Goal: Task Accomplishment & Management: Complete application form

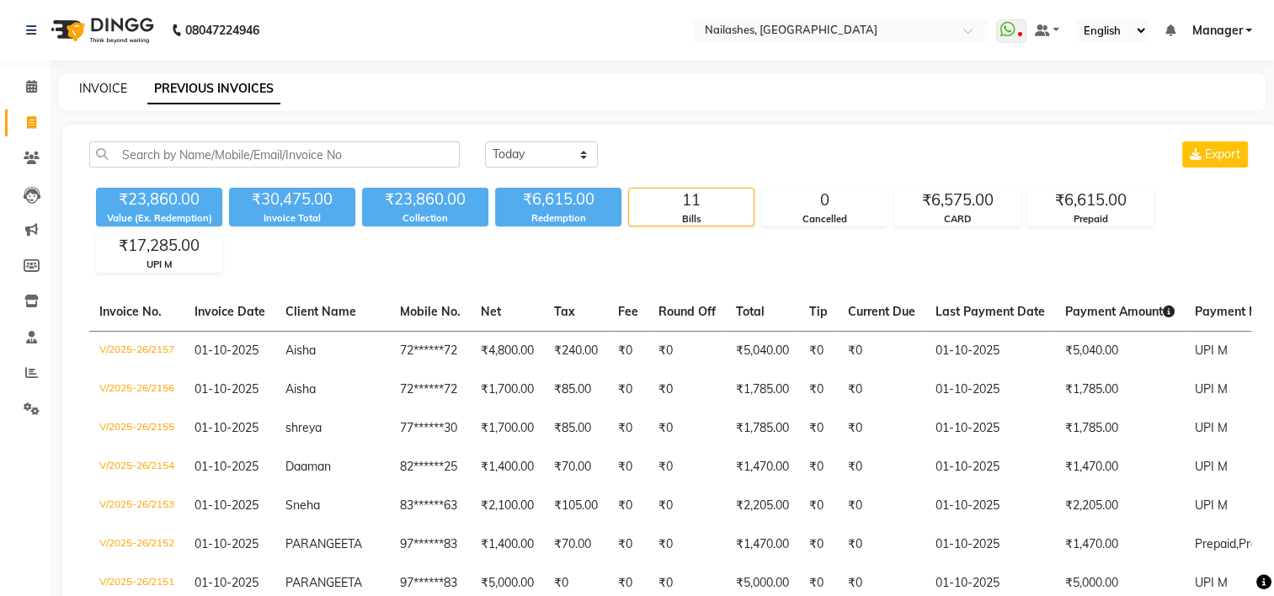
click at [91, 88] on link "INVOICE" at bounding box center [103, 88] width 48 height 15
select select "service"
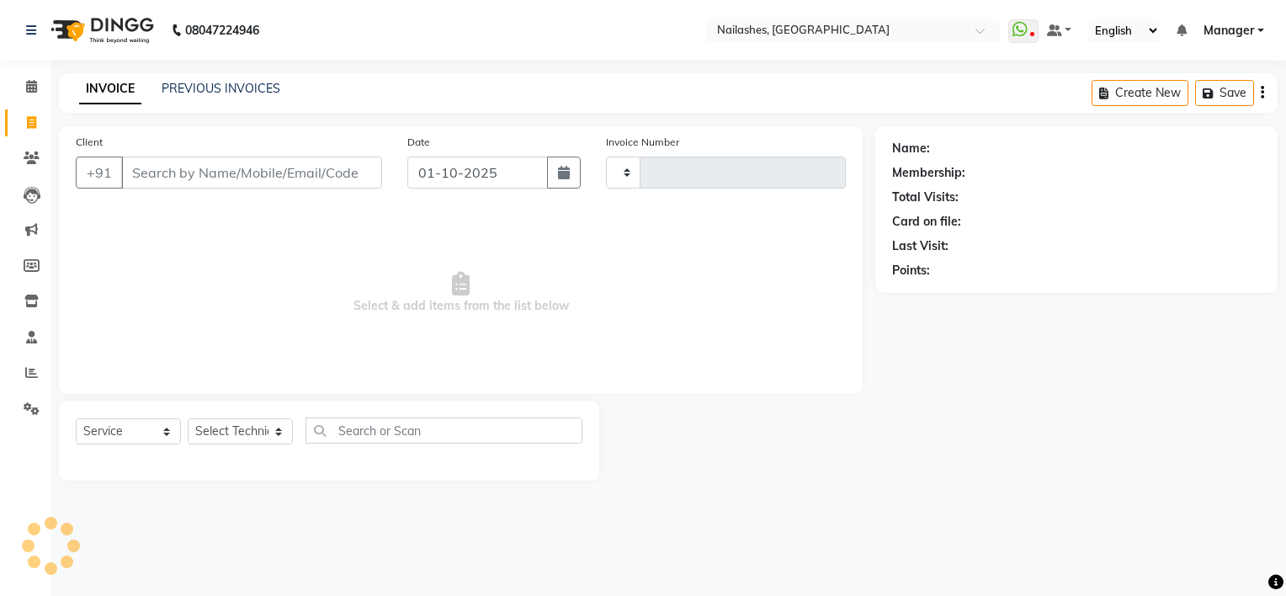
type input "2158"
select select "6579"
click at [176, 165] on input "Client" at bounding box center [251, 173] width 261 height 32
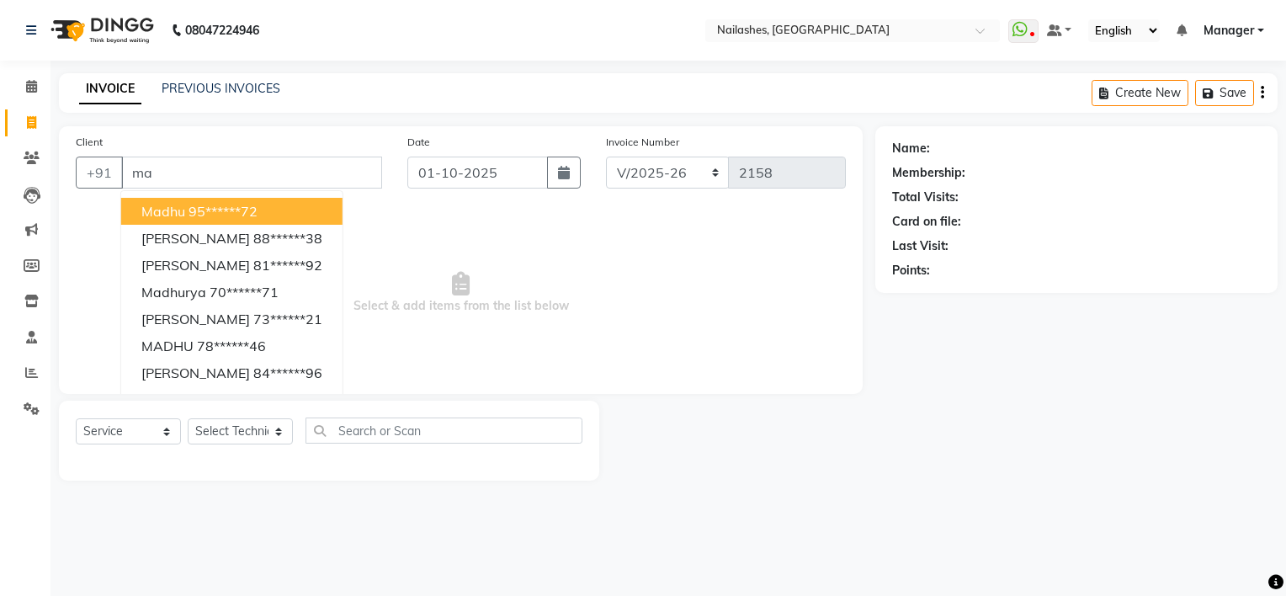
type input "m"
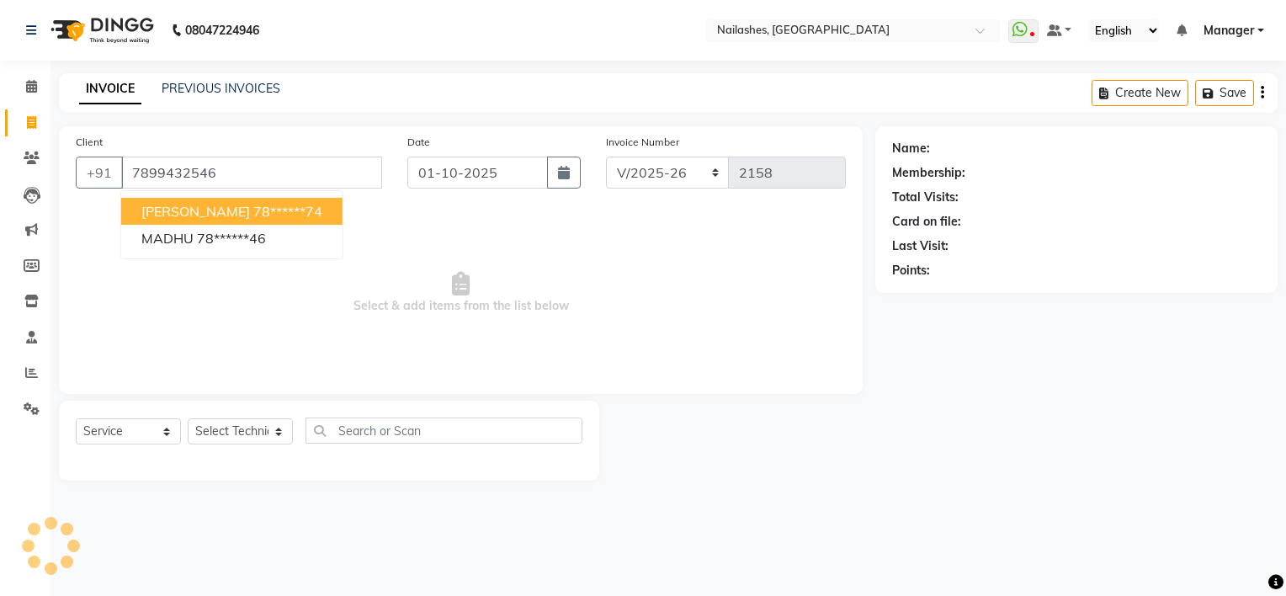
type input "7899432546"
select select "1: Object"
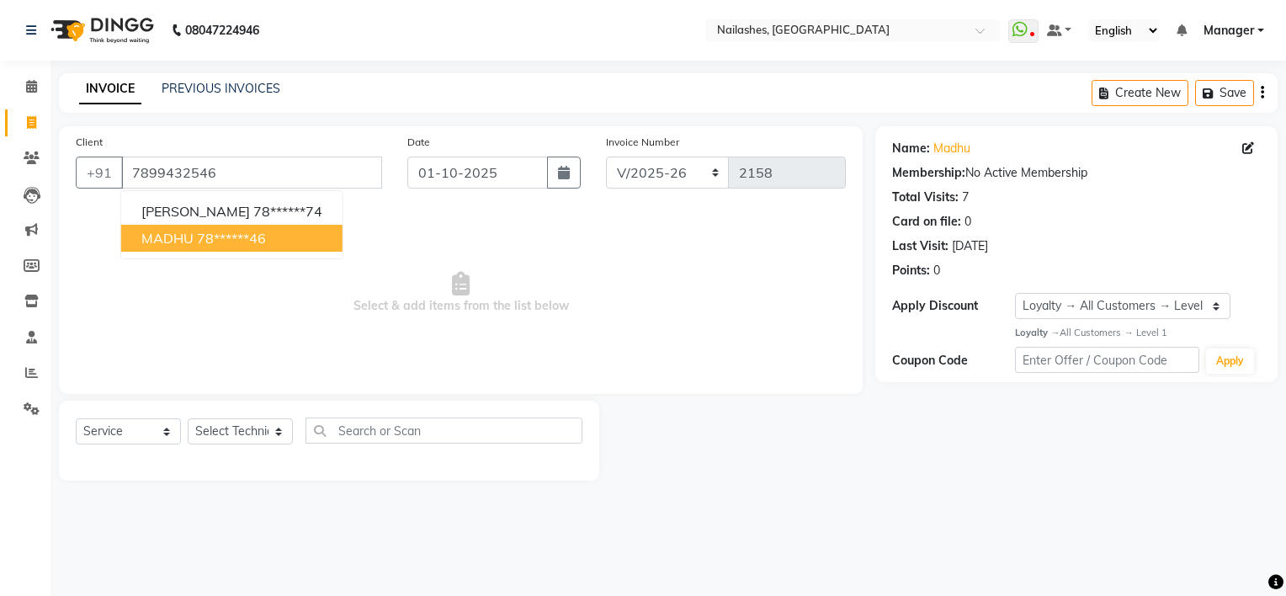
click at [205, 232] on ngb-highlight "78******46" at bounding box center [231, 238] width 69 height 17
type input "78******46"
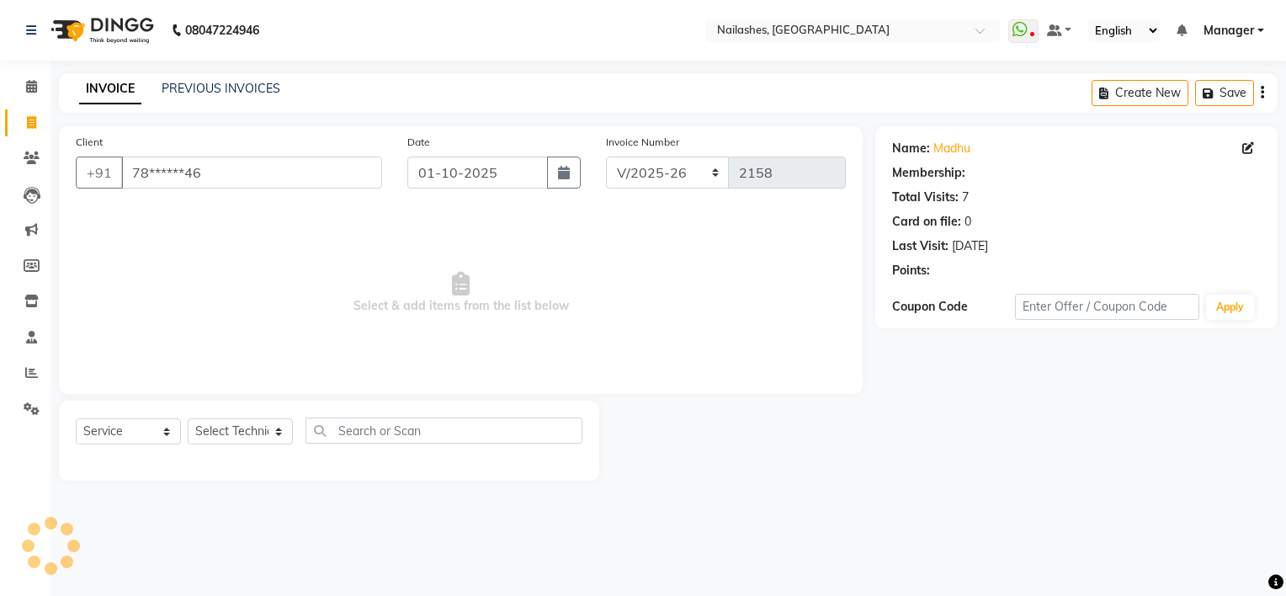
select select "1: Object"
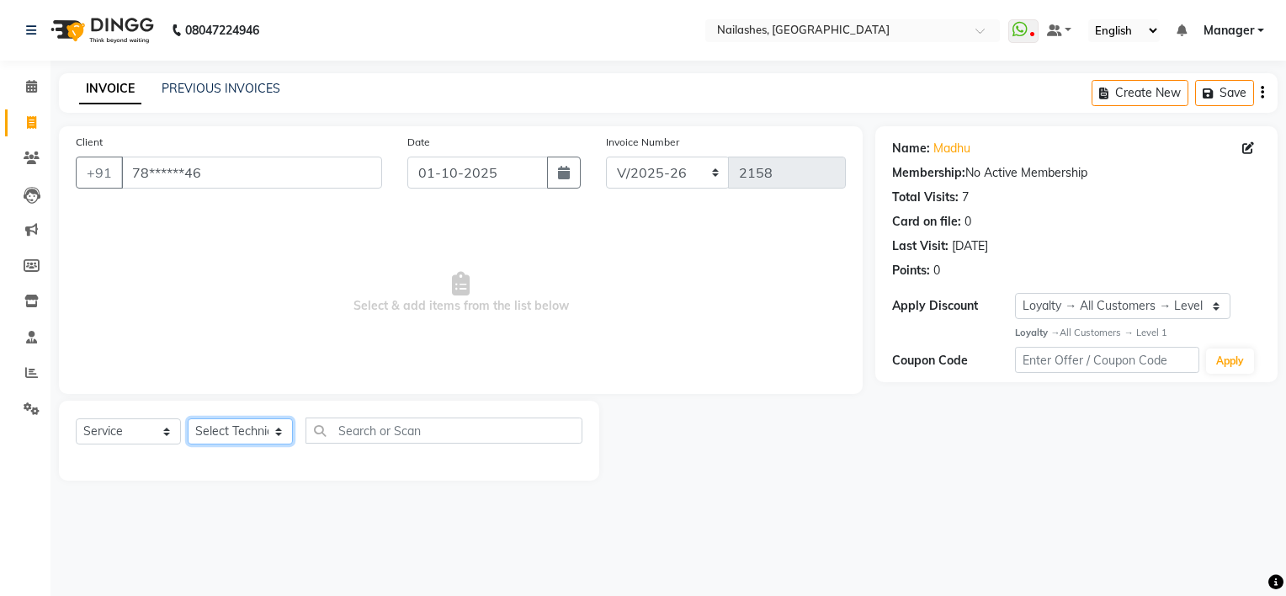
click at [251, 430] on select "Select Technician ARISH [PERSON_NAME] [PERSON_NAME] [PERSON_NAME] [PERSON_NAME]…" at bounding box center [240, 431] width 105 height 26
select select "68736"
click at [188, 419] on select "Select Technician ARISH [PERSON_NAME] [PERSON_NAME] [PERSON_NAME] [PERSON_NAME]…" at bounding box center [240, 431] width 105 height 26
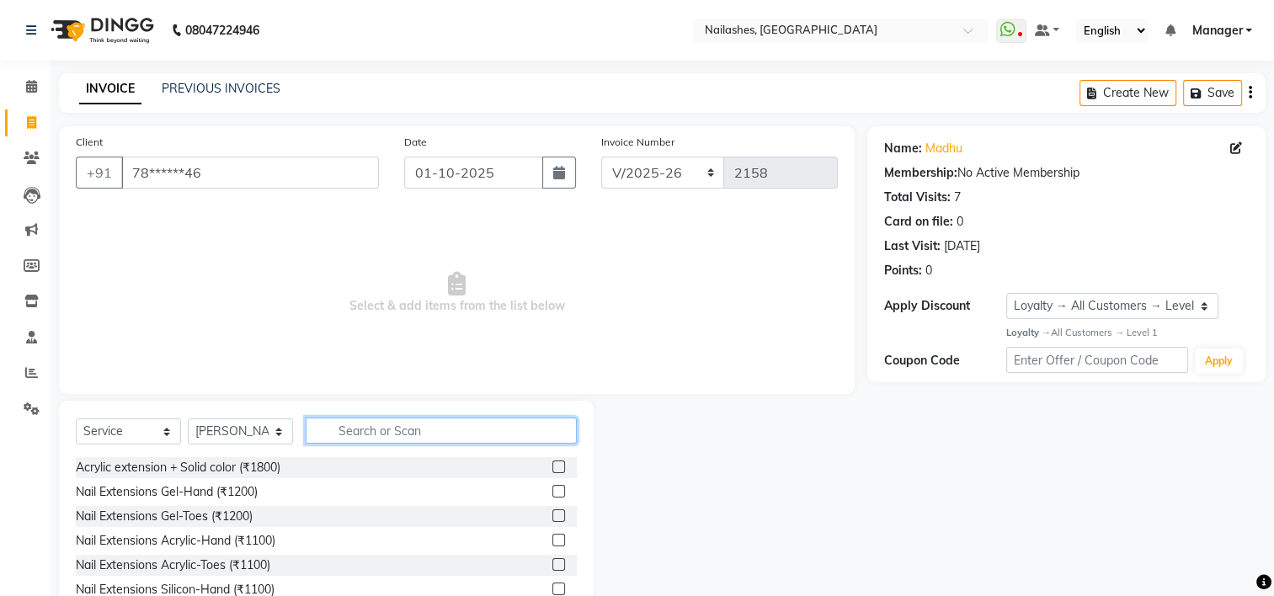
click at [363, 430] on input "text" at bounding box center [441, 431] width 271 height 26
type input "acry"
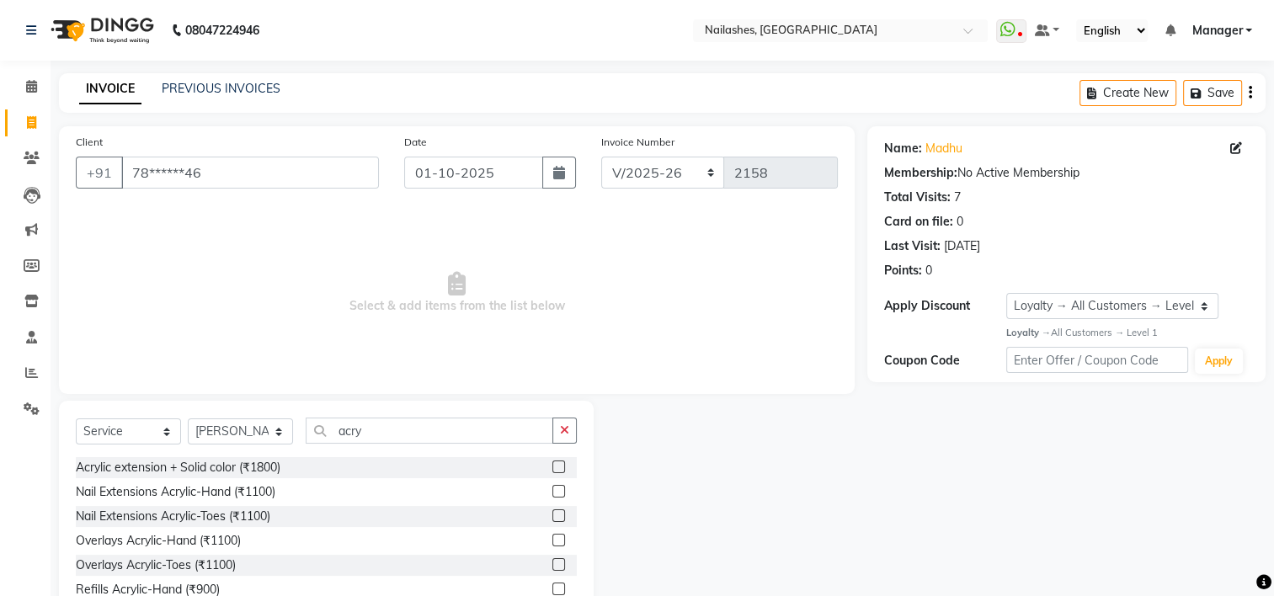
click at [552, 514] on label at bounding box center [558, 515] width 13 height 13
click at [552, 514] on input "checkbox" at bounding box center [557, 516] width 11 height 11
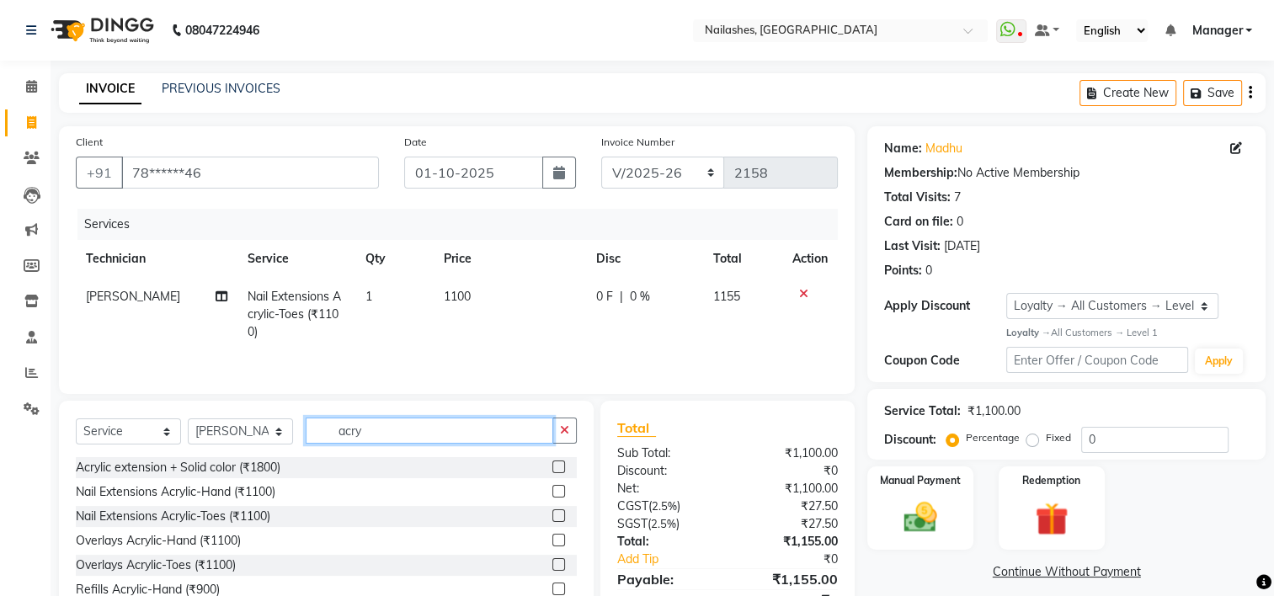
checkbox input "false"
click at [394, 434] on input "acry" at bounding box center [430, 431] width 248 height 26
type input "a"
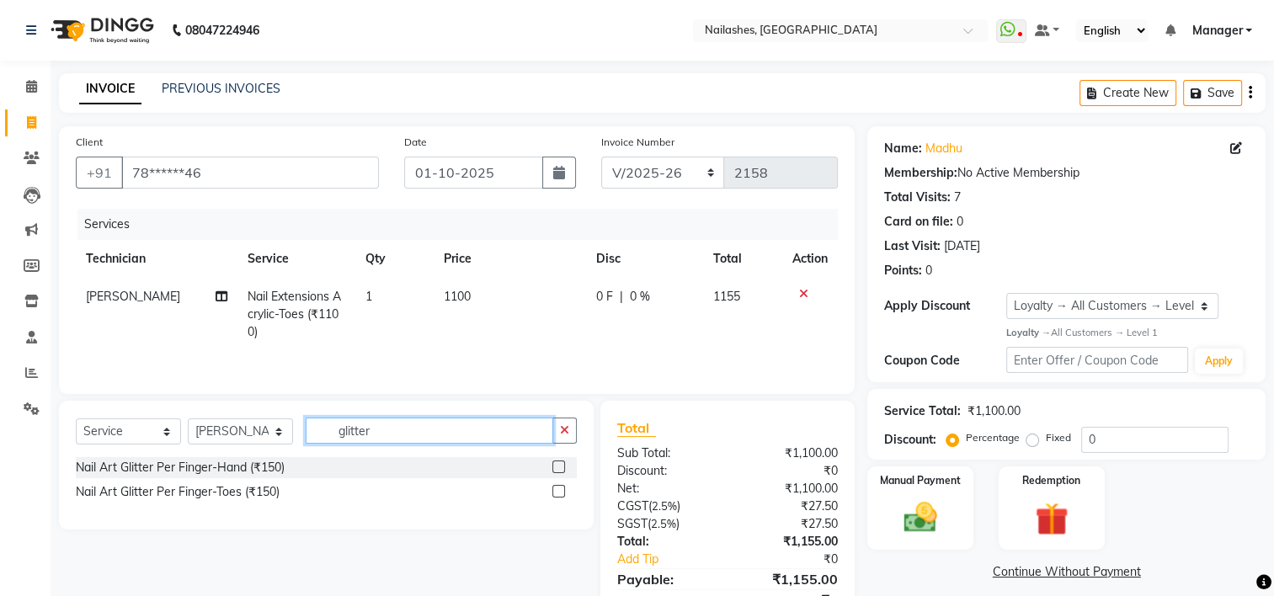
type input "glitter"
click at [556, 489] on label at bounding box center [558, 491] width 13 height 13
click at [556, 489] on input "checkbox" at bounding box center [557, 492] width 11 height 11
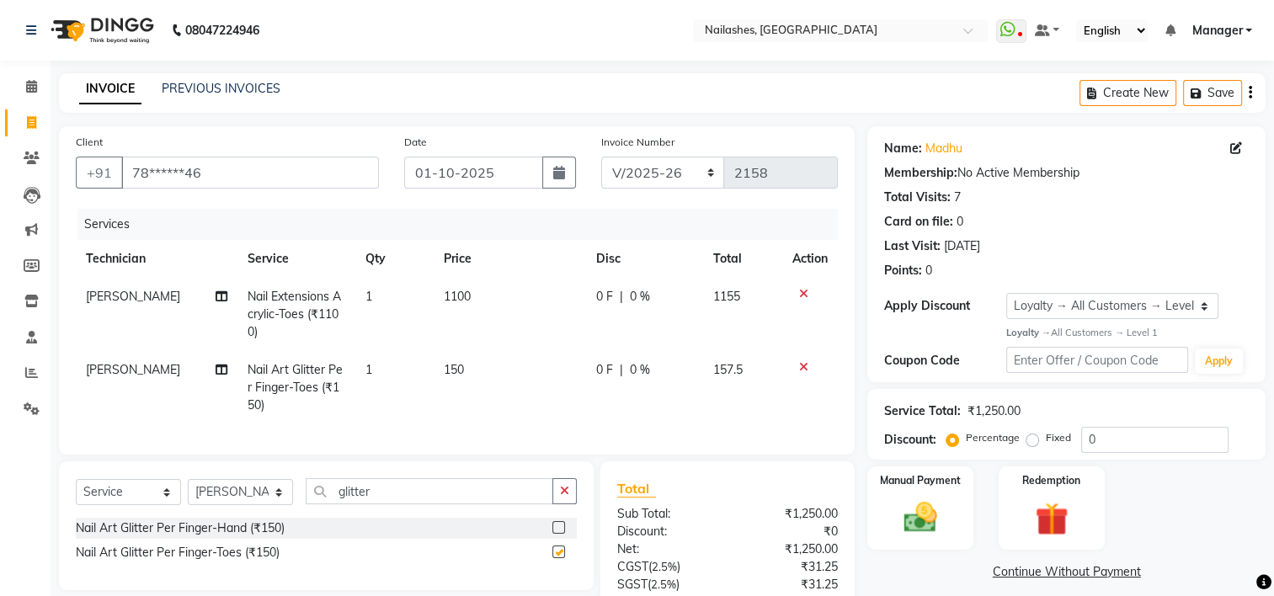
checkbox input "false"
click at [375, 367] on td "1" at bounding box center [394, 387] width 78 height 73
select select "68736"
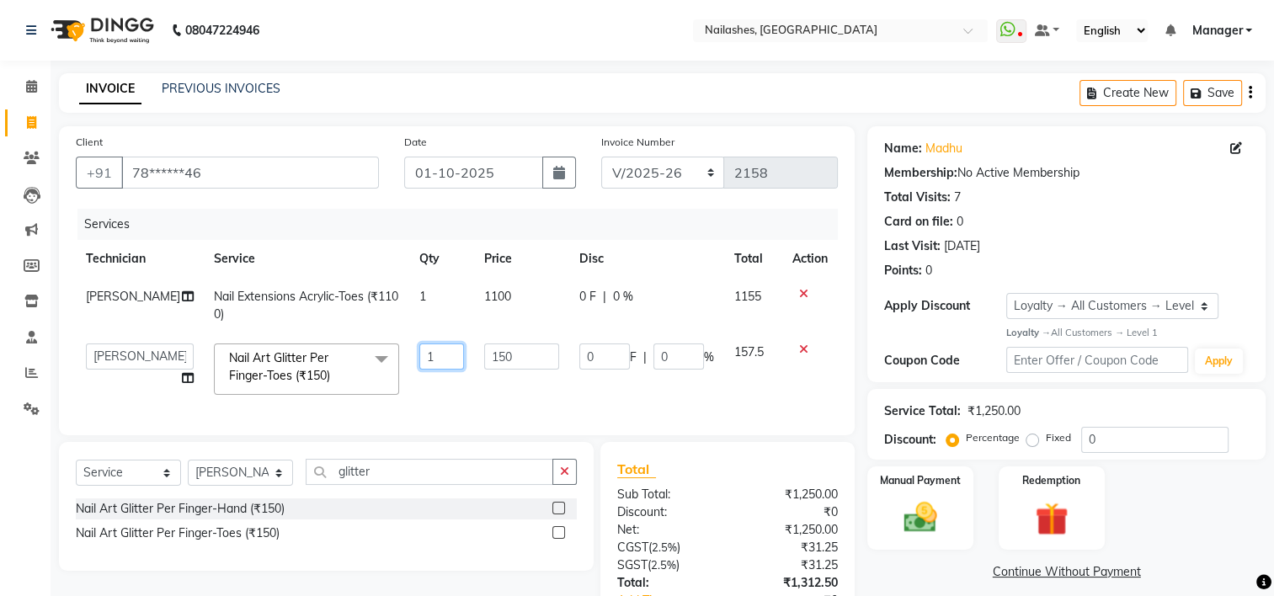
click at [424, 363] on input "1" at bounding box center [441, 356] width 45 height 26
type input "10"
click at [929, 67] on div "08047224946 Select Location × [GEOGRAPHIC_DATA] WhatsApp Status ✕ Status: Disco…" at bounding box center [637, 357] width 1274 height 715
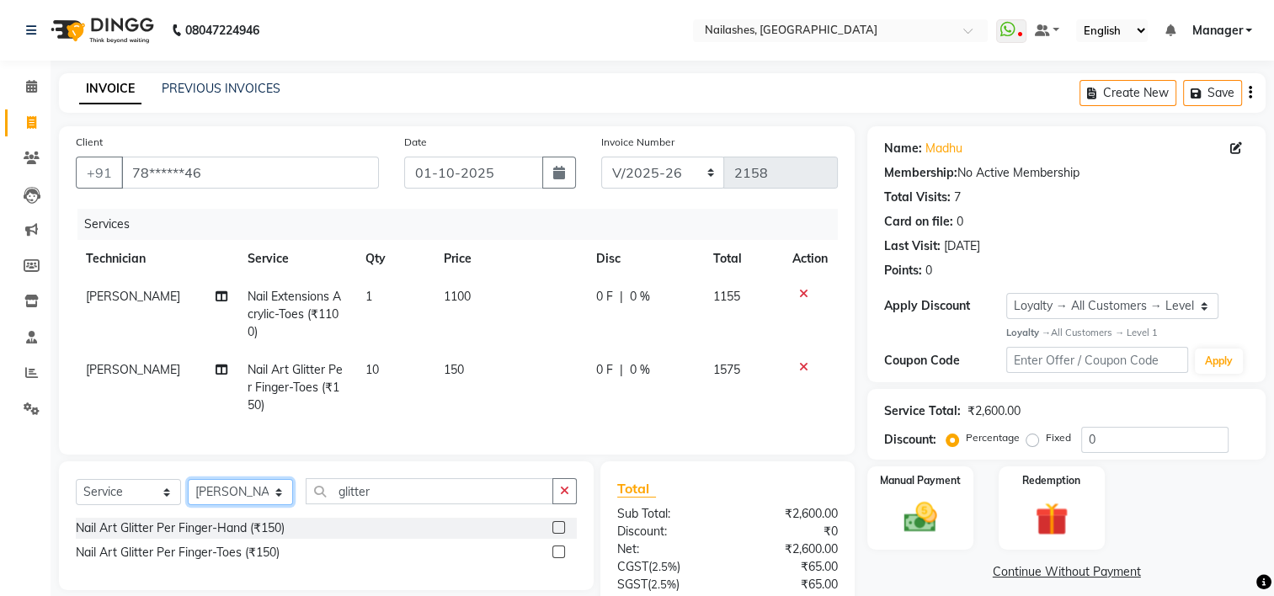
click at [249, 503] on select "Select Technician ARISH [PERSON_NAME] [PERSON_NAME] [PERSON_NAME] [PERSON_NAME]…" at bounding box center [240, 492] width 105 height 26
select select "68696"
click at [188, 493] on select "Select Technician ARISH [PERSON_NAME] [PERSON_NAME] [PERSON_NAME] [PERSON_NAME]…" at bounding box center [240, 492] width 105 height 26
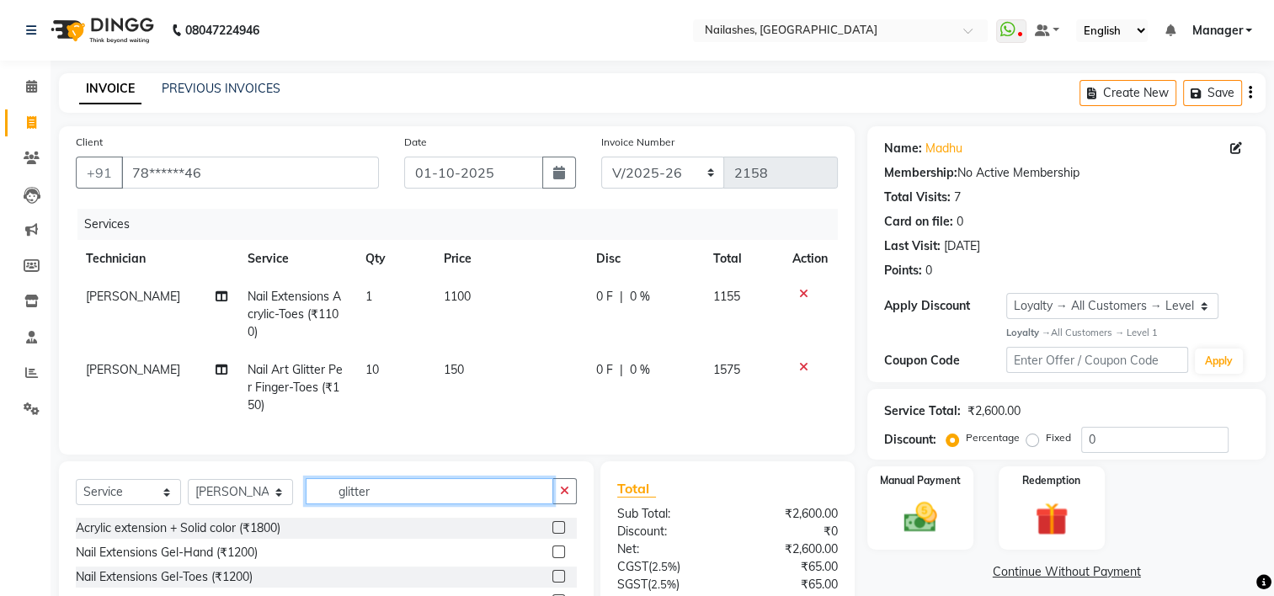
click at [387, 504] on input "glitter" at bounding box center [430, 491] width 248 height 26
type input "g"
type input "gel"
click at [552, 534] on label at bounding box center [558, 527] width 13 height 13
click at [552, 534] on input "checkbox" at bounding box center [557, 528] width 11 height 11
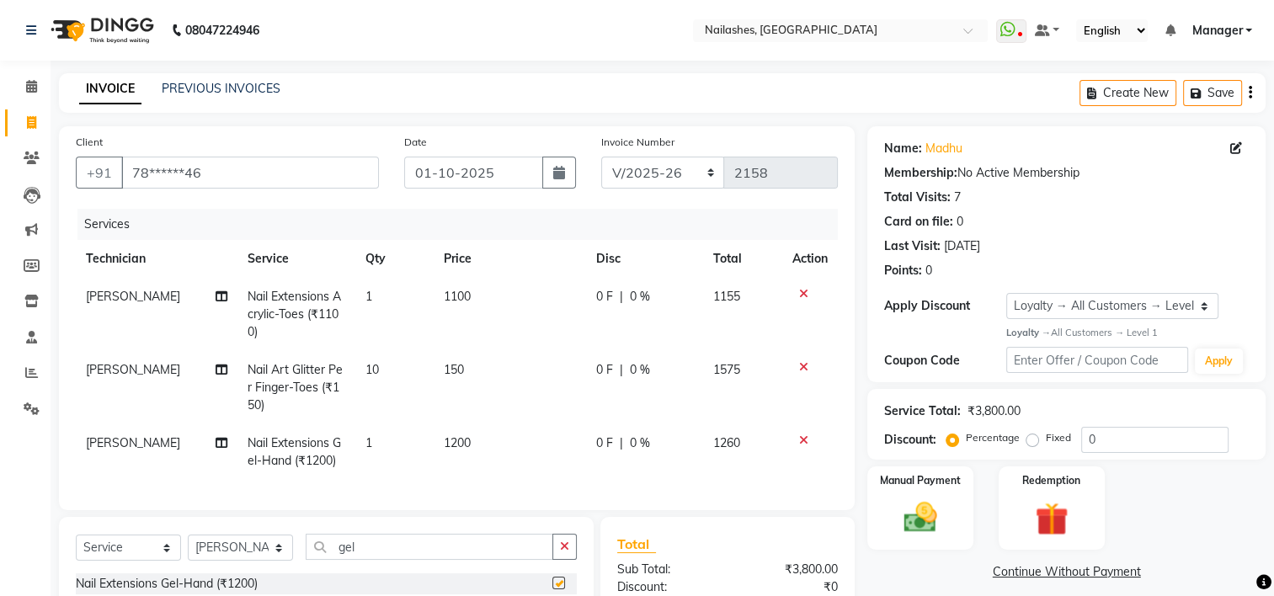
checkbox input "false"
click at [441, 434] on td "1200" at bounding box center [510, 452] width 152 height 56
select select "68696"
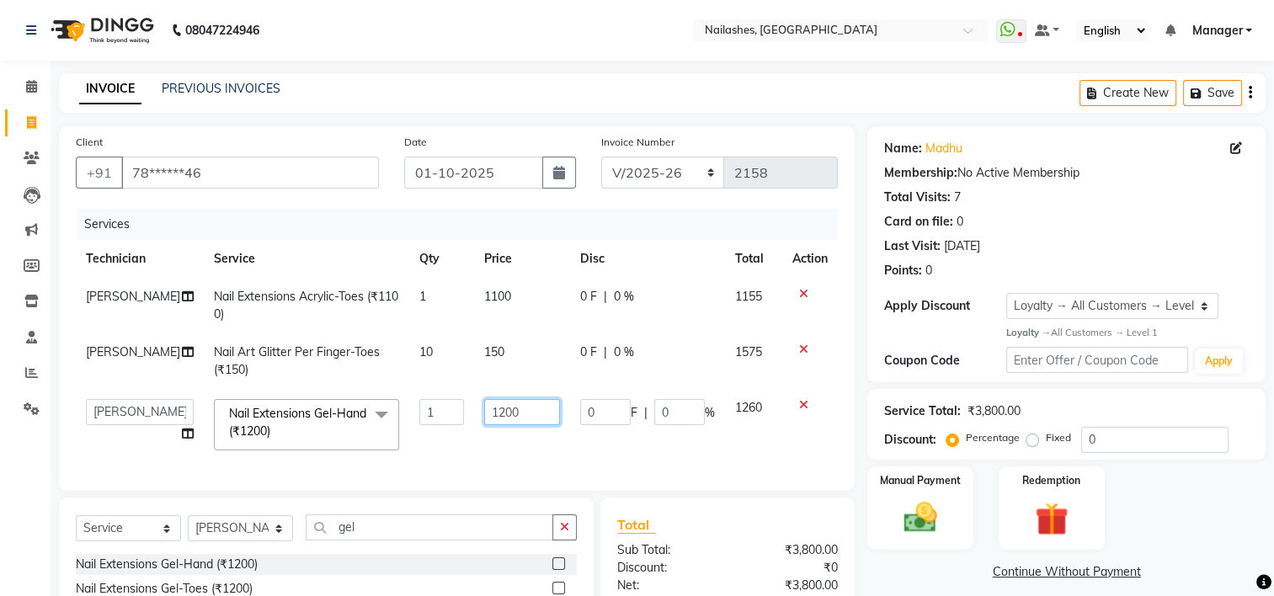
click at [522, 413] on input "1200" at bounding box center [521, 412] width 75 height 26
type input "1"
type input "1500"
click at [904, 83] on div "INVOICE PREVIOUS INVOICES Create New Save" at bounding box center [662, 93] width 1206 height 40
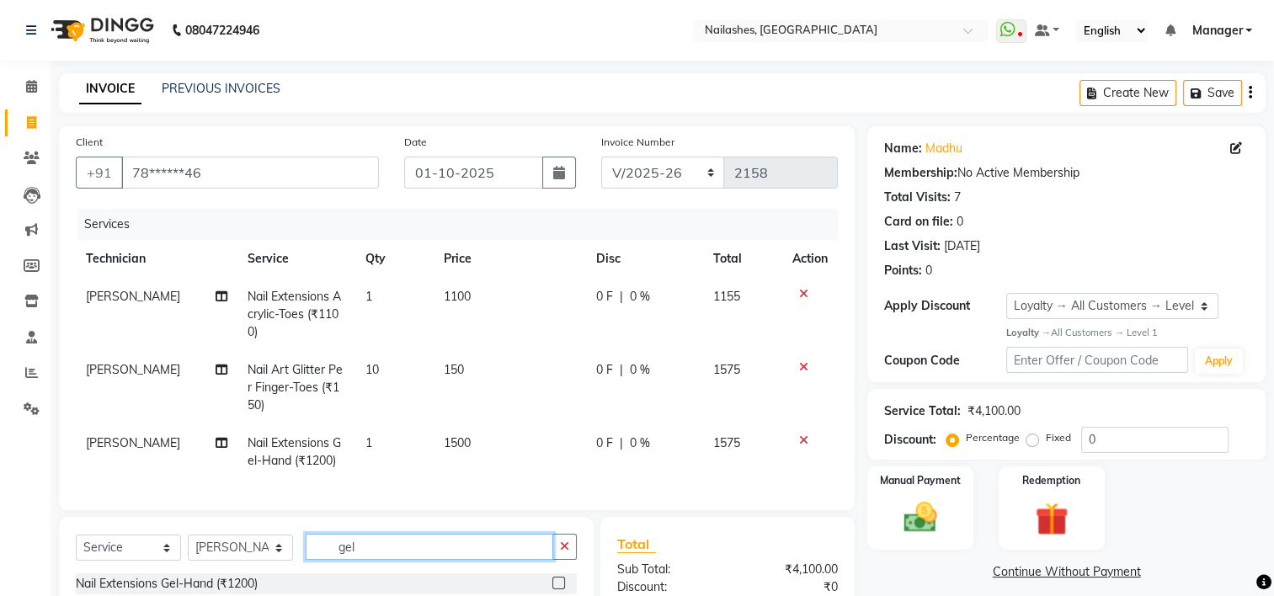
click at [394, 560] on input "gel" at bounding box center [430, 547] width 248 height 26
type input "g"
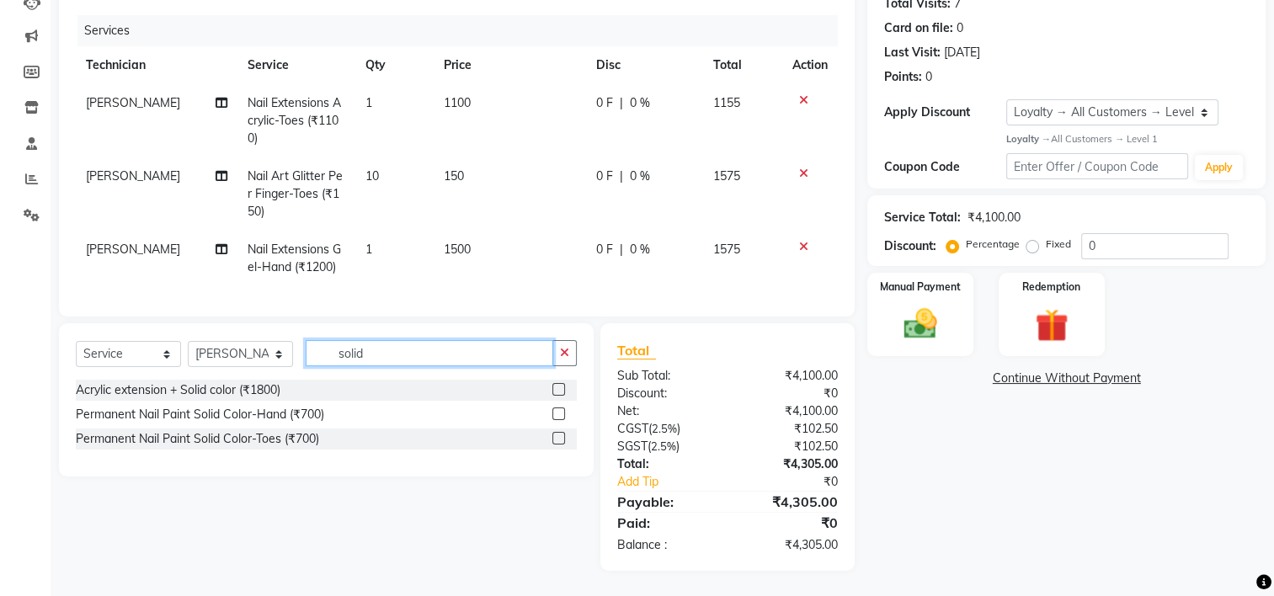
type input "solid"
click at [556, 413] on label at bounding box center [558, 413] width 13 height 13
click at [556, 413] on input "checkbox" at bounding box center [557, 414] width 11 height 11
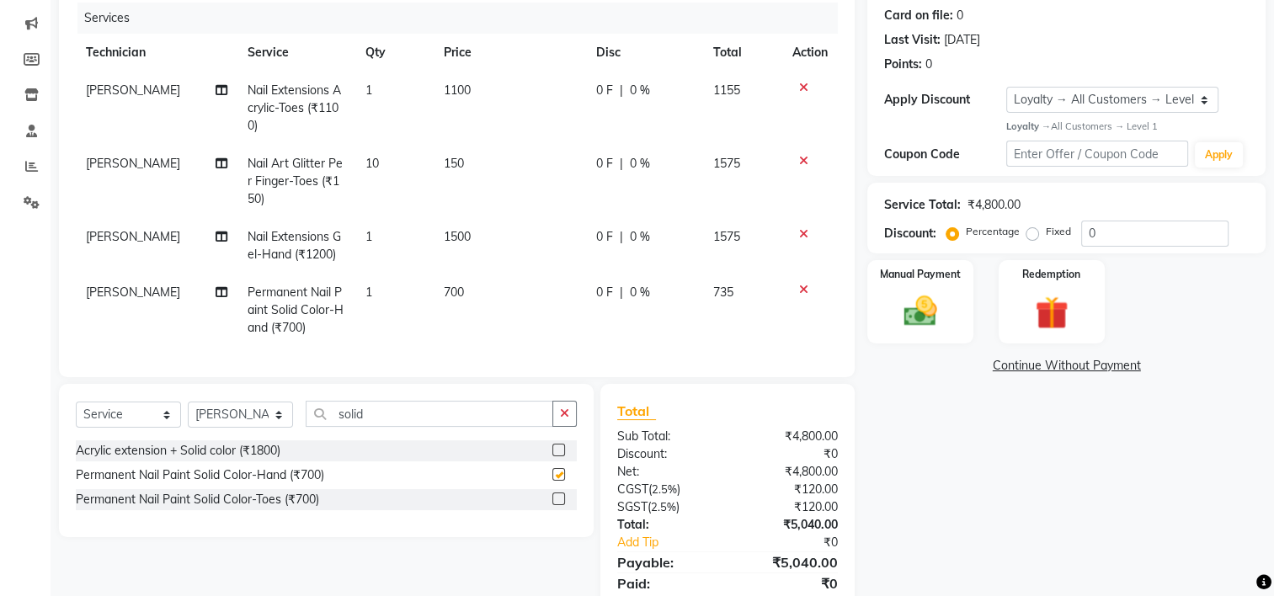
checkbox input "false"
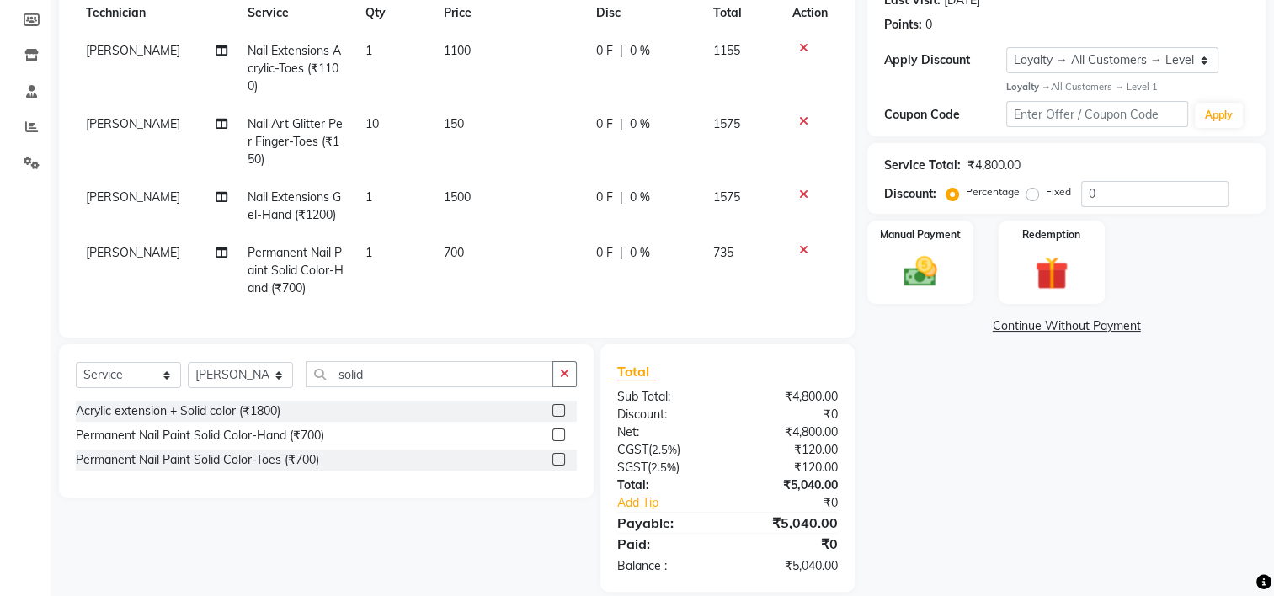
scroll to position [280, 0]
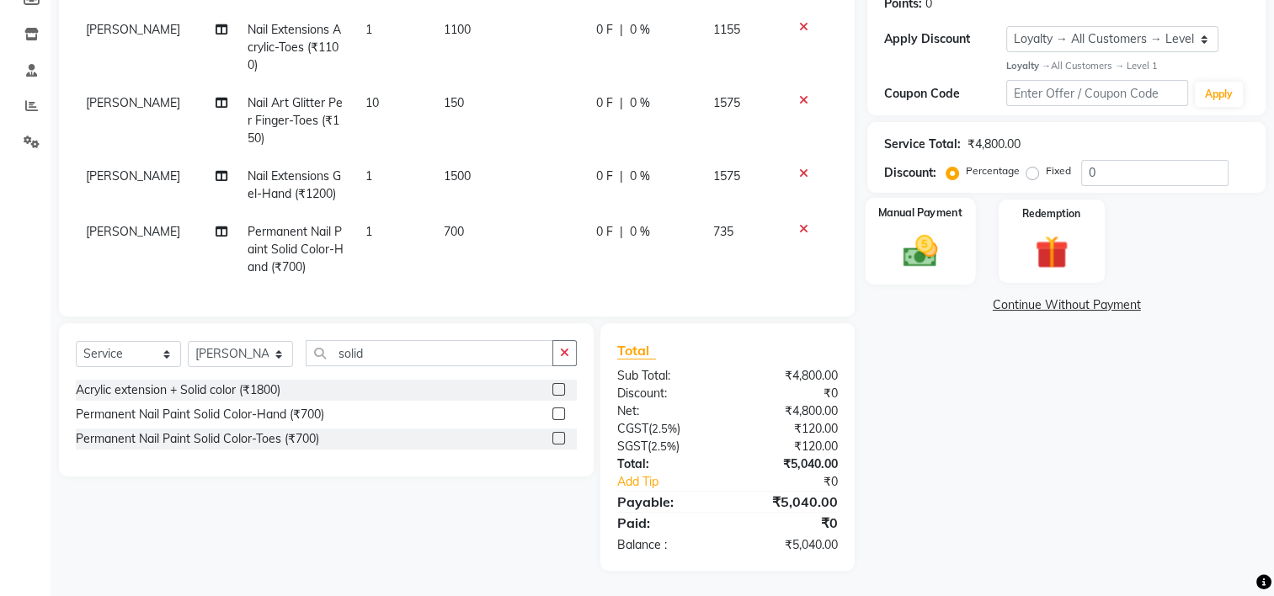
click at [906, 254] on img at bounding box center [920, 251] width 56 height 40
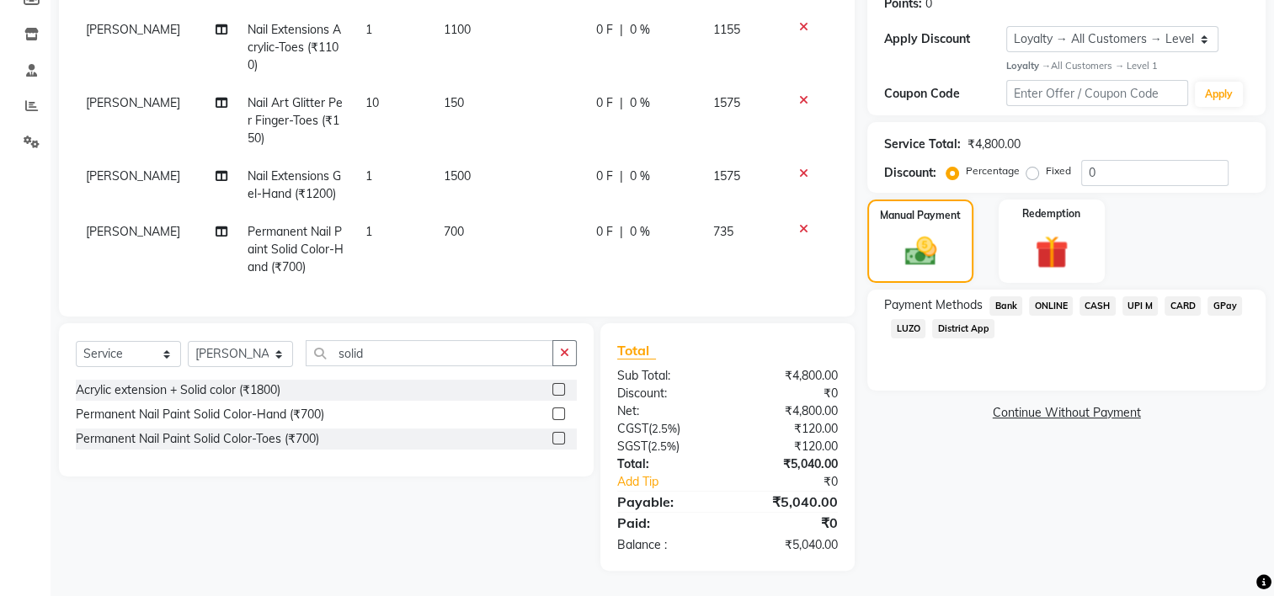
click at [1139, 296] on span "UPI M" at bounding box center [1140, 305] width 36 height 19
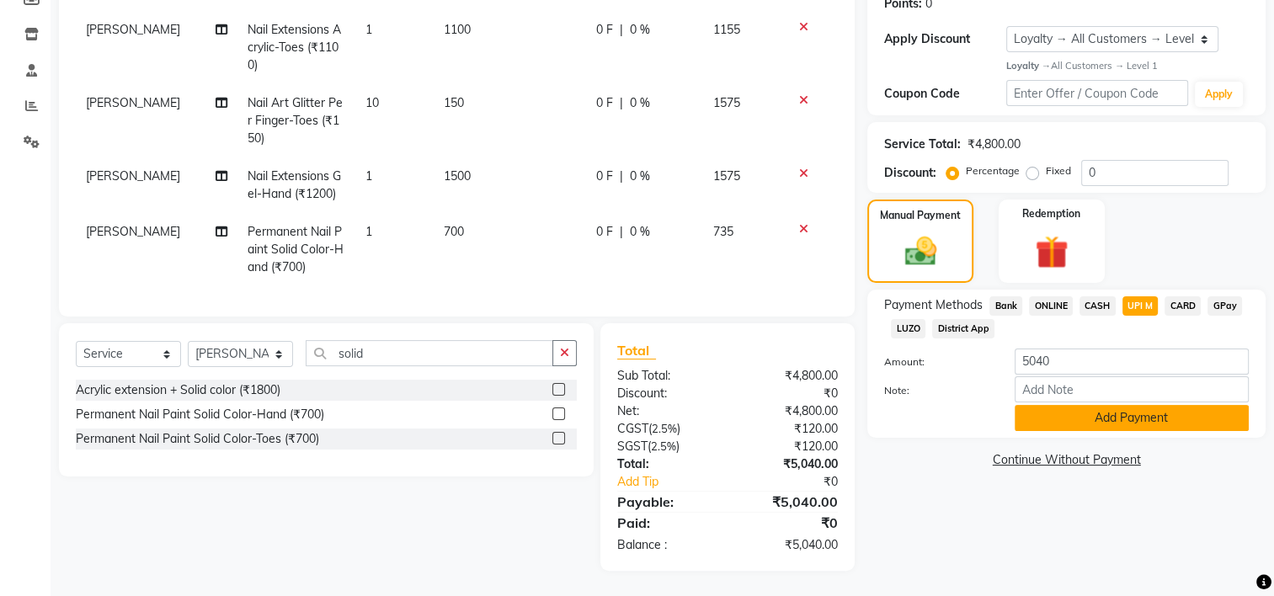
click at [1126, 405] on button "Add Payment" at bounding box center [1131, 418] width 234 height 26
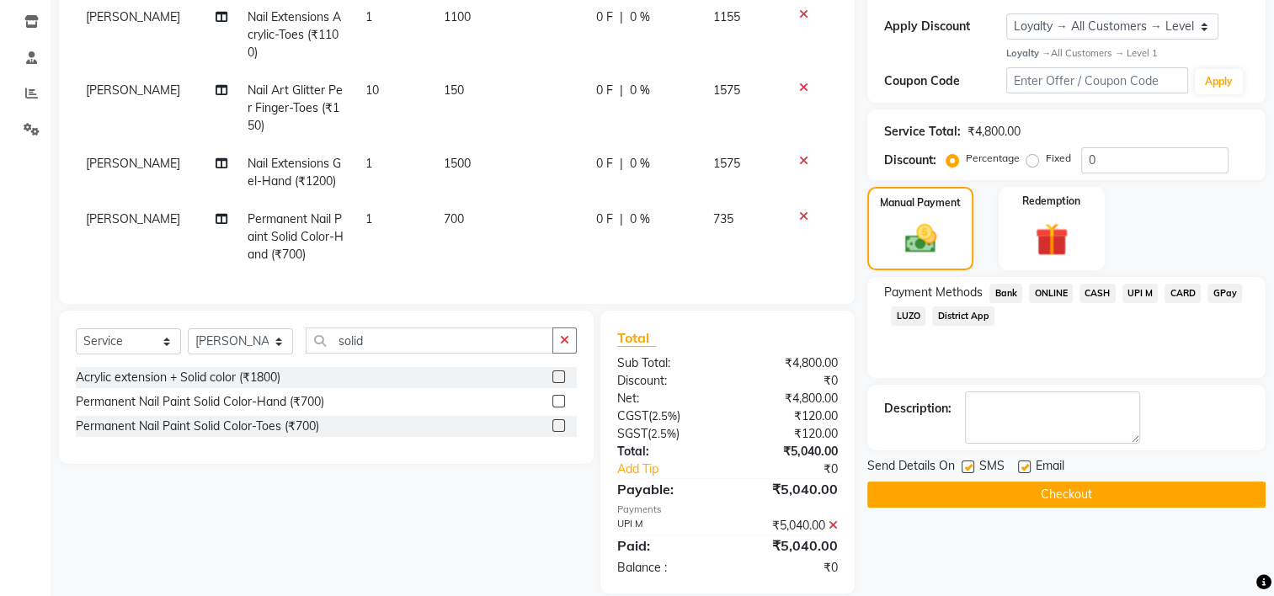
click at [1094, 487] on button "Checkout" at bounding box center [1066, 495] width 398 height 26
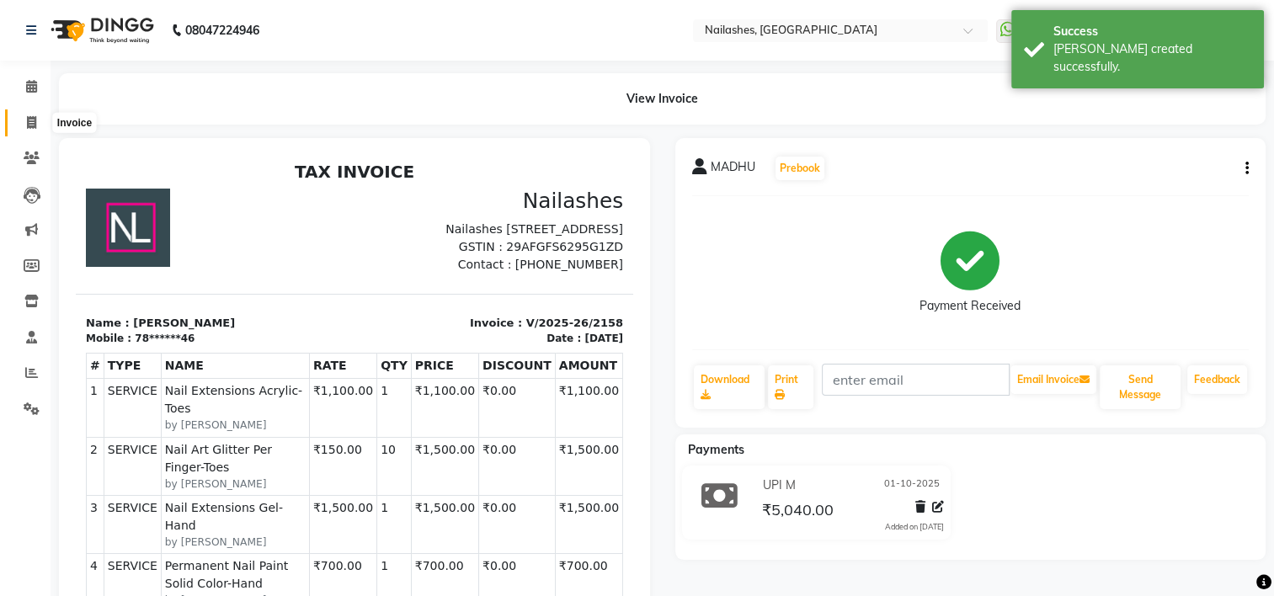
click at [37, 125] on span at bounding box center [31, 123] width 29 height 19
select select "service"
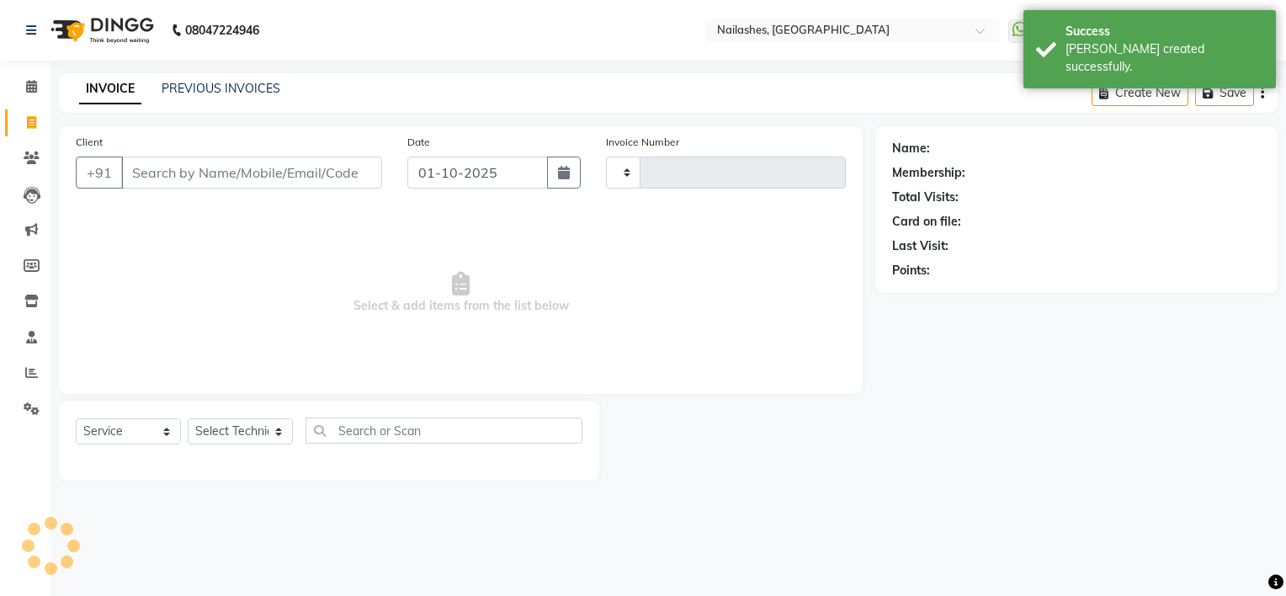
type input "2159"
select select "6579"
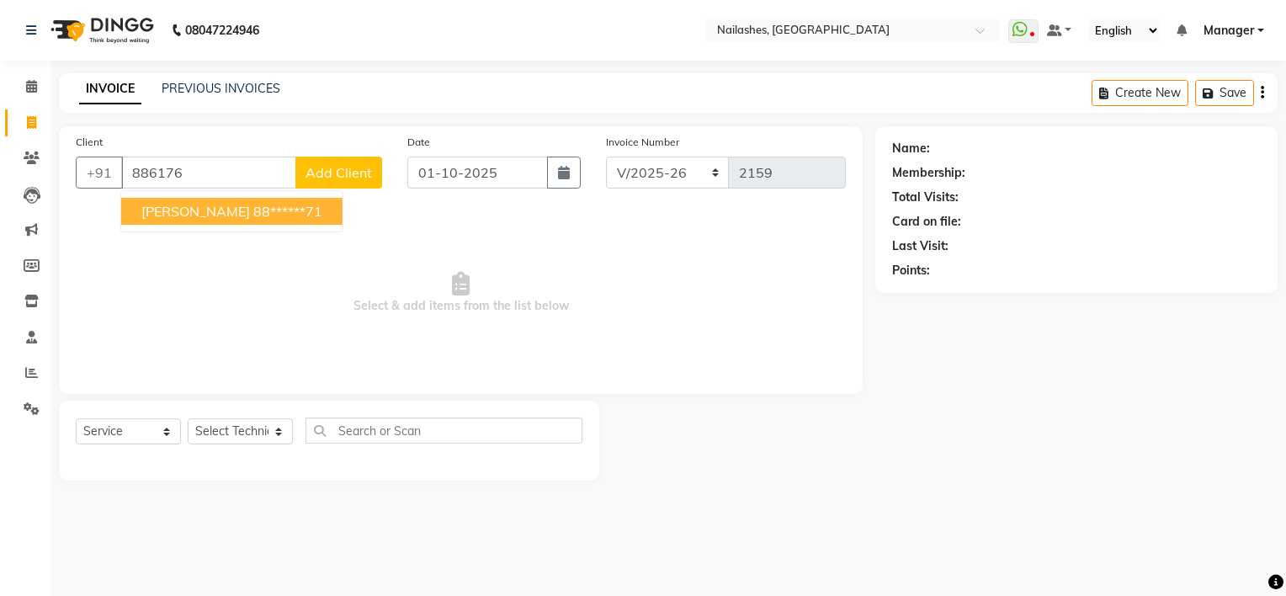
click at [253, 216] on ngb-highlight "88******71" at bounding box center [287, 211] width 69 height 17
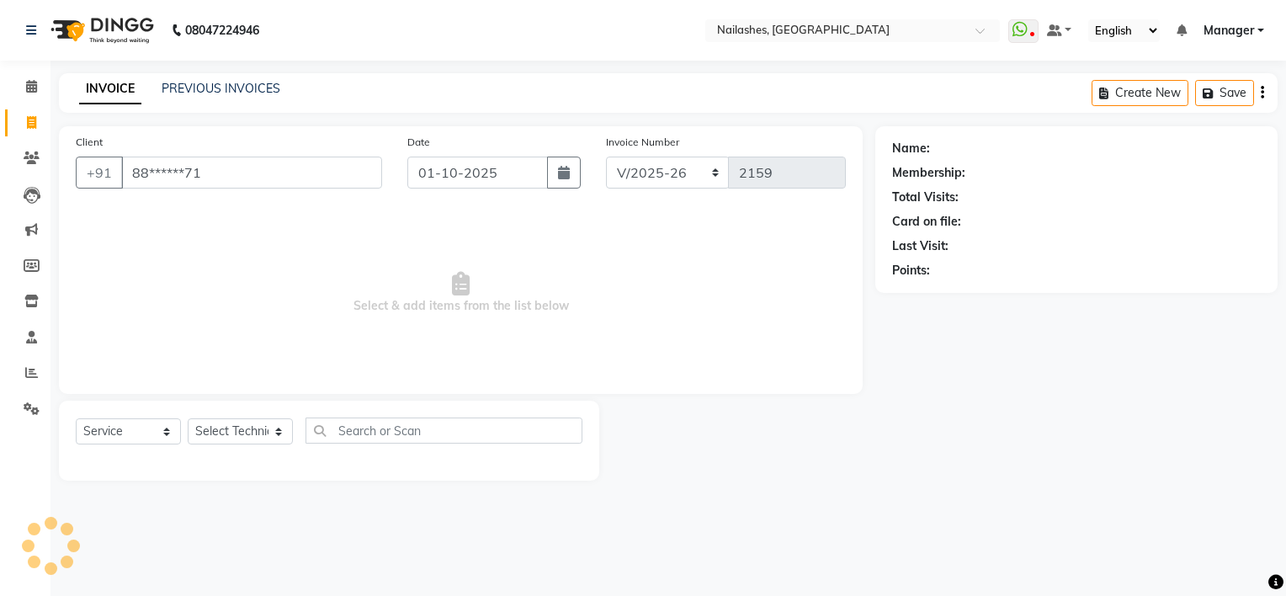
type input "88******71"
select select "1: Object"
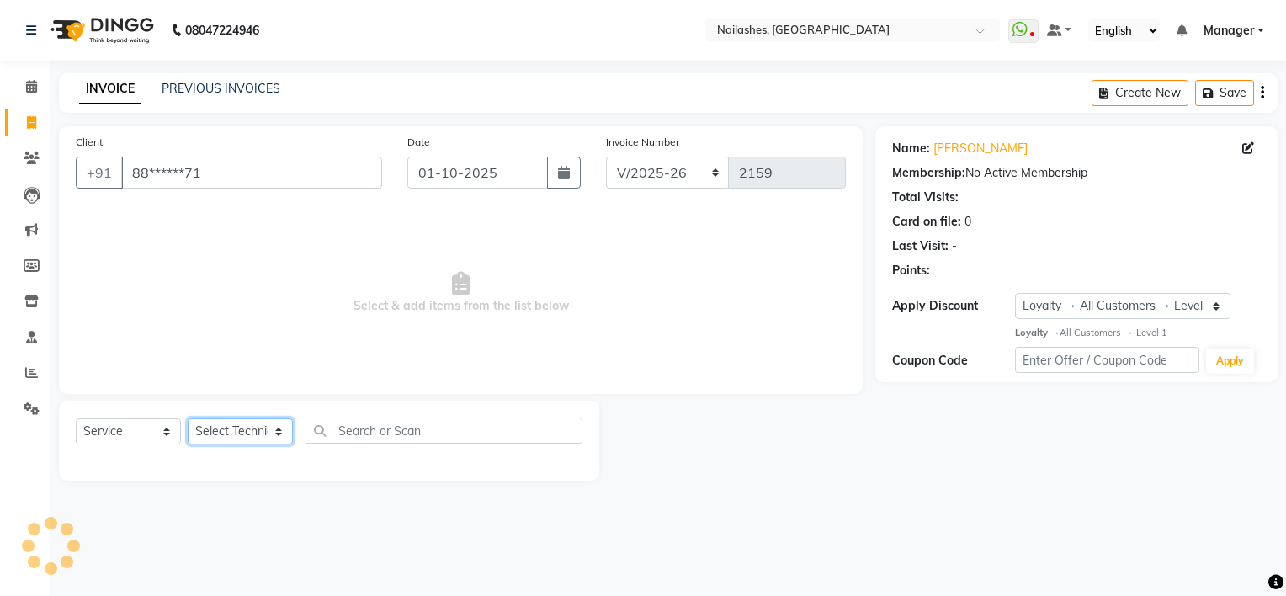
click at [239, 425] on select "Select Technician ARISH [PERSON_NAME] [PERSON_NAME] [PERSON_NAME] [PERSON_NAME]…" at bounding box center [240, 431] width 105 height 26
click at [188, 419] on select "Select Technician ARISH [PERSON_NAME] [PERSON_NAME] [PERSON_NAME] [PERSON_NAME]…" at bounding box center [240, 431] width 105 height 26
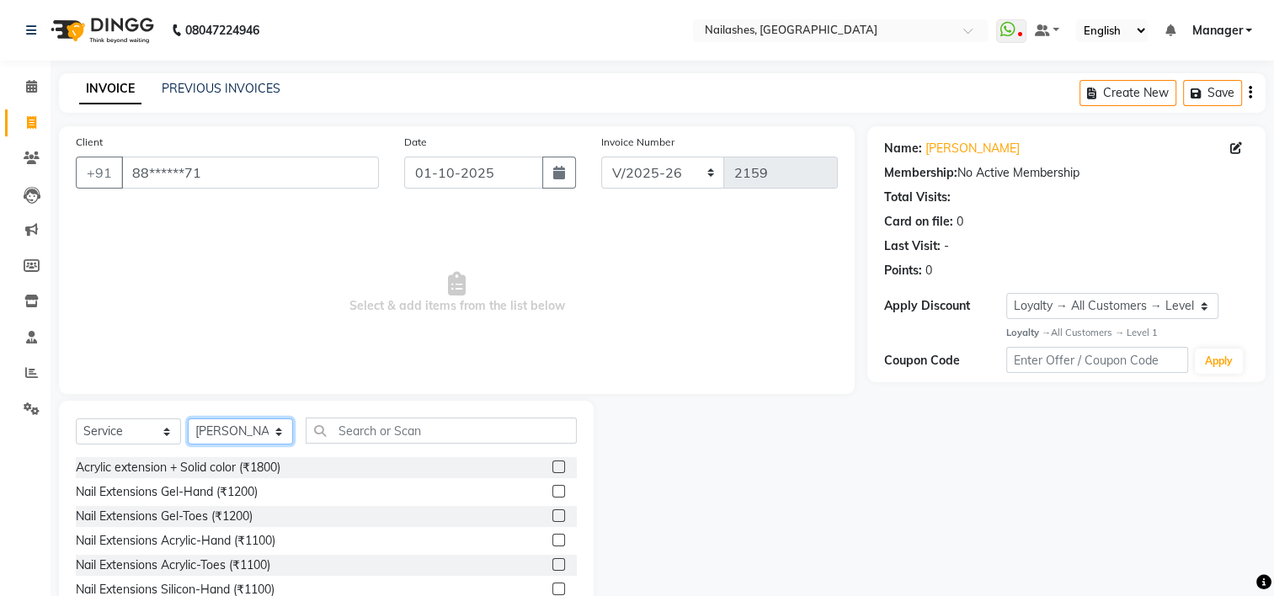
click at [270, 434] on select "Select Technician ARISH [PERSON_NAME] [PERSON_NAME] [PERSON_NAME] [PERSON_NAME]…" at bounding box center [240, 431] width 105 height 26
select select "68736"
click at [188, 419] on select "Select Technician ARISH [PERSON_NAME] [PERSON_NAME] [PERSON_NAME] [PERSON_NAME]…" at bounding box center [240, 431] width 105 height 26
click at [358, 436] on input "text" at bounding box center [441, 431] width 271 height 26
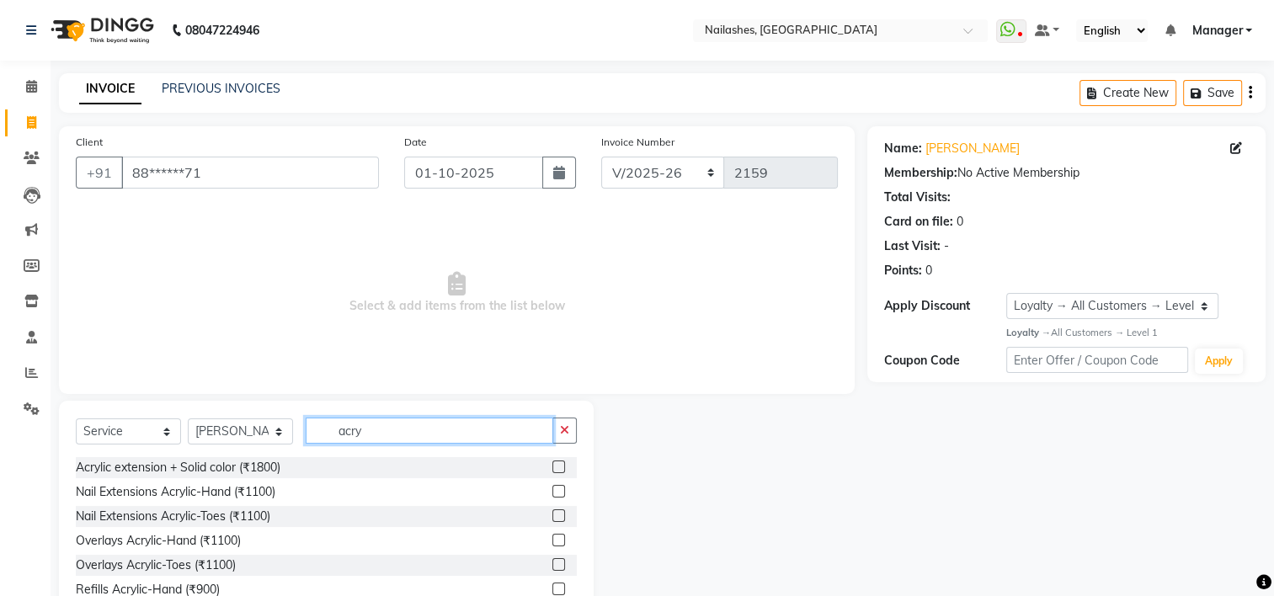
type input "acry"
click at [552, 489] on label at bounding box center [558, 491] width 13 height 13
click at [552, 489] on input "checkbox" at bounding box center [557, 492] width 11 height 11
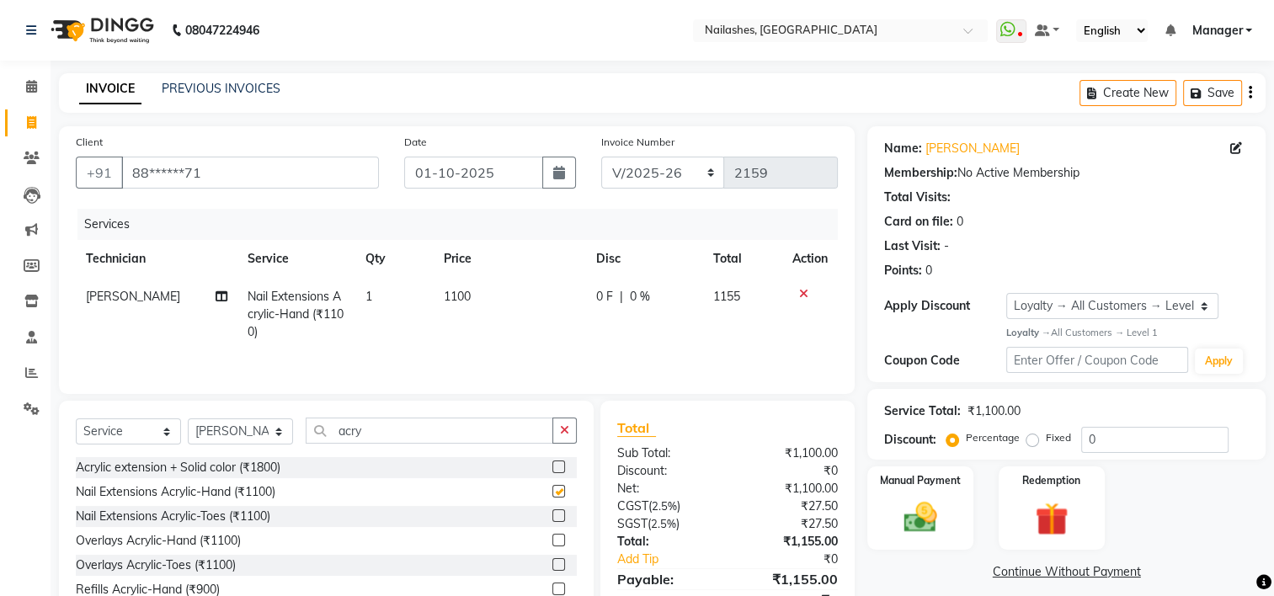
checkbox input "false"
click at [381, 427] on input "acry" at bounding box center [430, 431] width 248 height 26
type input "a"
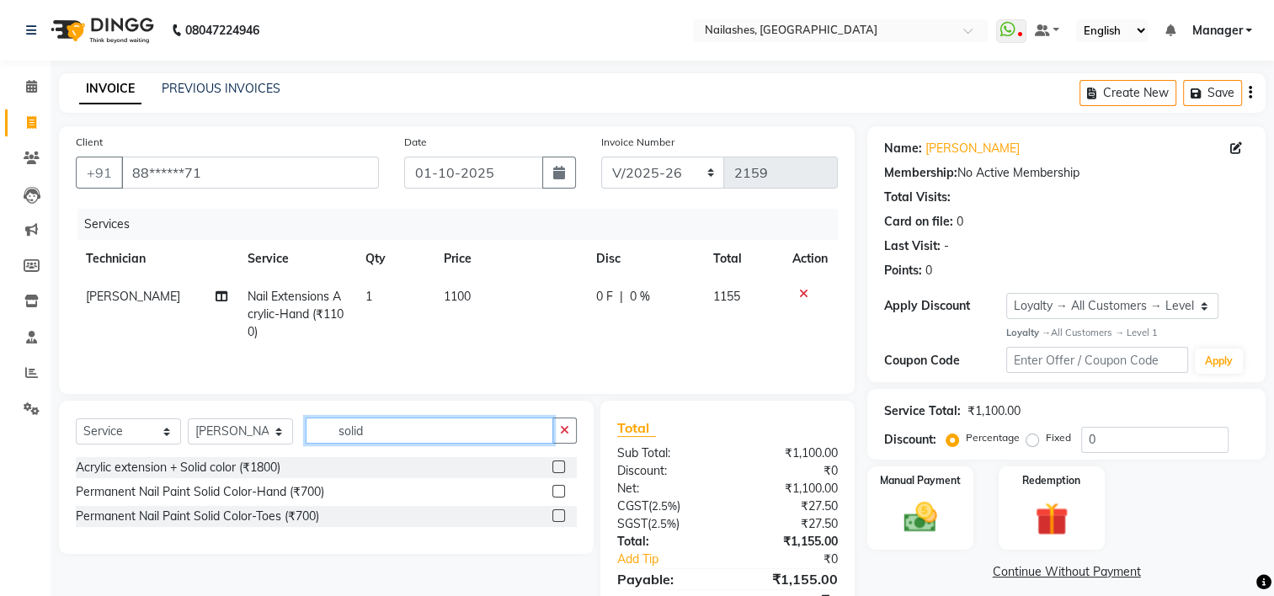
type input "solid"
click at [563, 488] on label at bounding box center [558, 491] width 13 height 13
click at [563, 488] on input "checkbox" at bounding box center [557, 492] width 11 height 11
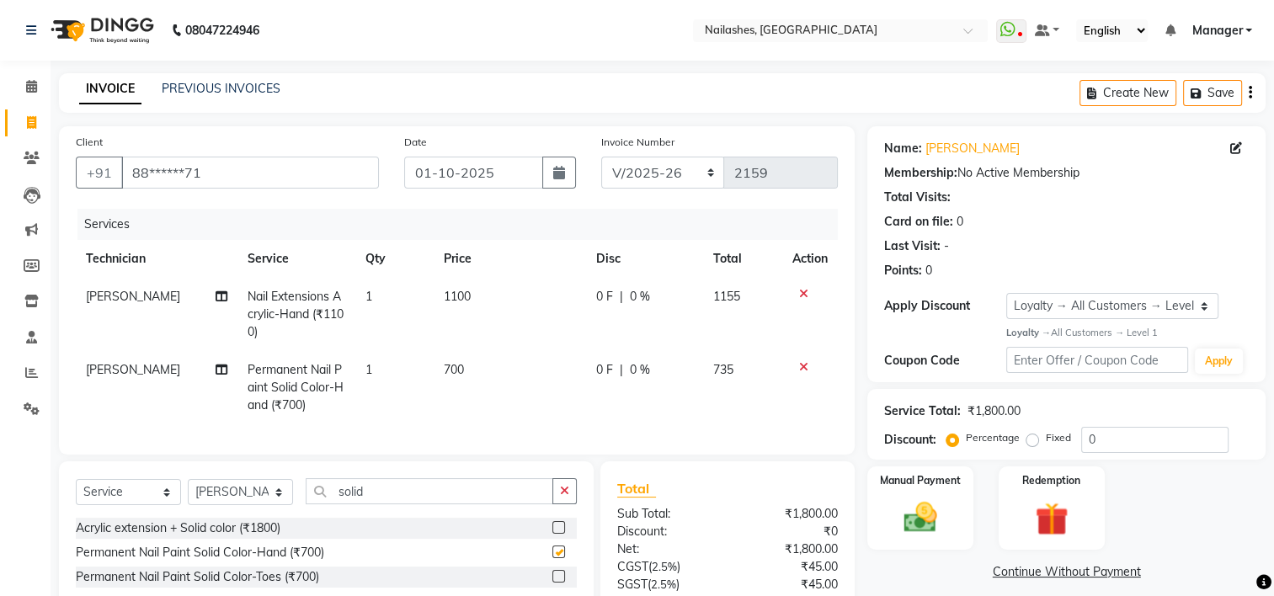
checkbox input "false"
click at [378, 504] on input "solid" at bounding box center [430, 491] width 248 height 26
type input "s"
click at [236, 497] on select "Select Technician ARISH [PERSON_NAME] [PERSON_NAME] [PERSON_NAME] [PERSON_NAME]…" at bounding box center [240, 492] width 105 height 26
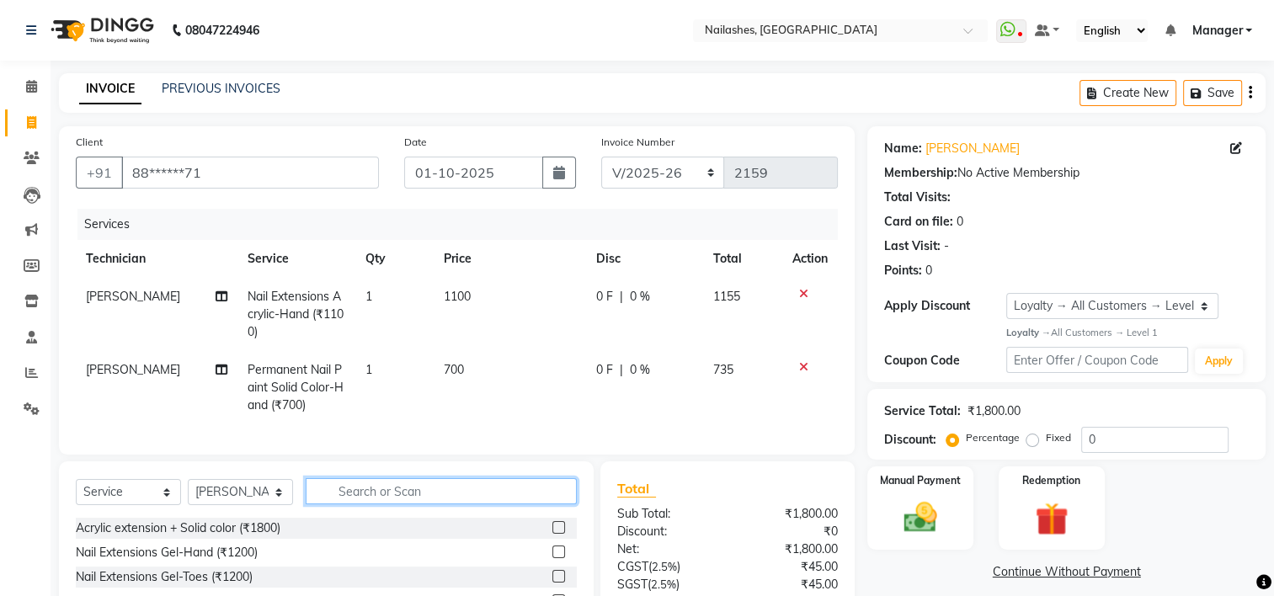
click at [353, 495] on input "text" at bounding box center [441, 491] width 271 height 26
type input "stamp"
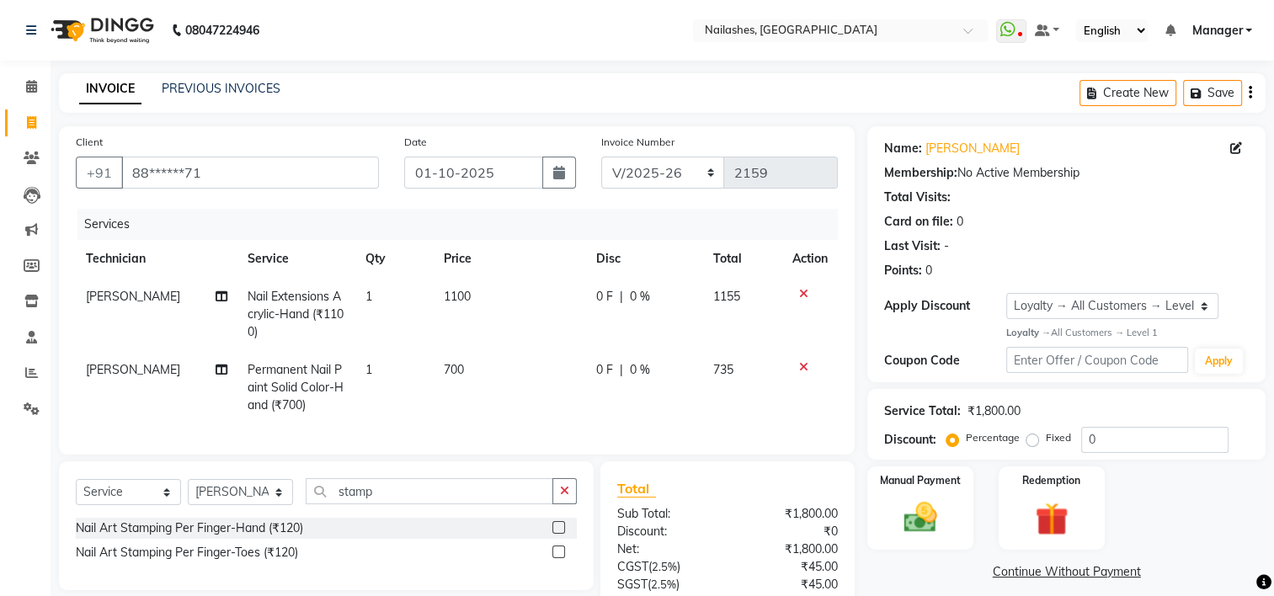
click at [555, 534] on label at bounding box center [558, 527] width 13 height 13
click at [555, 534] on input "checkbox" at bounding box center [557, 528] width 11 height 11
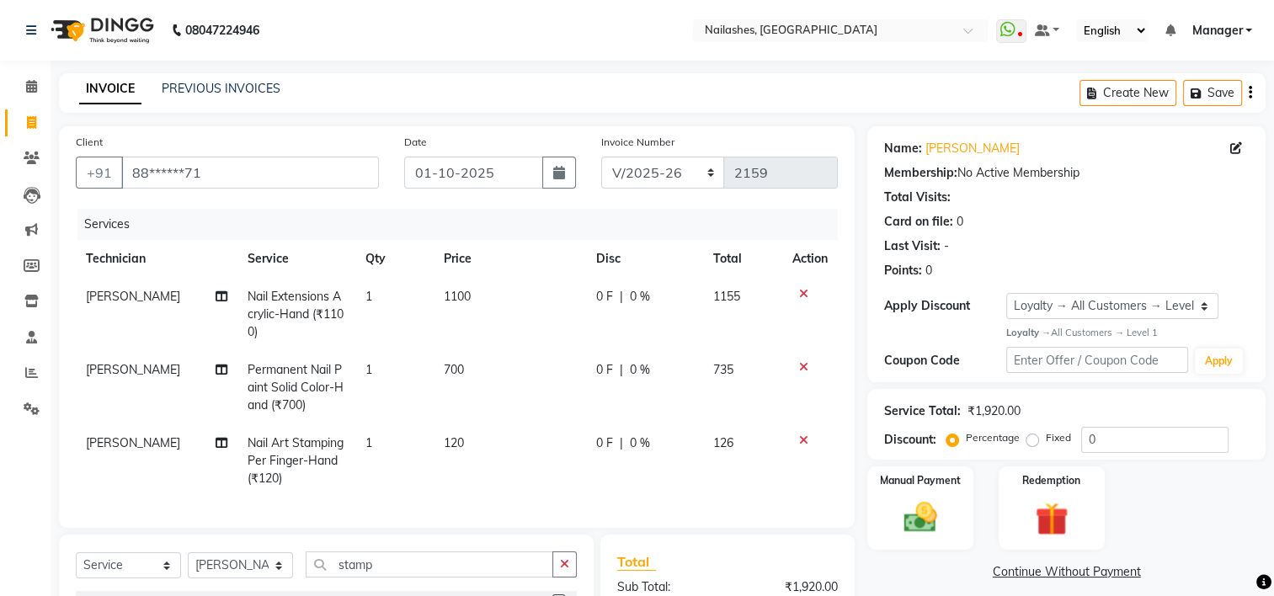
checkbox input "false"
click at [453, 444] on span "120" at bounding box center [454, 442] width 20 height 15
select select "68736"
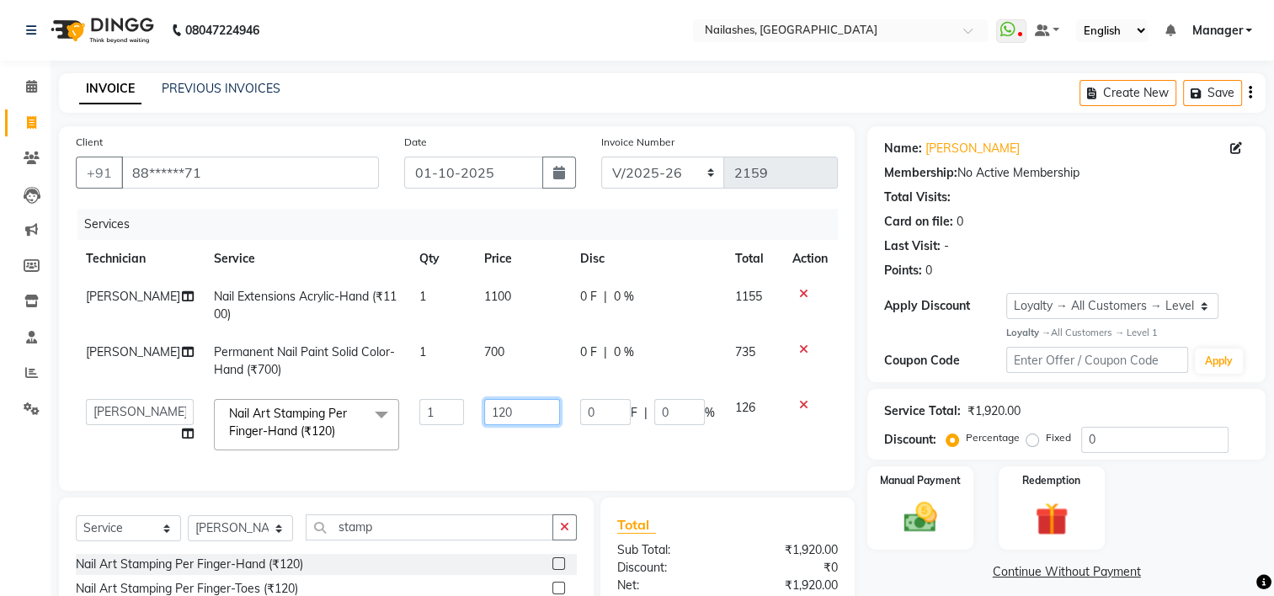
click at [520, 414] on input "120" at bounding box center [521, 412] width 75 height 26
type input "100"
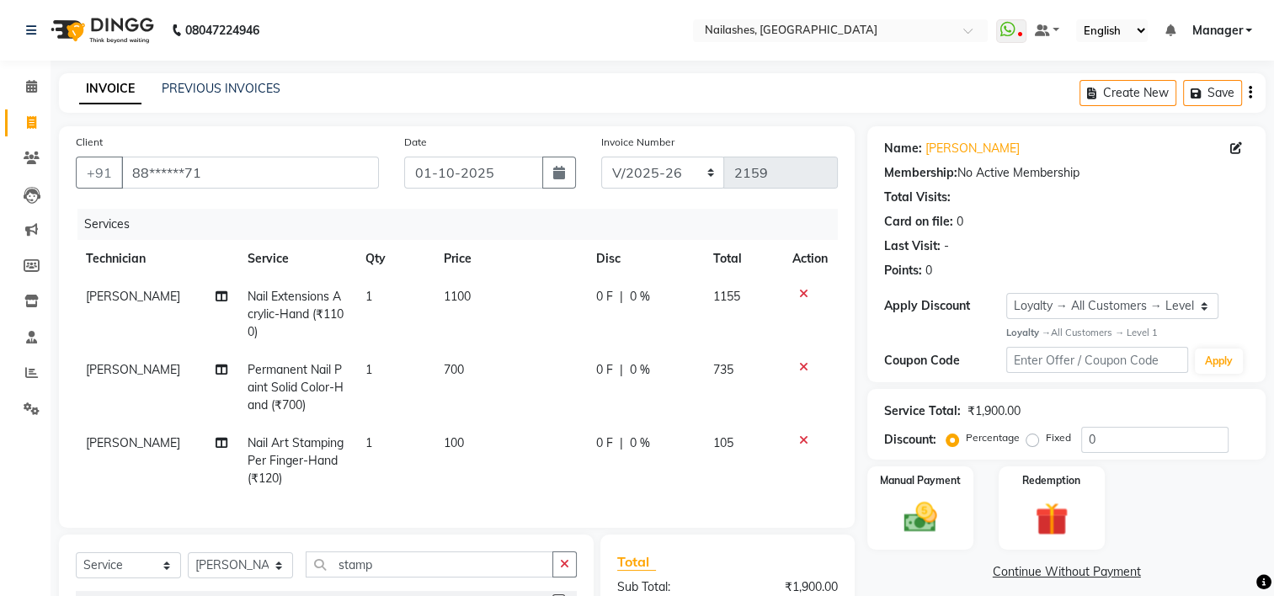
click at [374, 451] on td "1" at bounding box center [394, 460] width 78 height 73
select select "68736"
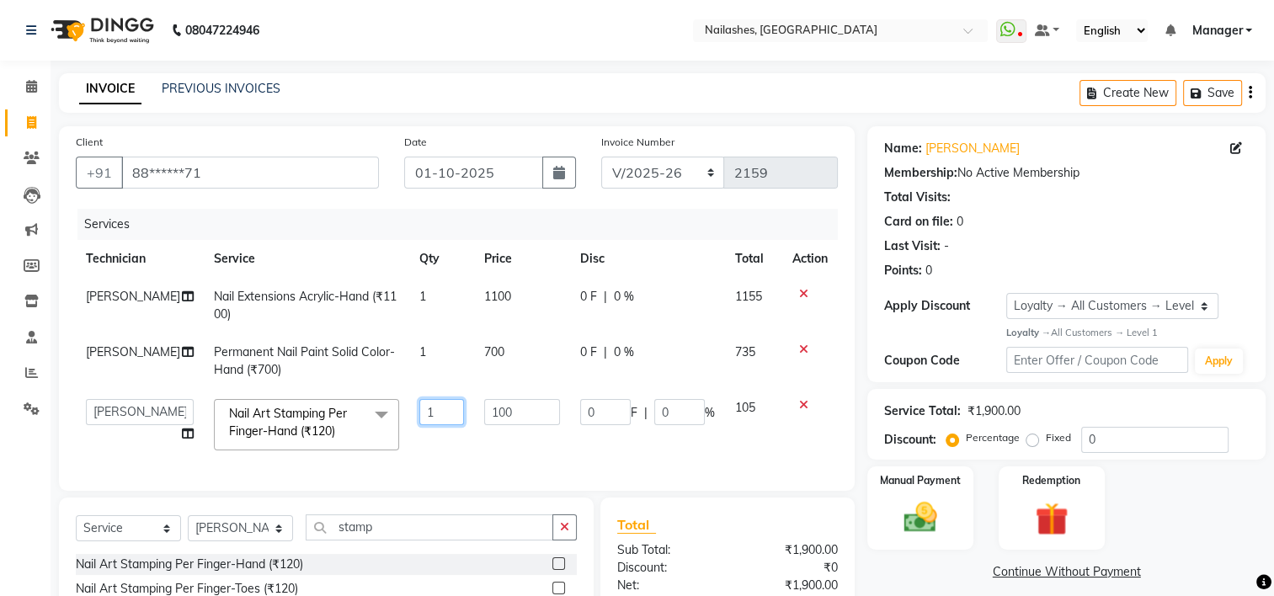
click at [424, 418] on input "1" at bounding box center [441, 412] width 45 height 26
type input "10"
click at [852, 96] on div "INVOICE PREVIOUS INVOICES Create New Save" at bounding box center [662, 93] width 1206 height 40
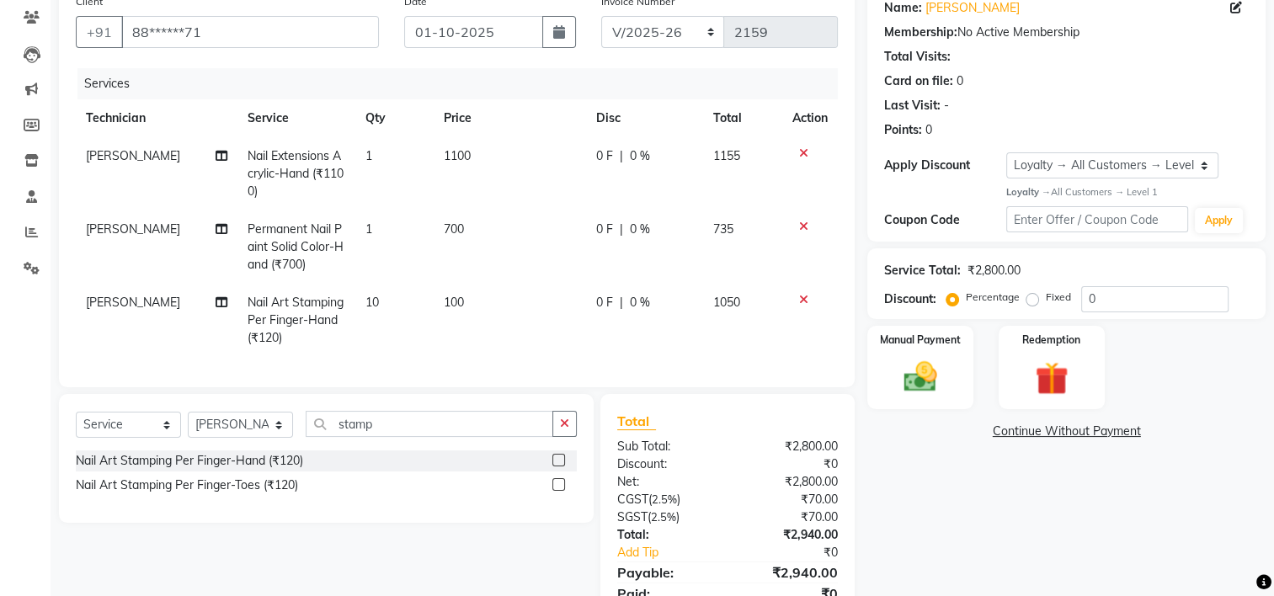
scroll to position [225, 0]
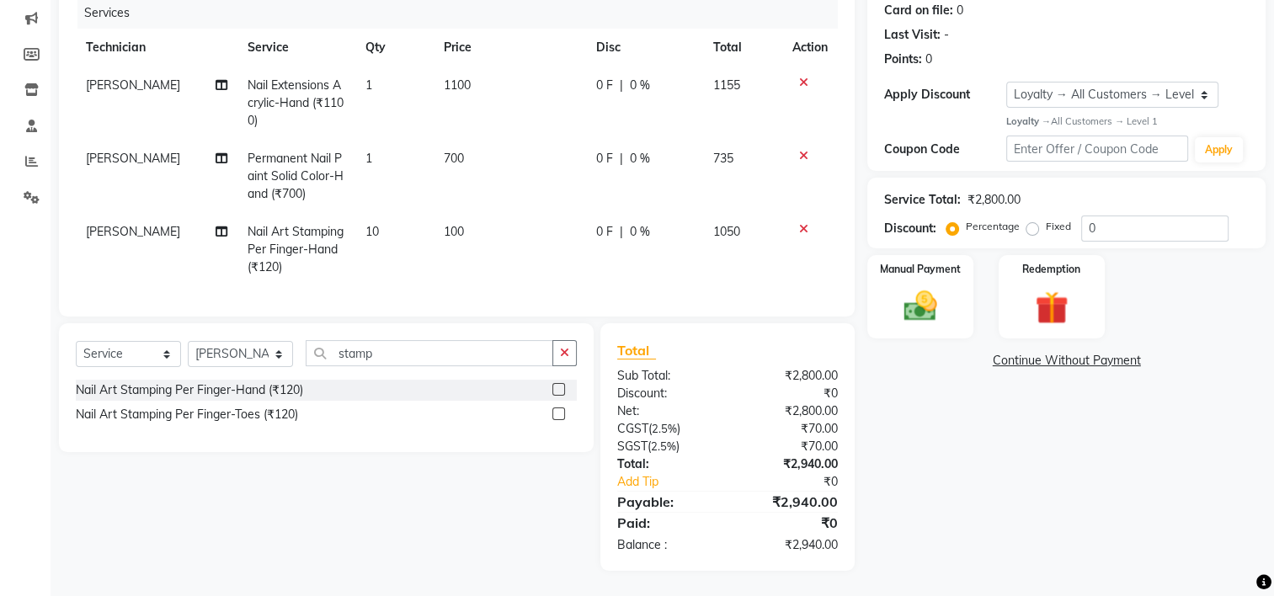
click at [451, 224] on span "100" at bounding box center [454, 231] width 20 height 15
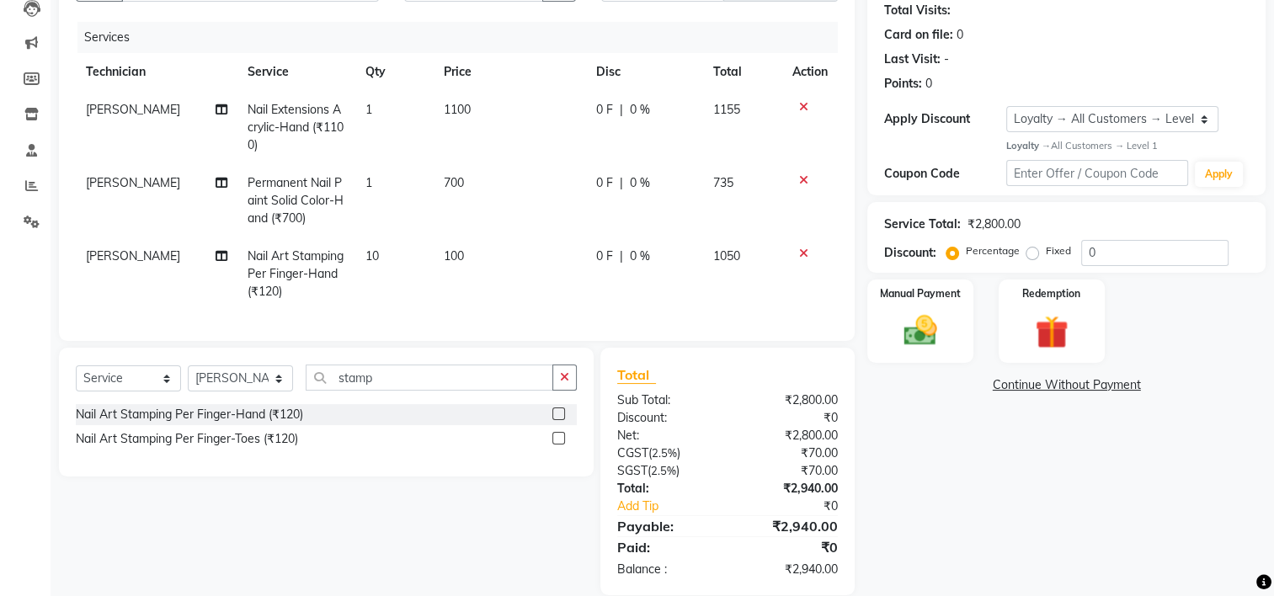
select select "68736"
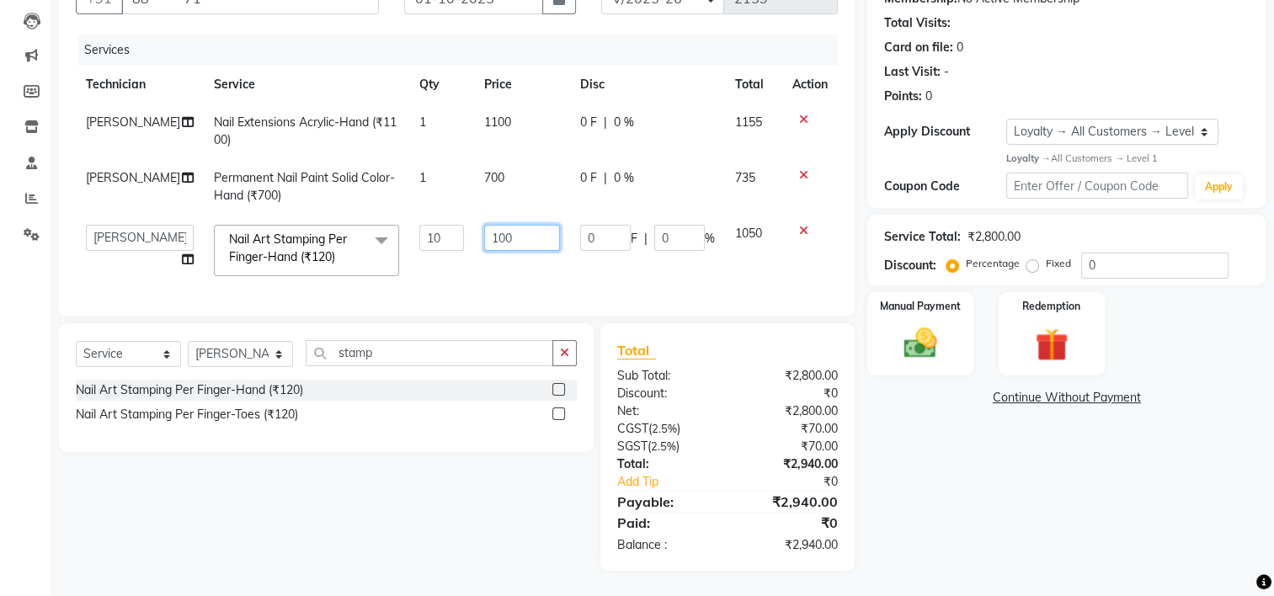
click at [512, 225] on input "100" at bounding box center [521, 238] width 75 height 26
type input "150"
click at [944, 439] on div "Name: [PERSON_NAME] Membership: No Active Membership Total Visits: Card on file…" at bounding box center [1072, 261] width 411 height 619
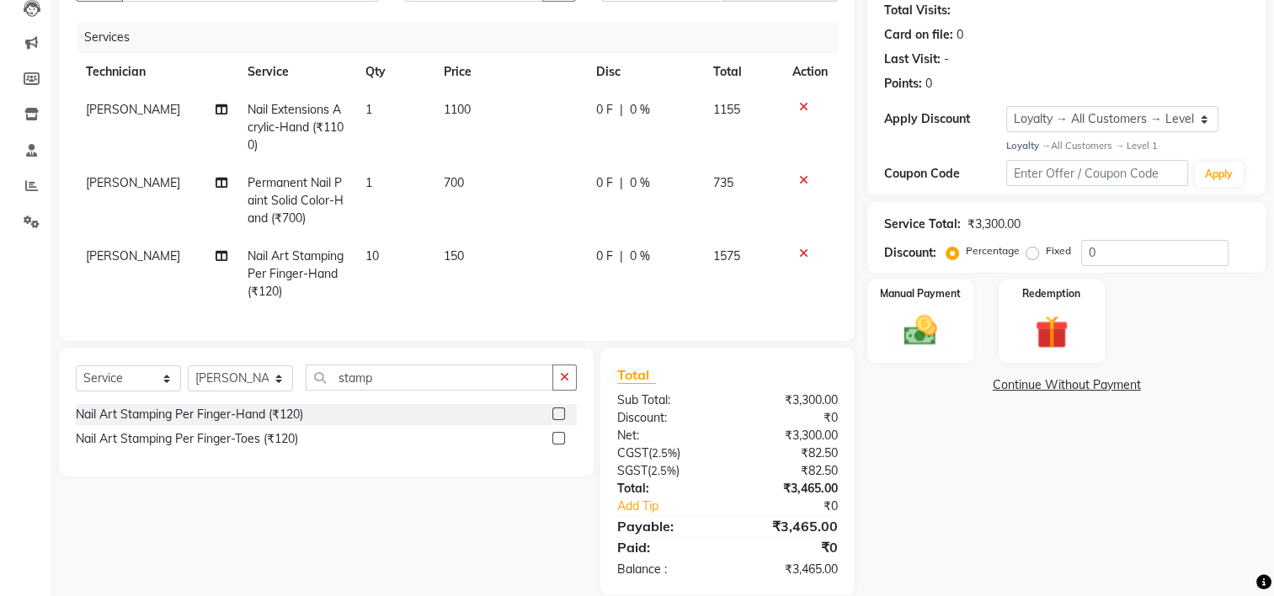
click at [805, 178] on icon at bounding box center [803, 180] width 9 height 12
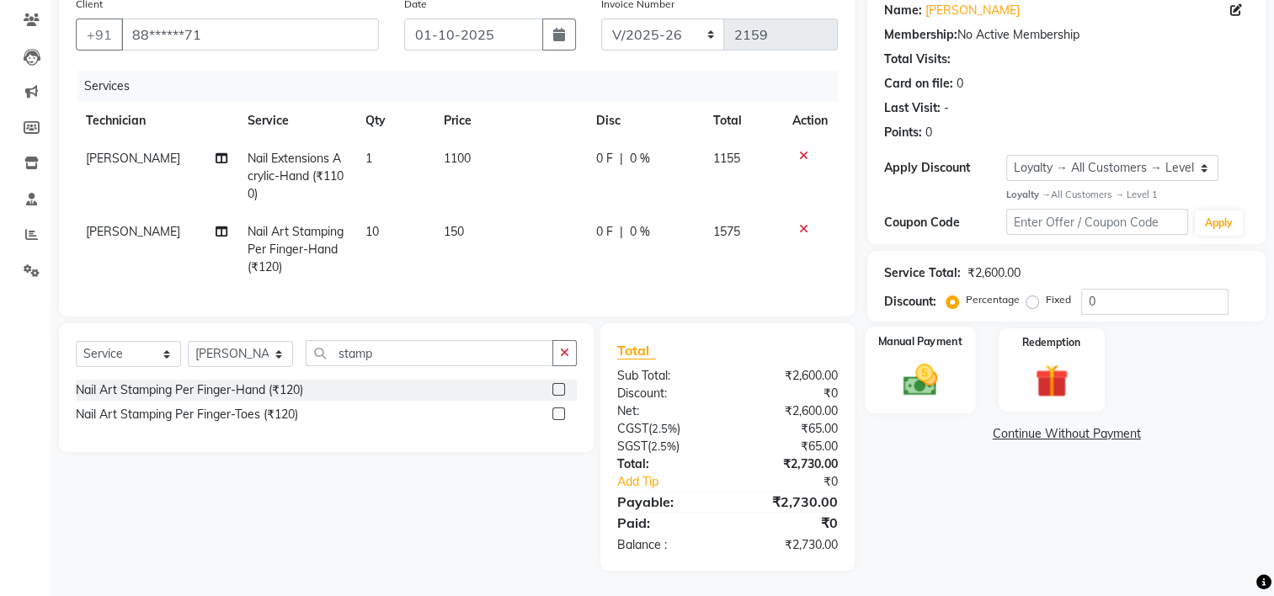
click at [912, 377] on img at bounding box center [920, 379] width 56 height 40
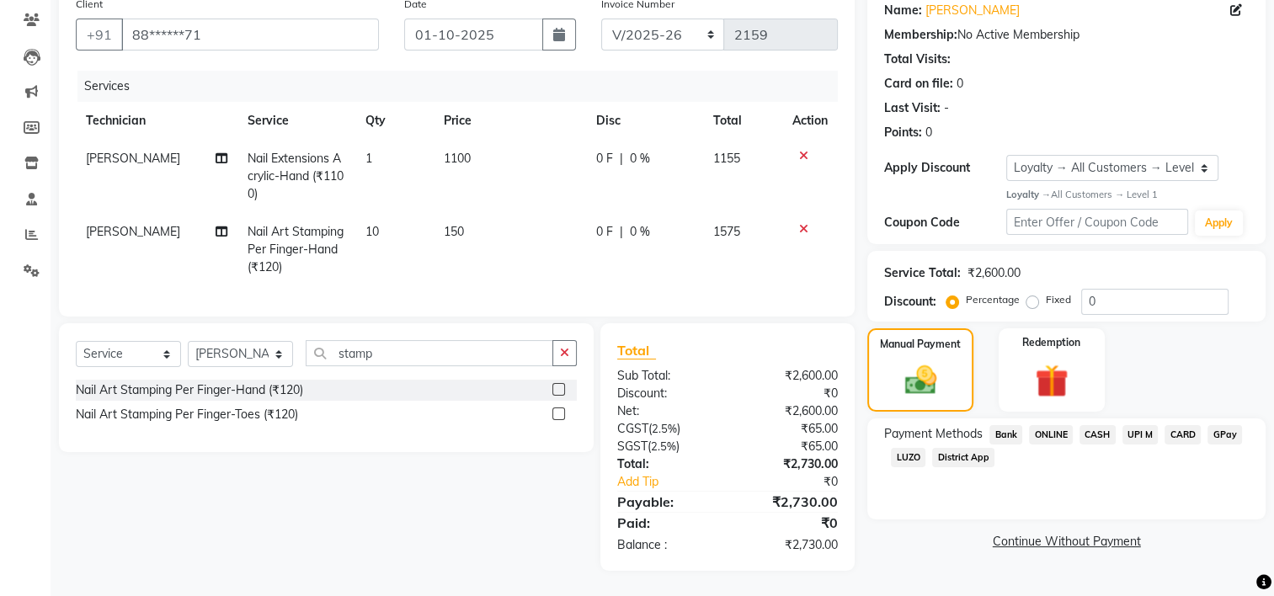
click at [1142, 425] on span "UPI M" at bounding box center [1140, 434] width 36 height 19
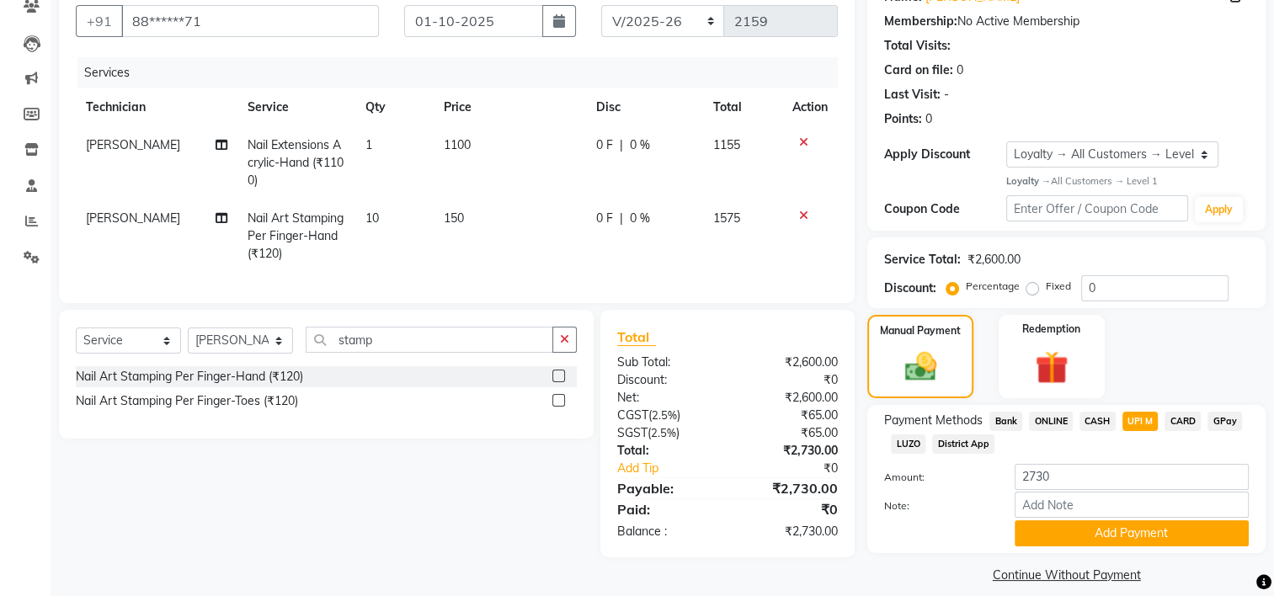
scroll to position [170, 0]
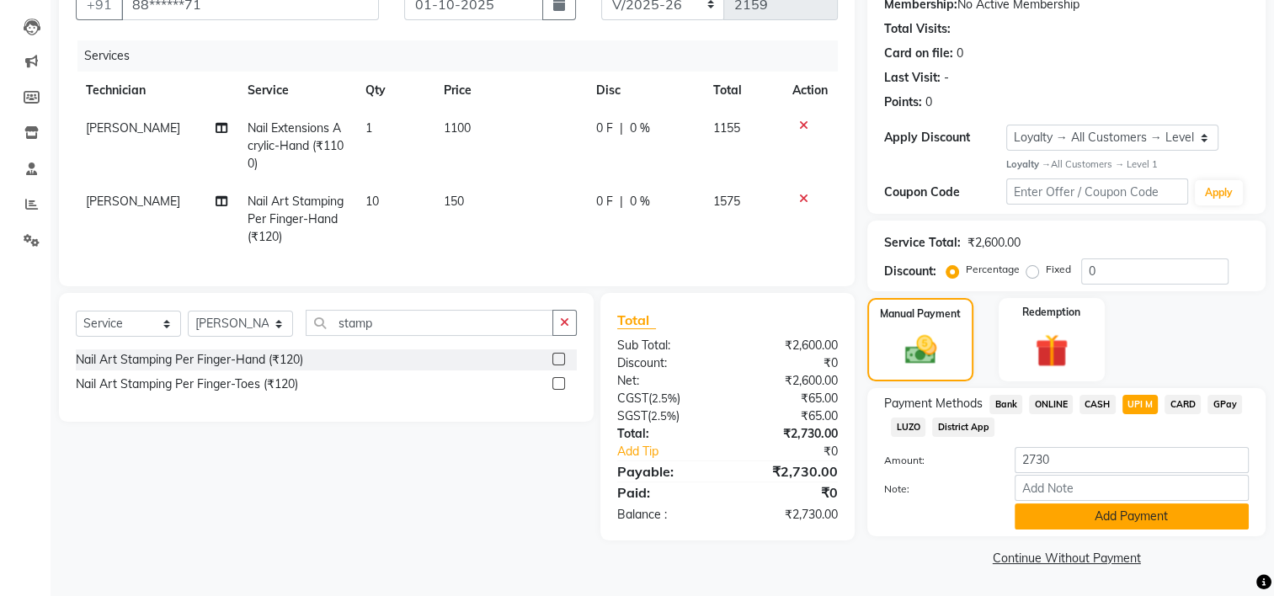
click at [1158, 512] on button "Add Payment" at bounding box center [1131, 516] width 234 height 26
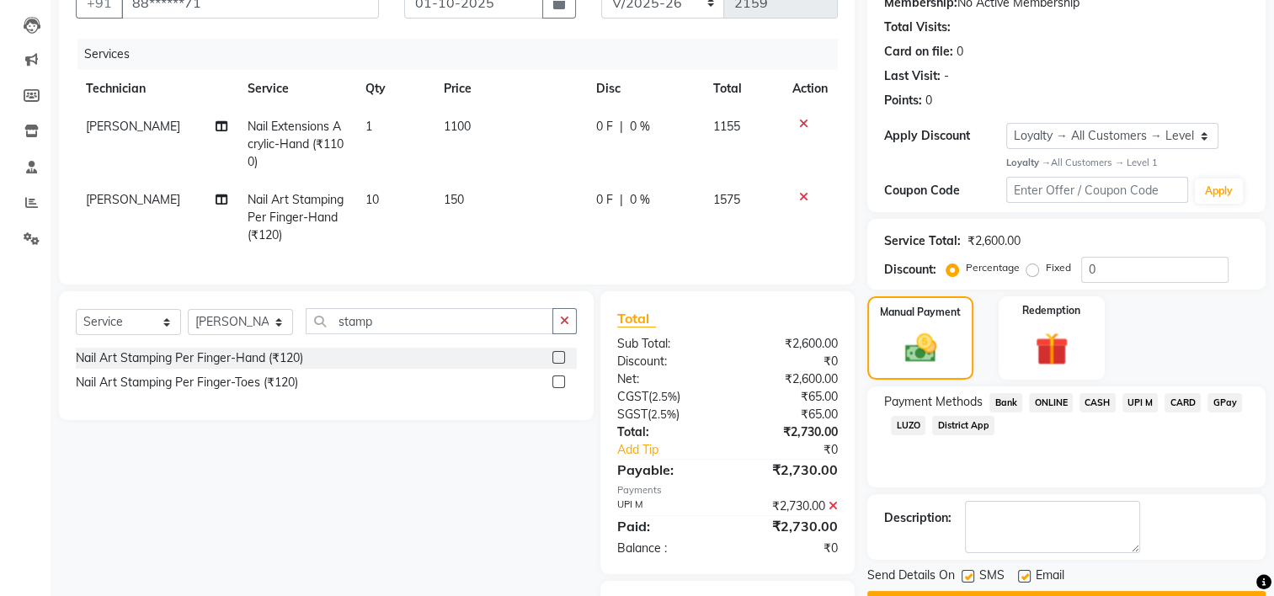
scroll to position [270, 0]
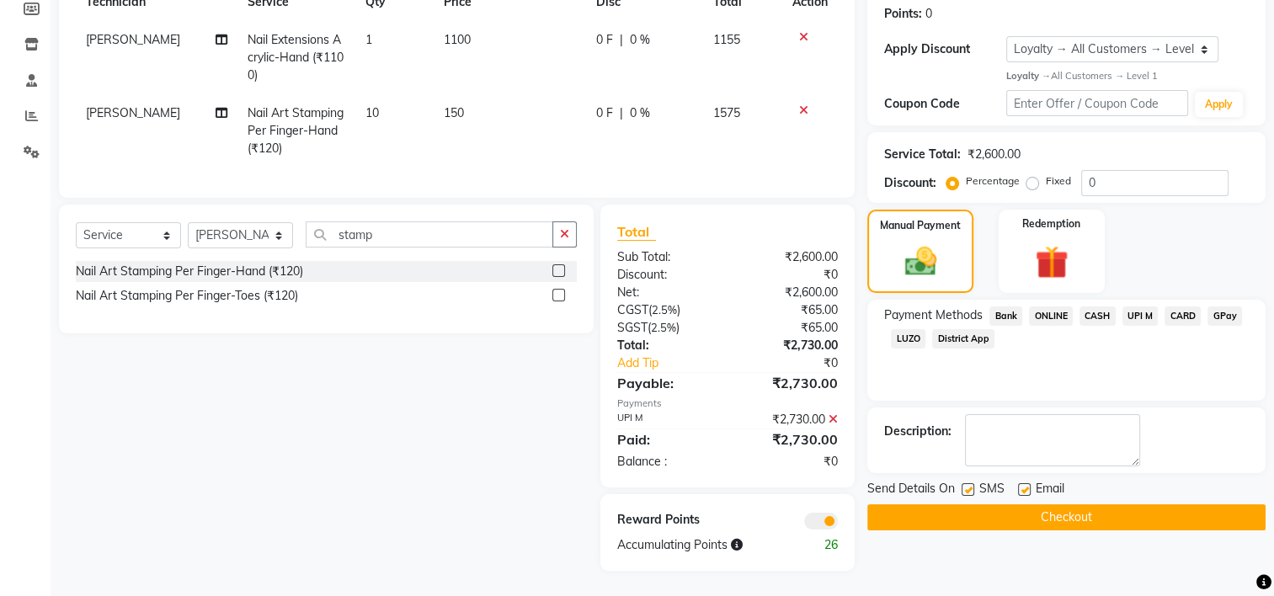
click at [1086, 504] on button "Checkout" at bounding box center [1066, 517] width 398 height 26
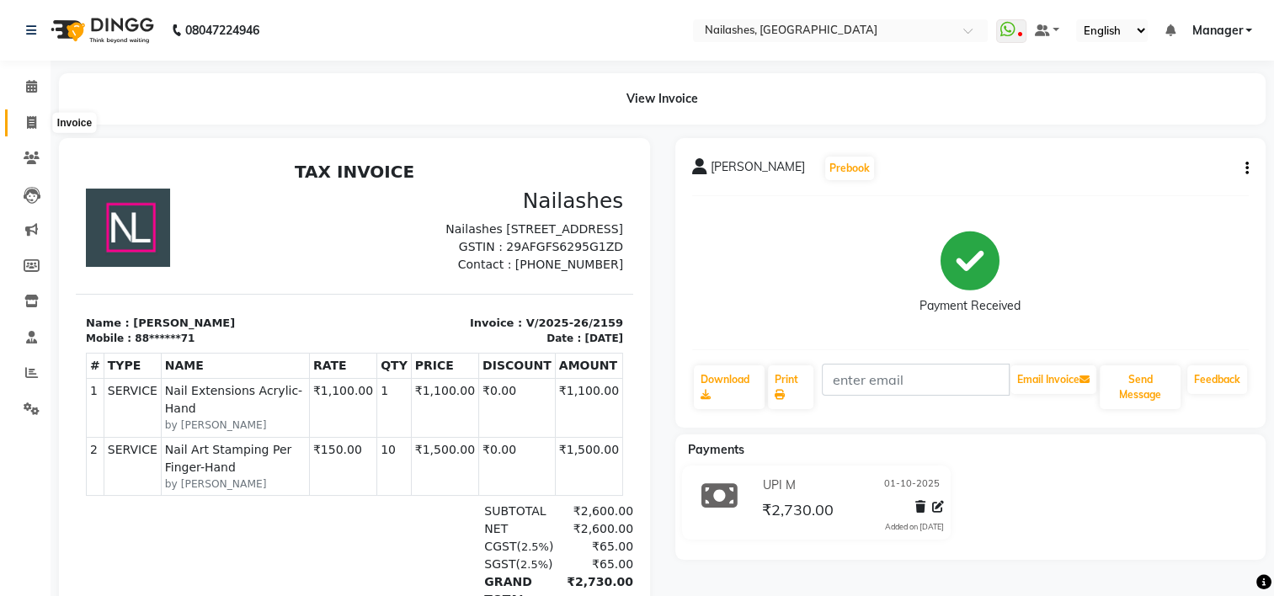
click at [32, 121] on icon at bounding box center [31, 122] width 9 height 13
select select "service"
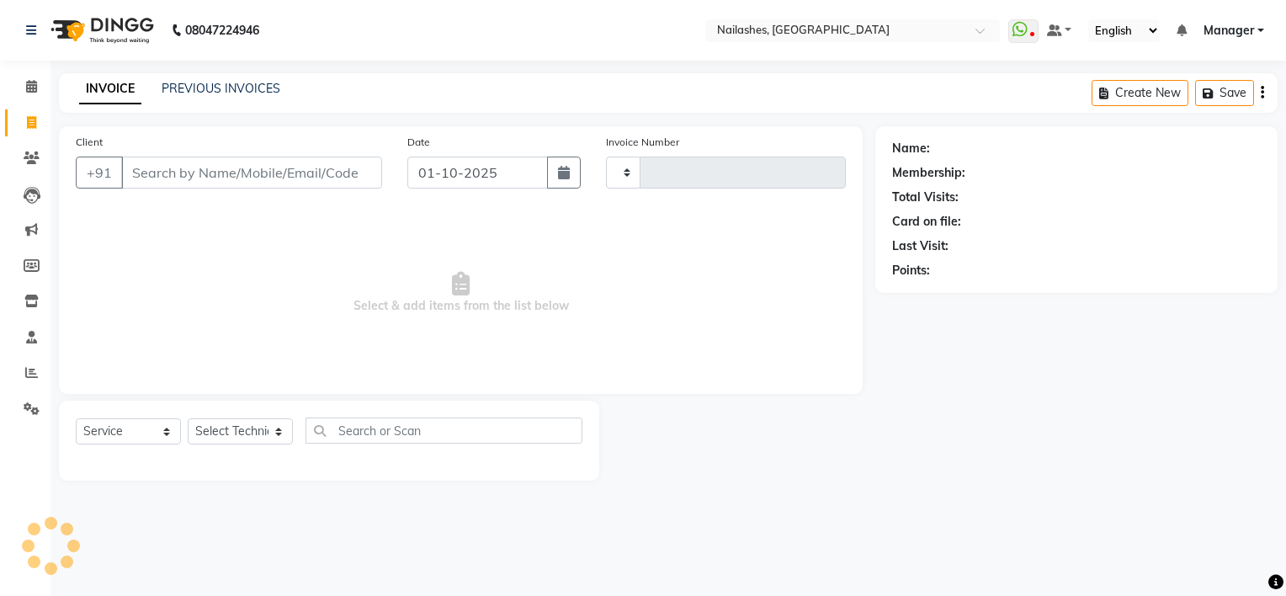
type input "2160"
select select "6579"
click at [218, 90] on link "PREVIOUS INVOICES" at bounding box center [221, 88] width 119 height 15
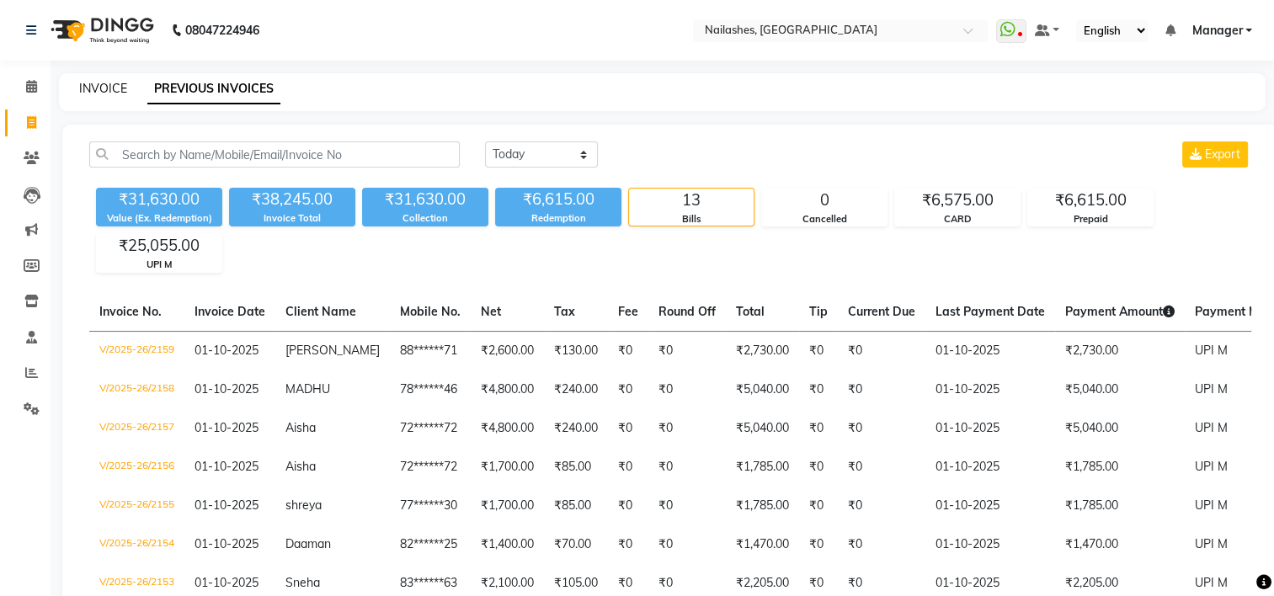
click at [114, 92] on link "INVOICE" at bounding box center [103, 88] width 48 height 15
select select "service"
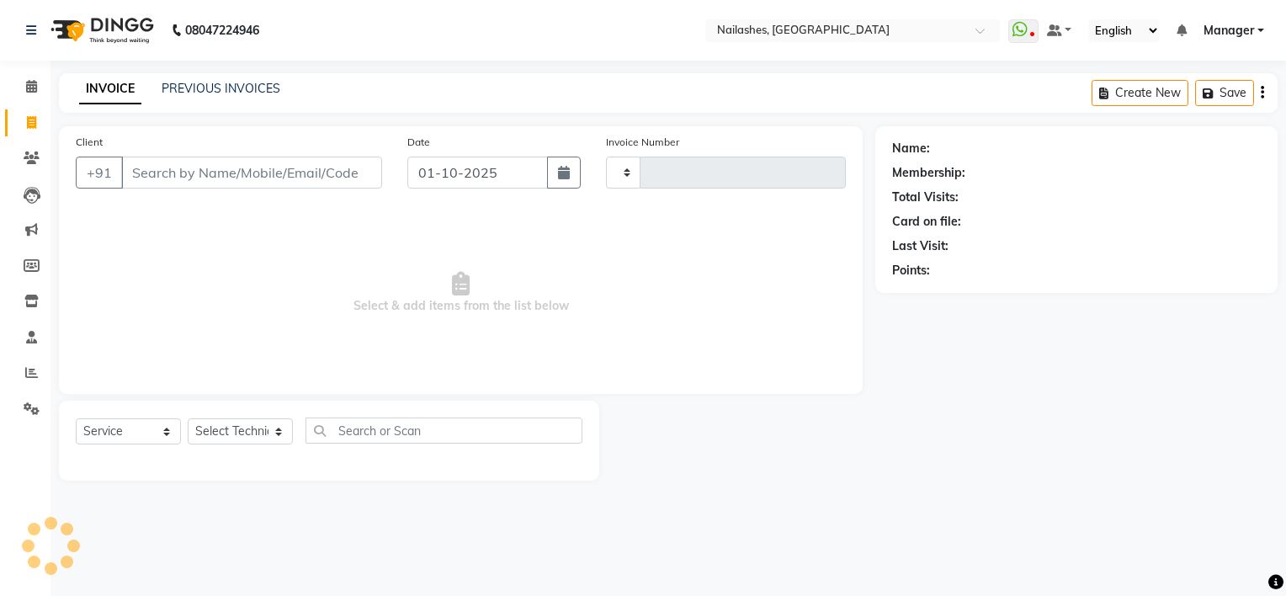
type input "2160"
select select "6579"
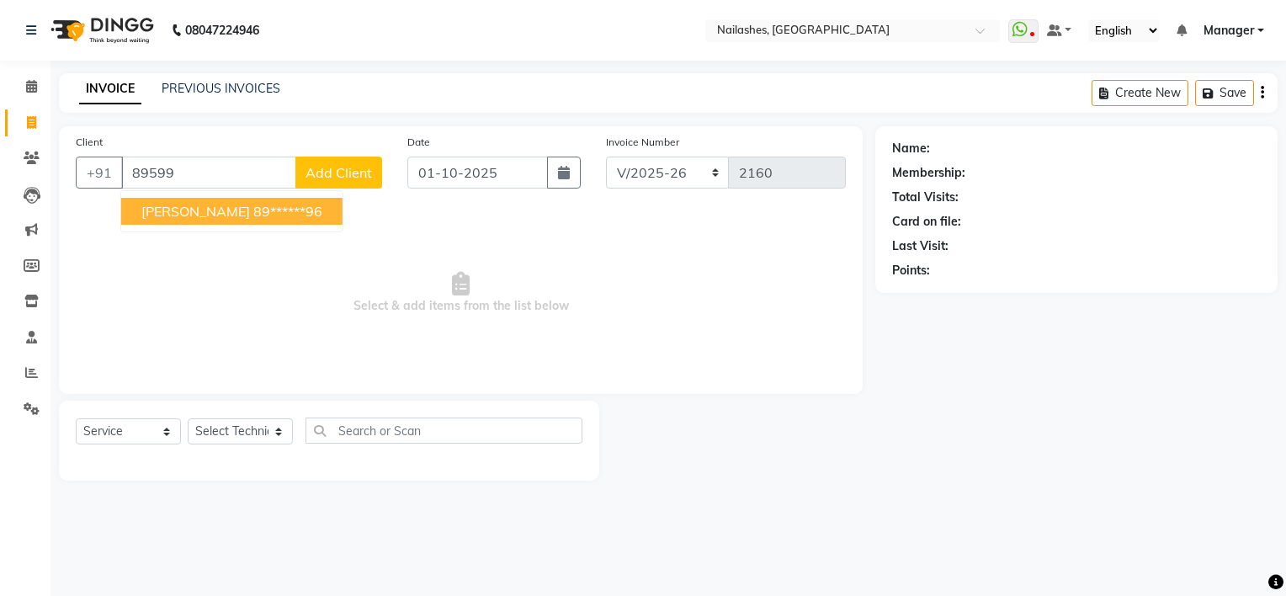
click at [253, 216] on ngb-highlight "89******96" at bounding box center [287, 211] width 69 height 17
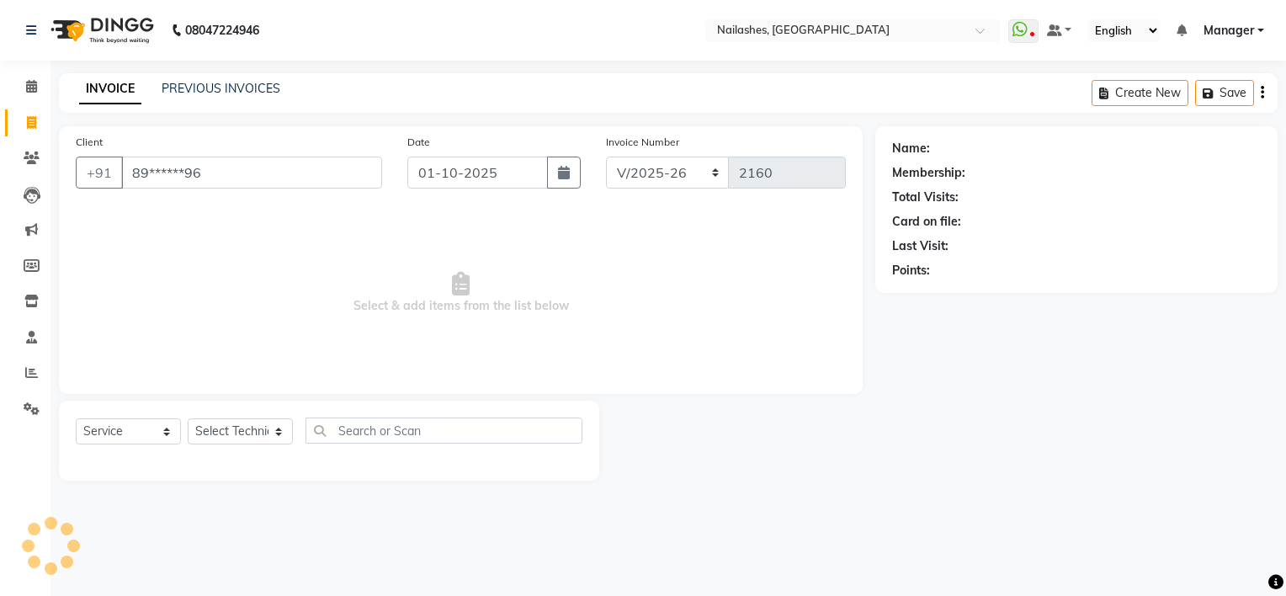
type input "89******96"
select select "1: Object"
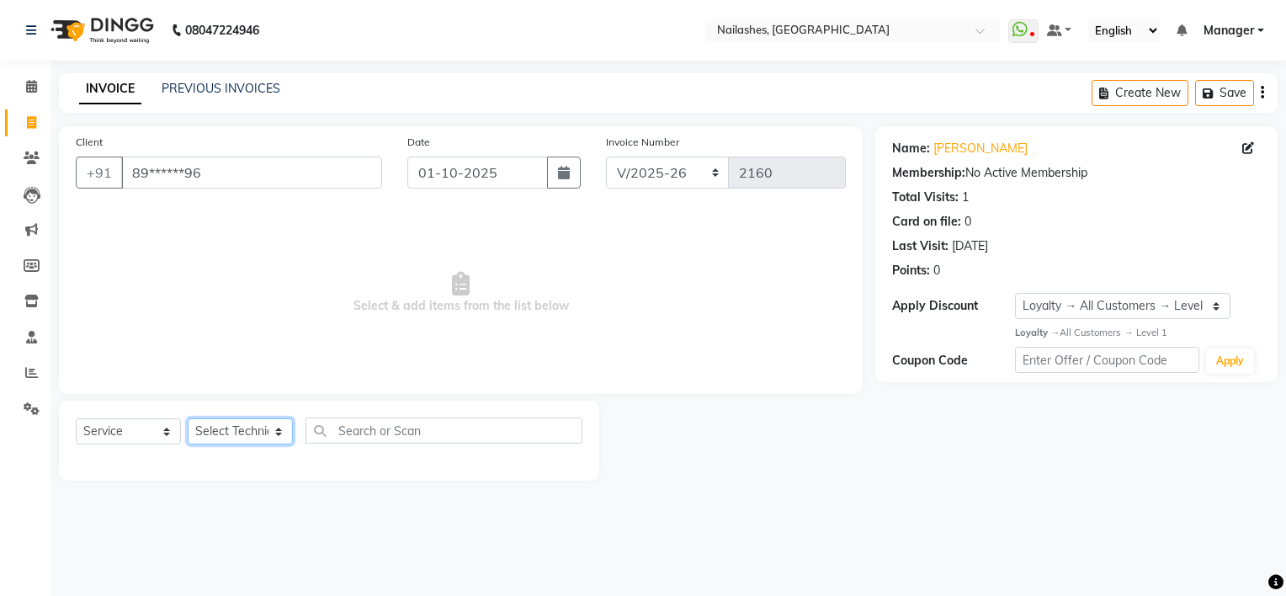
click at [234, 439] on select "Select Technician ARISH [PERSON_NAME] [PERSON_NAME] [PERSON_NAME] [PERSON_NAME]…" at bounding box center [240, 431] width 105 height 26
select select "84916"
click at [188, 419] on select "Select Technician ARISH [PERSON_NAME] [PERSON_NAME] [PERSON_NAME] [PERSON_NAME]…" at bounding box center [240, 431] width 105 height 26
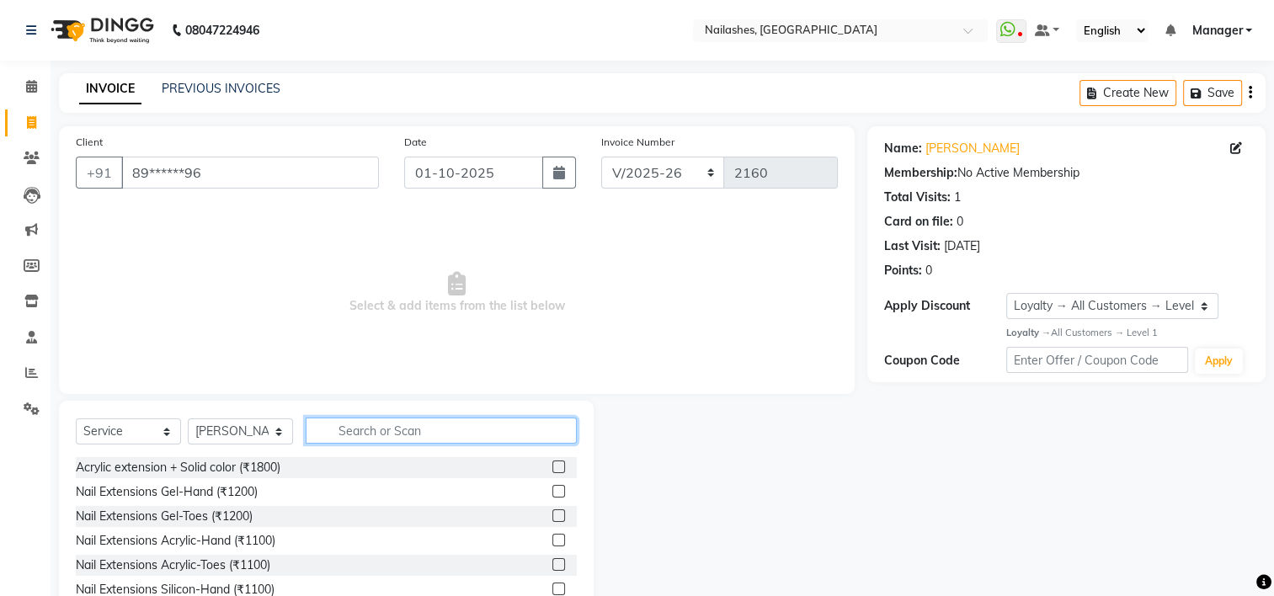
click at [359, 438] on input "text" at bounding box center [441, 431] width 271 height 26
type input "acry"
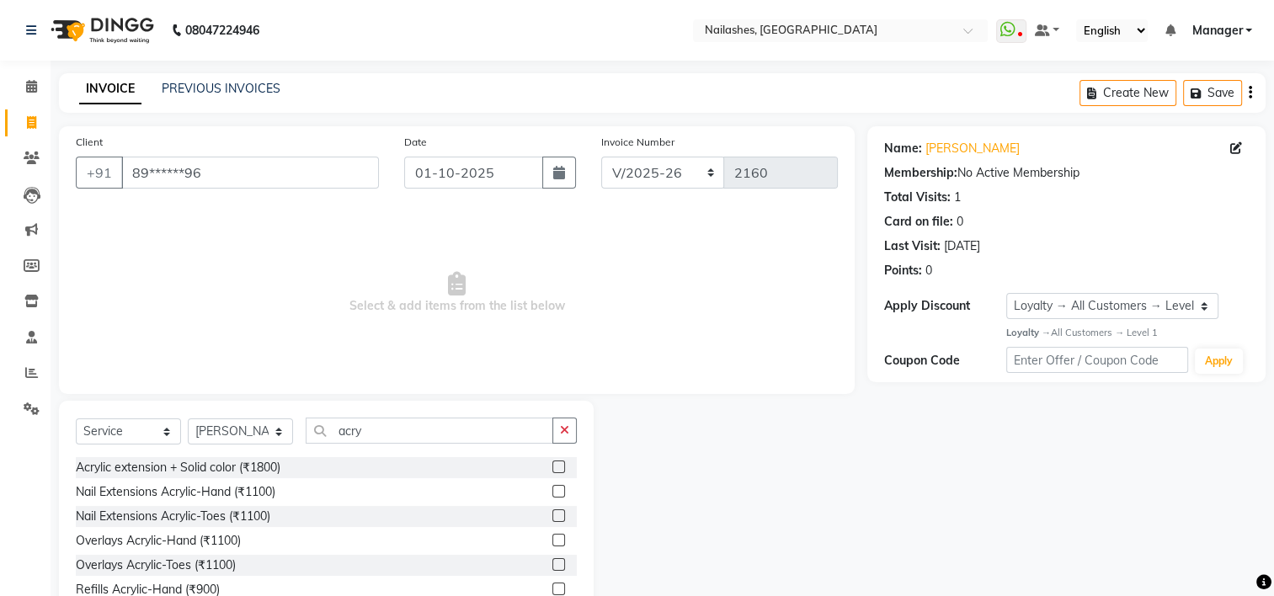
click at [552, 488] on label at bounding box center [558, 491] width 13 height 13
click at [552, 488] on input "checkbox" at bounding box center [557, 492] width 11 height 11
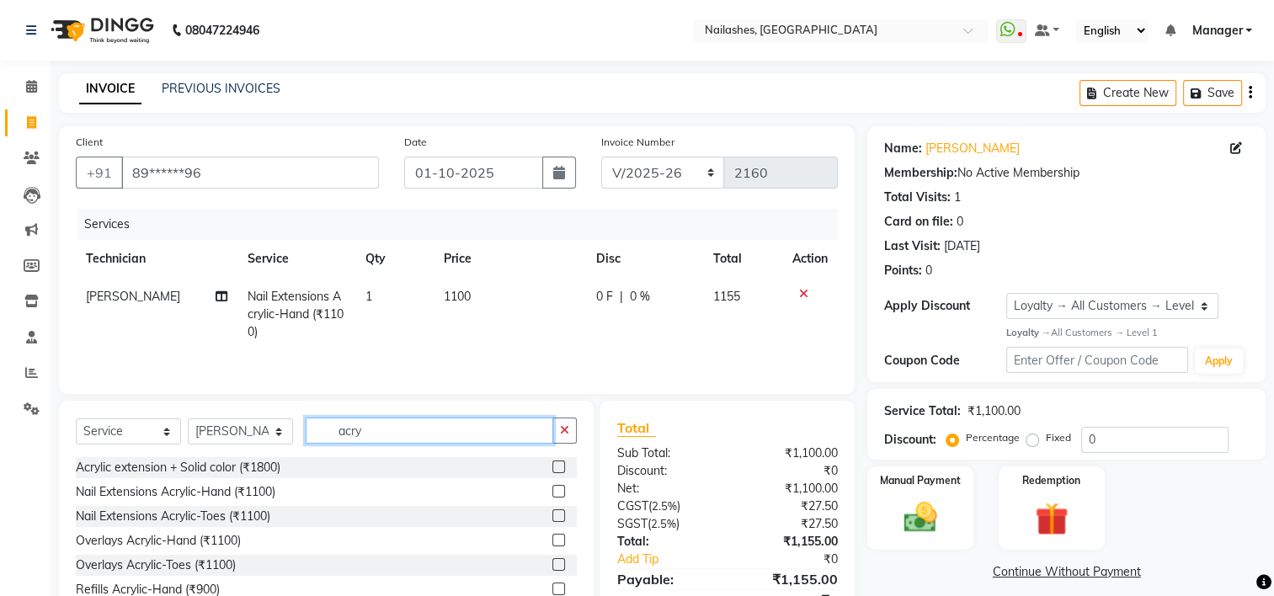
checkbox input "false"
click at [431, 438] on input "acry" at bounding box center [430, 431] width 248 height 26
type input "a"
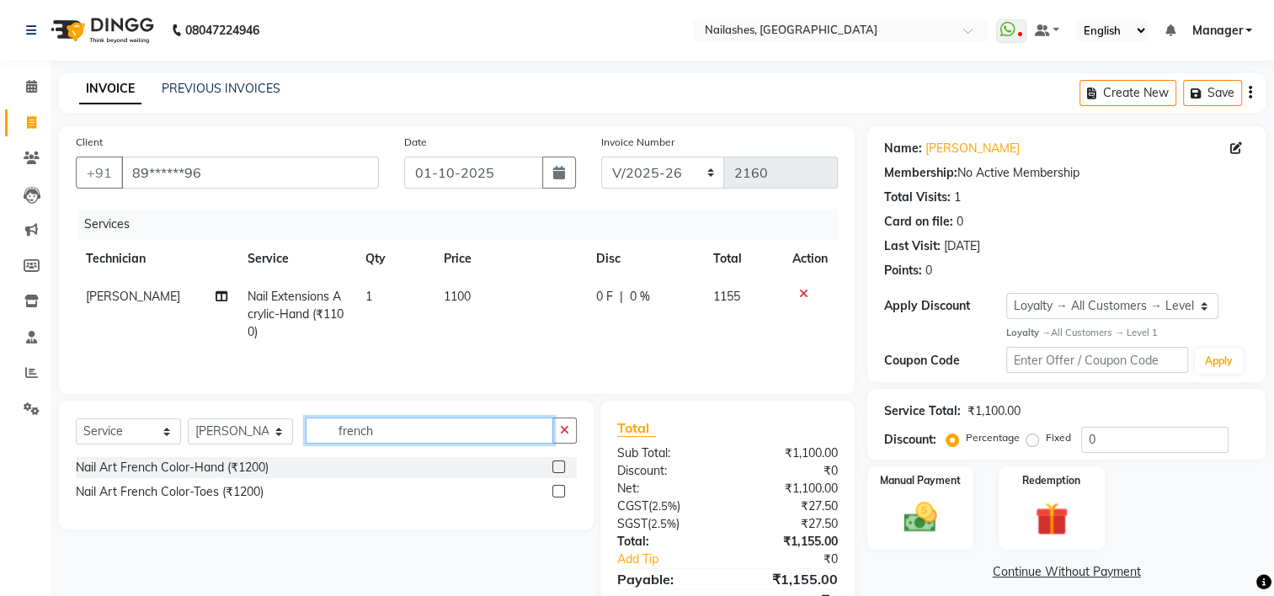
type input "french"
click at [558, 464] on label at bounding box center [558, 467] width 13 height 13
click at [558, 464] on input "checkbox" at bounding box center [557, 467] width 11 height 11
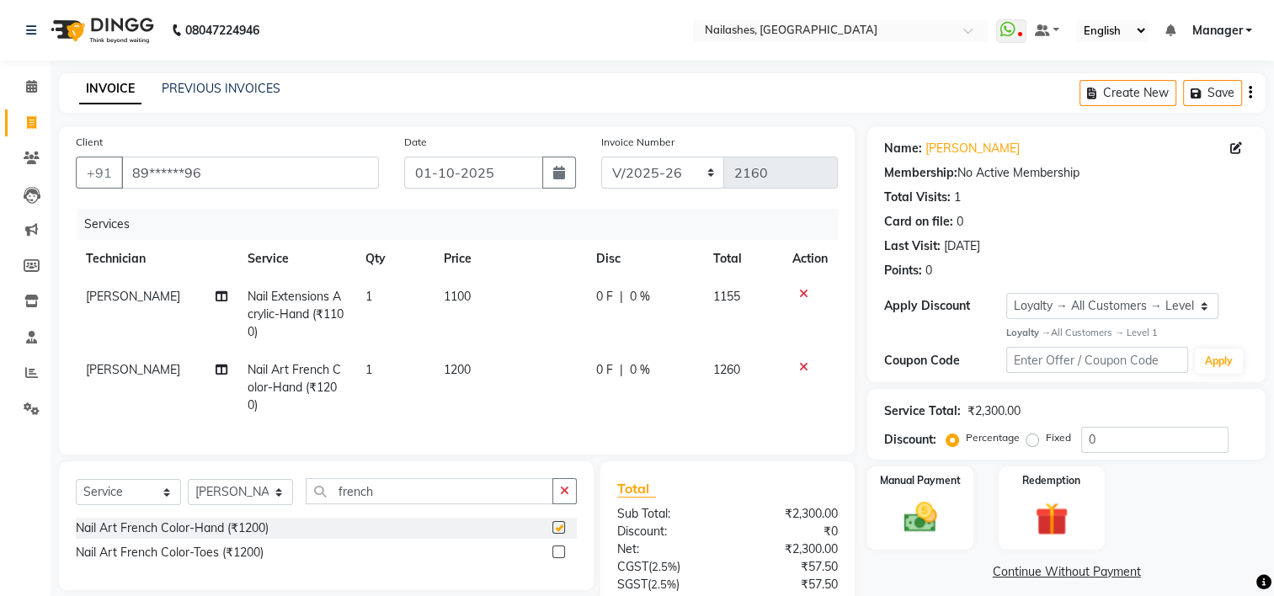
checkbox input "false"
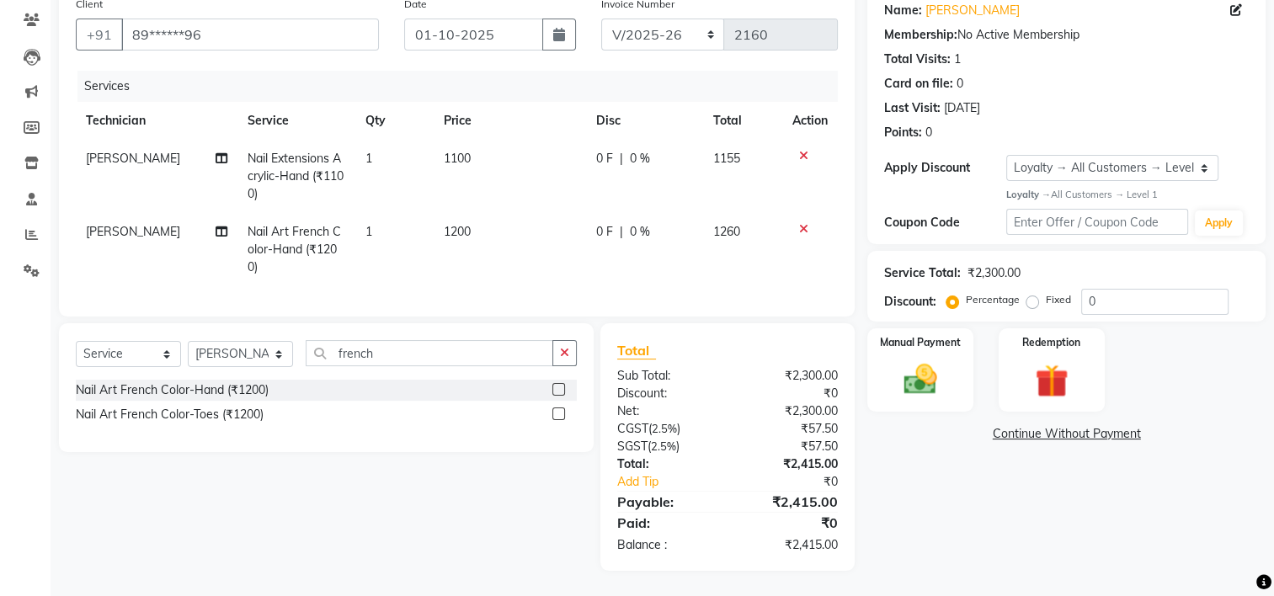
scroll to position [152, 0]
click at [391, 354] on input "french" at bounding box center [430, 353] width 248 height 26
type input "f"
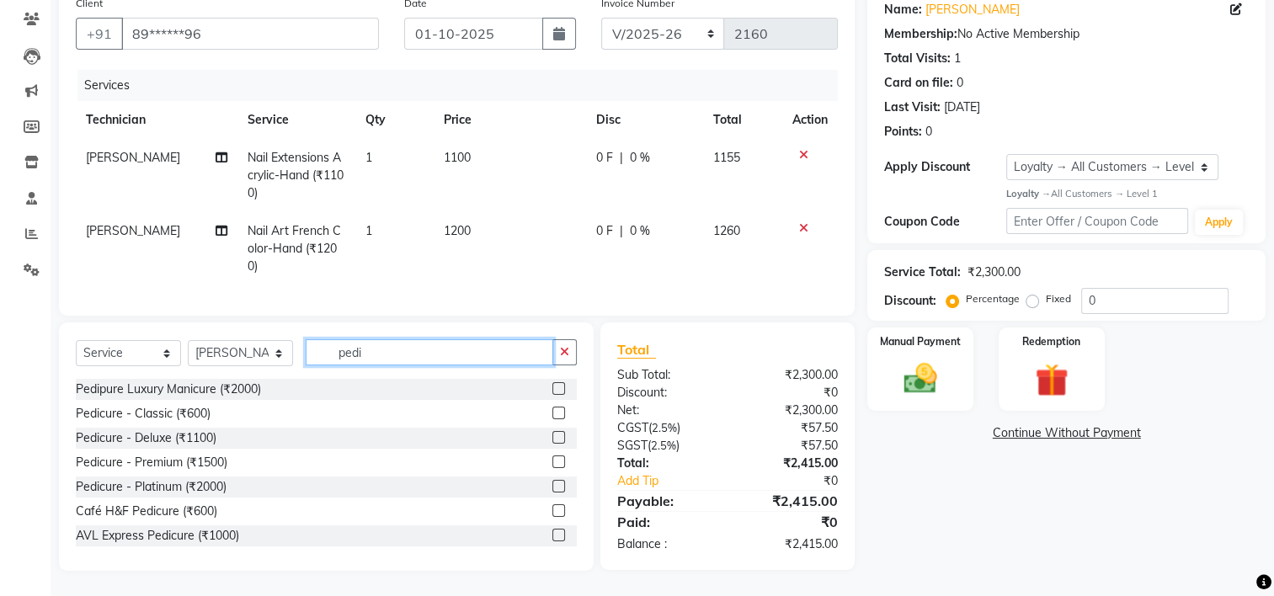
type input "pedi"
click at [552, 435] on label at bounding box center [558, 437] width 13 height 13
click at [552, 435] on input "checkbox" at bounding box center [557, 438] width 11 height 11
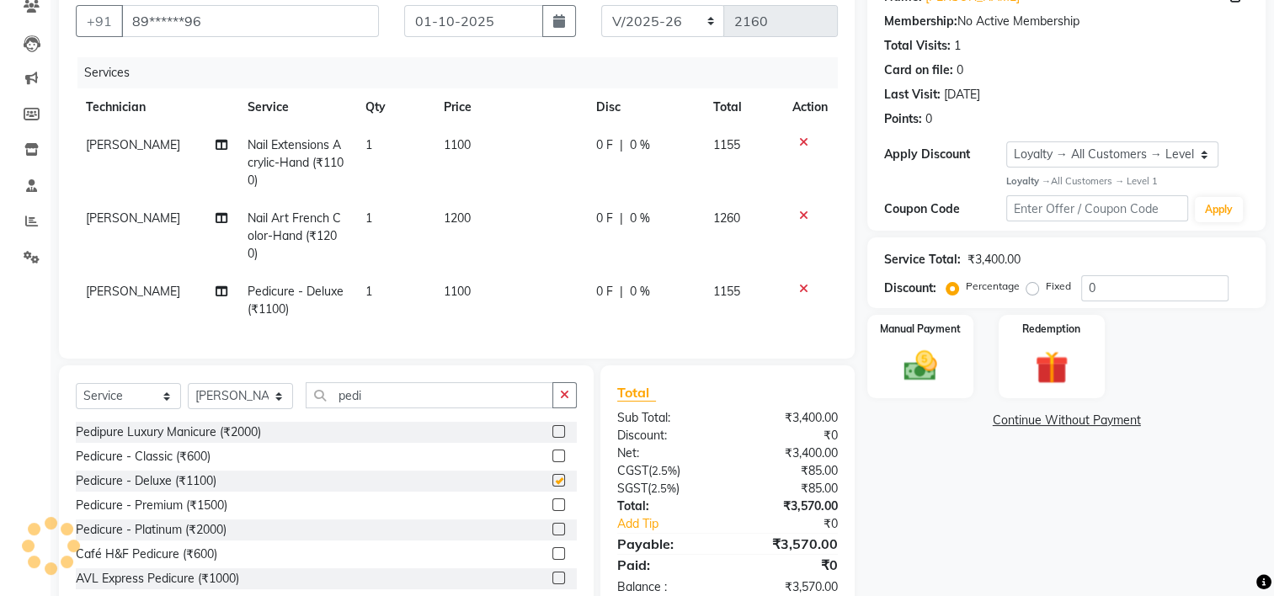
checkbox input "false"
click at [800, 284] on icon at bounding box center [803, 289] width 9 height 12
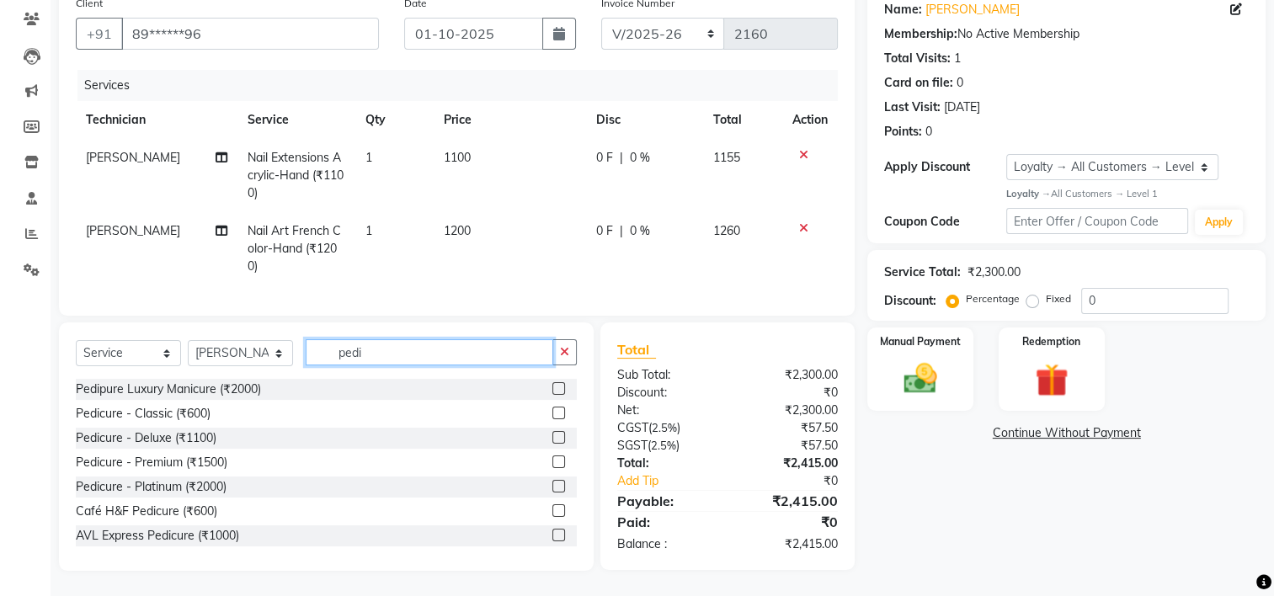
click at [381, 357] on input "pedi" at bounding box center [430, 352] width 248 height 26
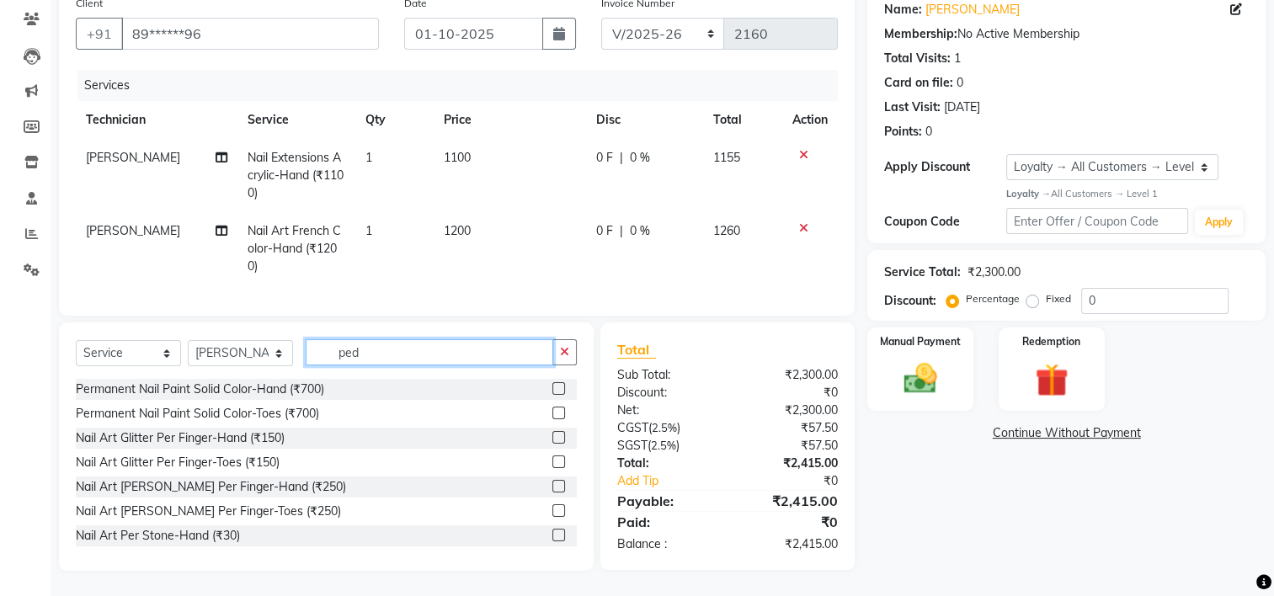
type input "pedi"
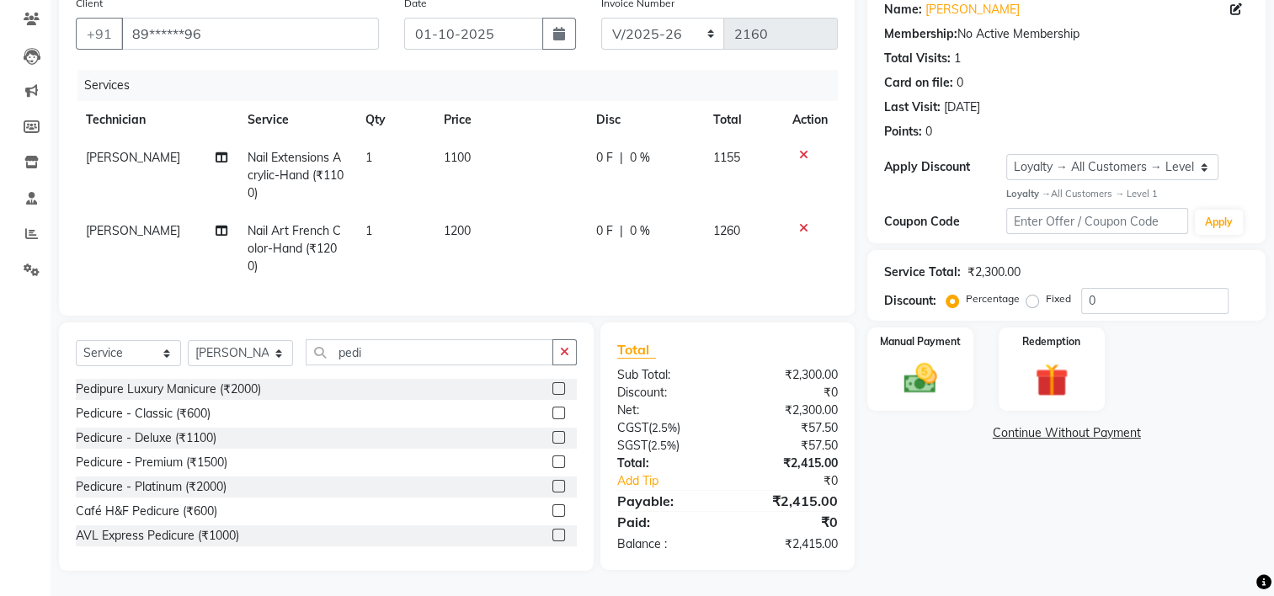
click at [552, 434] on label at bounding box center [558, 437] width 13 height 13
click at [552, 434] on input "checkbox" at bounding box center [557, 438] width 11 height 11
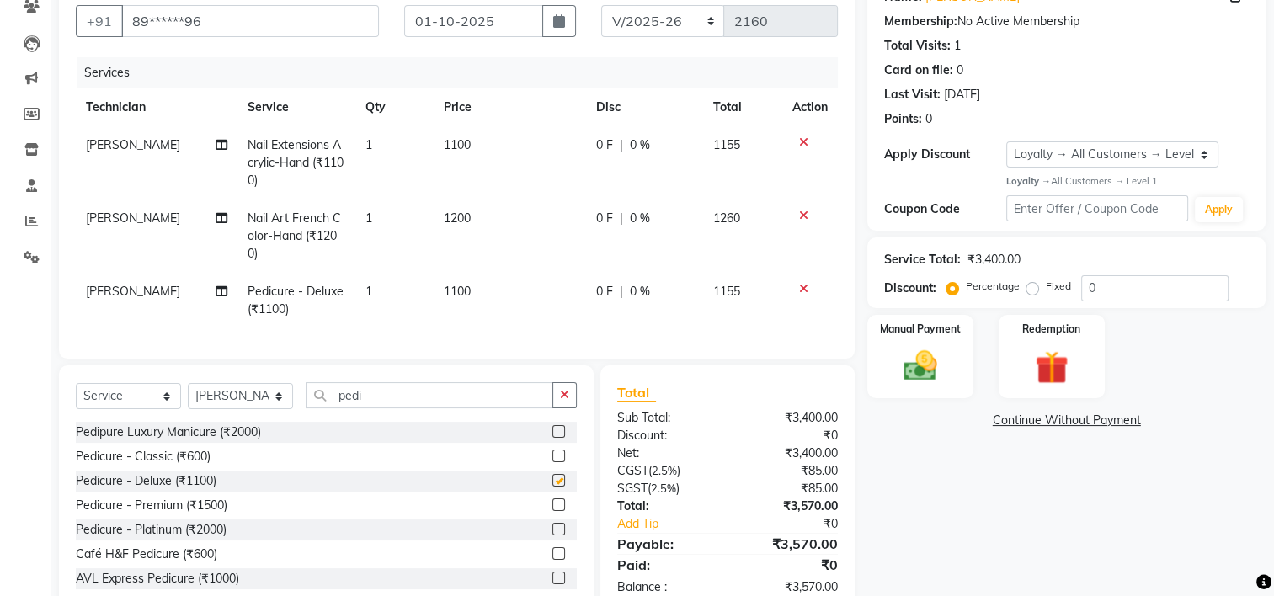
checkbox input "false"
click at [803, 210] on icon at bounding box center [803, 216] width 9 height 12
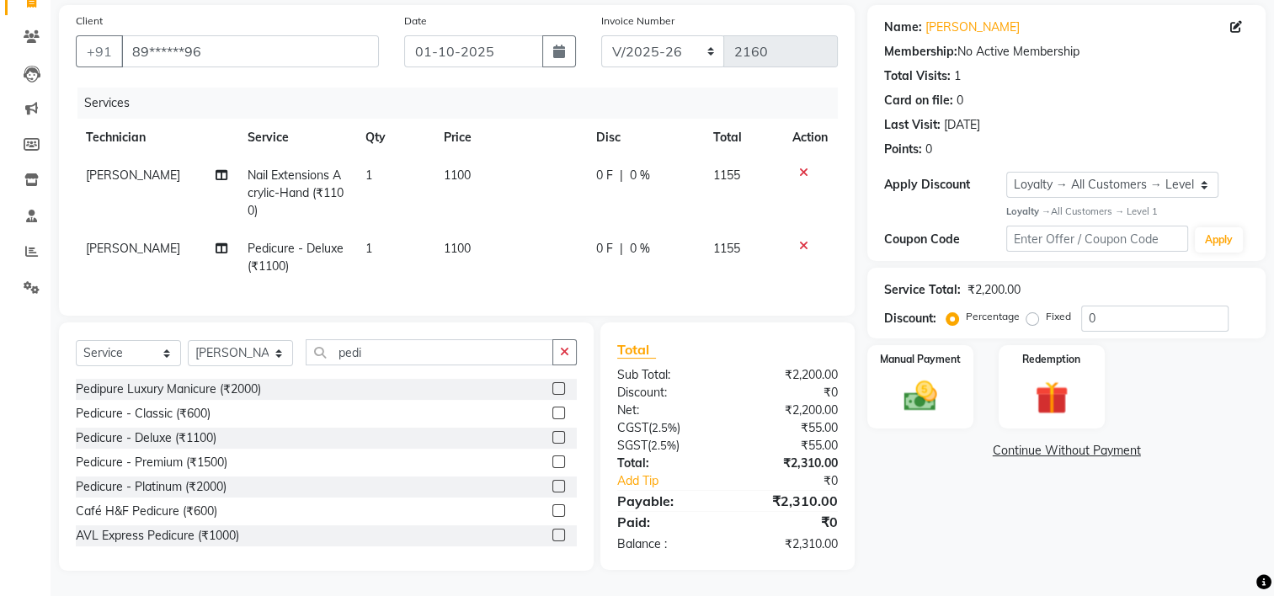
click at [801, 167] on icon at bounding box center [803, 173] width 9 height 12
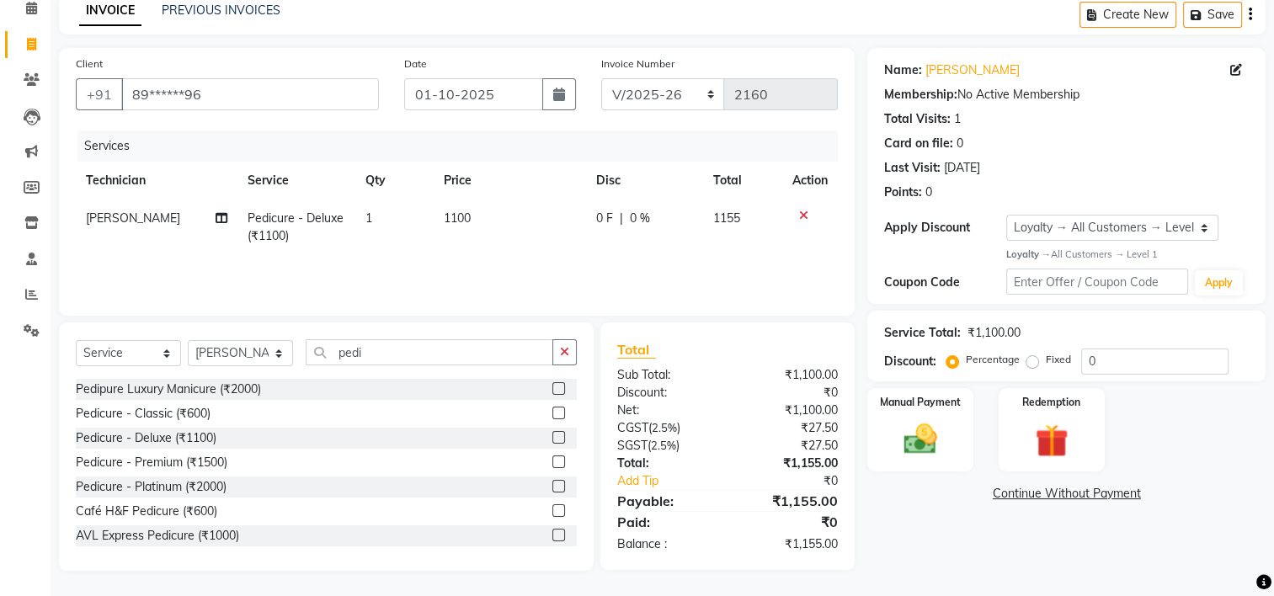
scroll to position [78, 0]
click at [365, 216] on span "1" at bounding box center [368, 217] width 7 height 15
select select "84916"
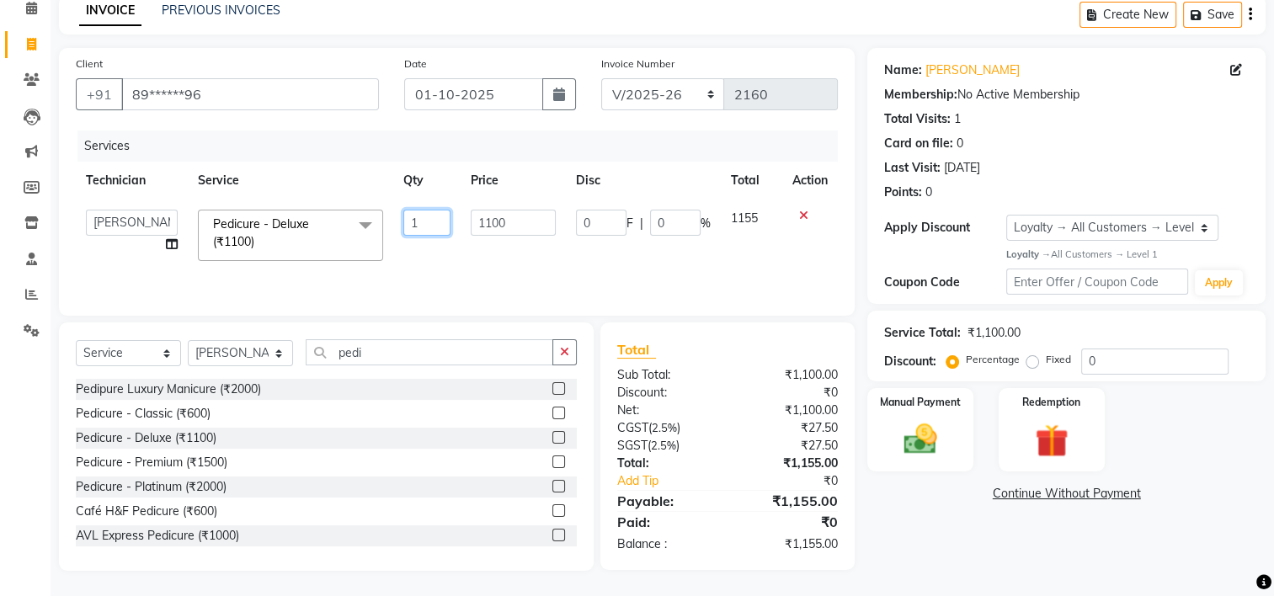
click at [434, 216] on input "1" at bounding box center [426, 223] width 47 height 26
type input "2"
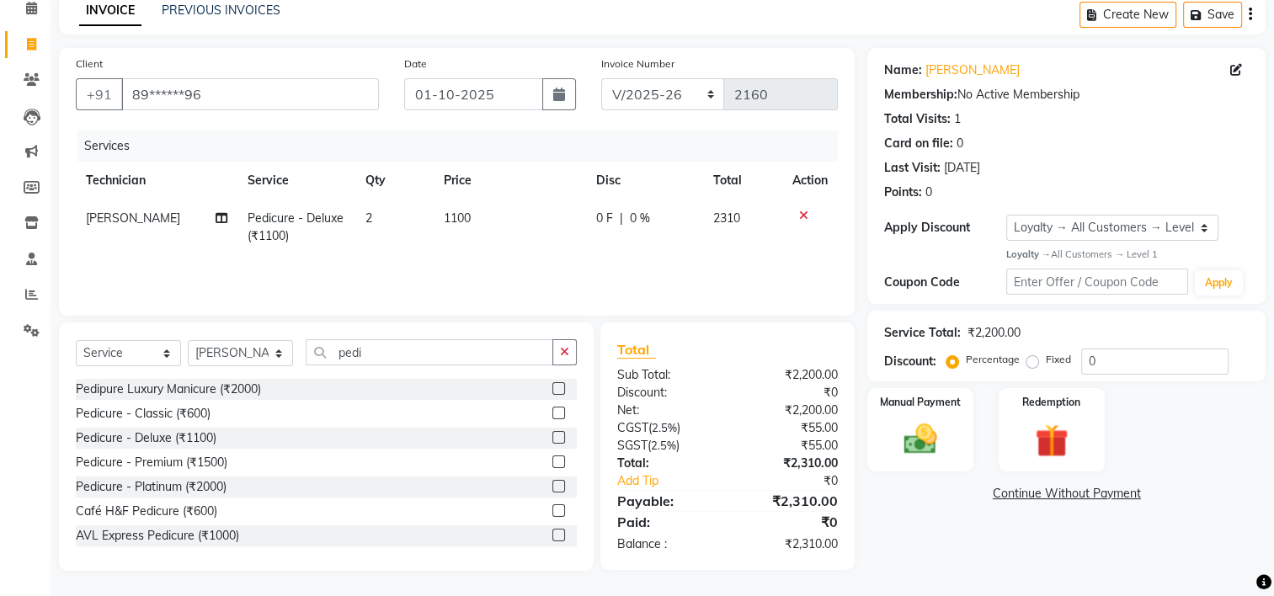
click at [998, 21] on div "INVOICE PREVIOUS INVOICES Create New Save" at bounding box center [662, 15] width 1206 height 40
click at [552, 413] on label at bounding box center [558, 413] width 13 height 13
click at [552, 413] on input "checkbox" at bounding box center [557, 413] width 11 height 11
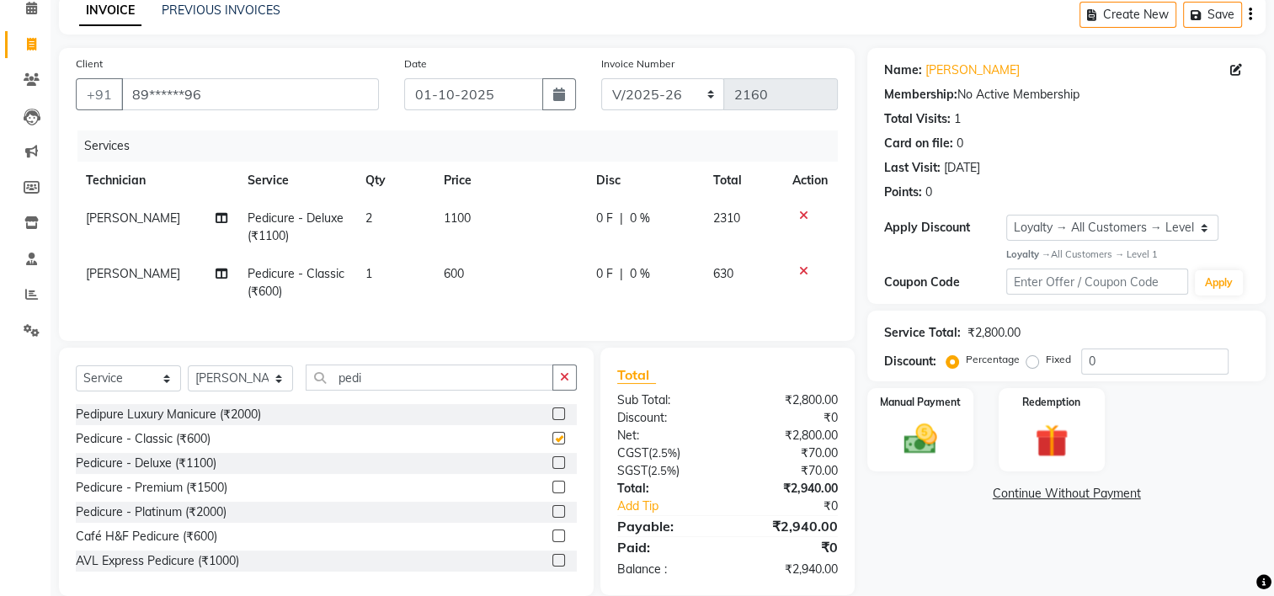
checkbox input "false"
click at [1046, 360] on label "Fixed" at bounding box center [1058, 359] width 25 height 15
click at [1032, 360] on input "Fixed" at bounding box center [1036, 360] width 12 height 12
radio input "true"
click at [1125, 364] on input "0" at bounding box center [1154, 362] width 147 height 26
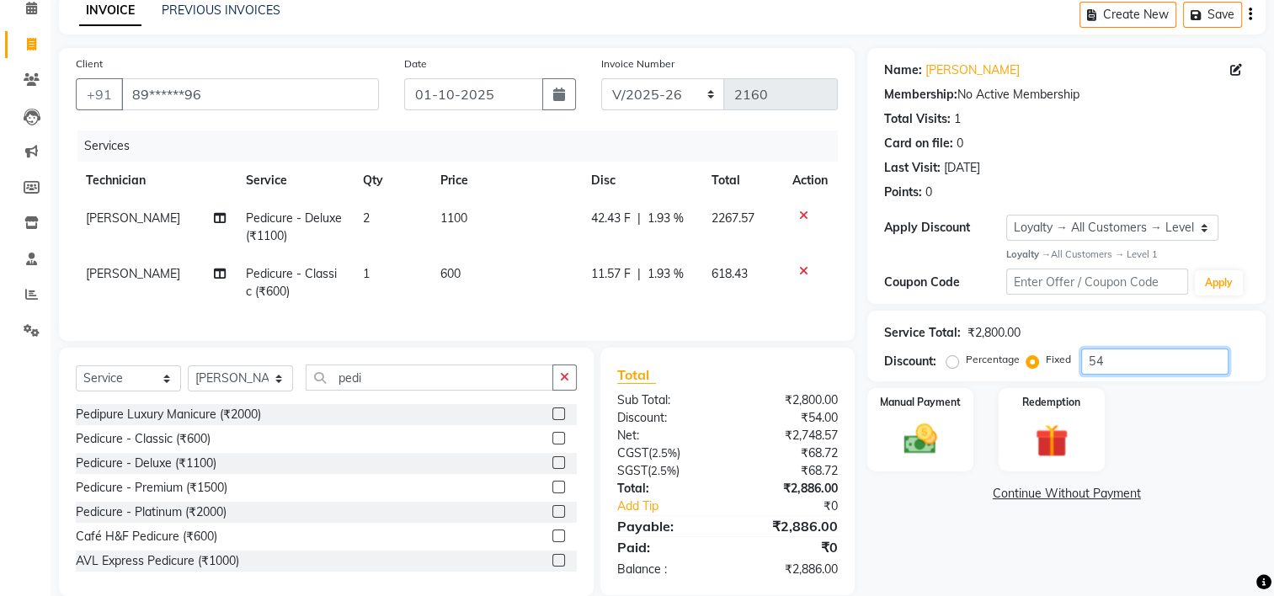
type input "5"
type input "440"
click at [1007, 569] on div "Name: [PERSON_NAME] Membership: No Active Membership Total Visits: 1 Card on fi…" at bounding box center [1072, 322] width 411 height 548
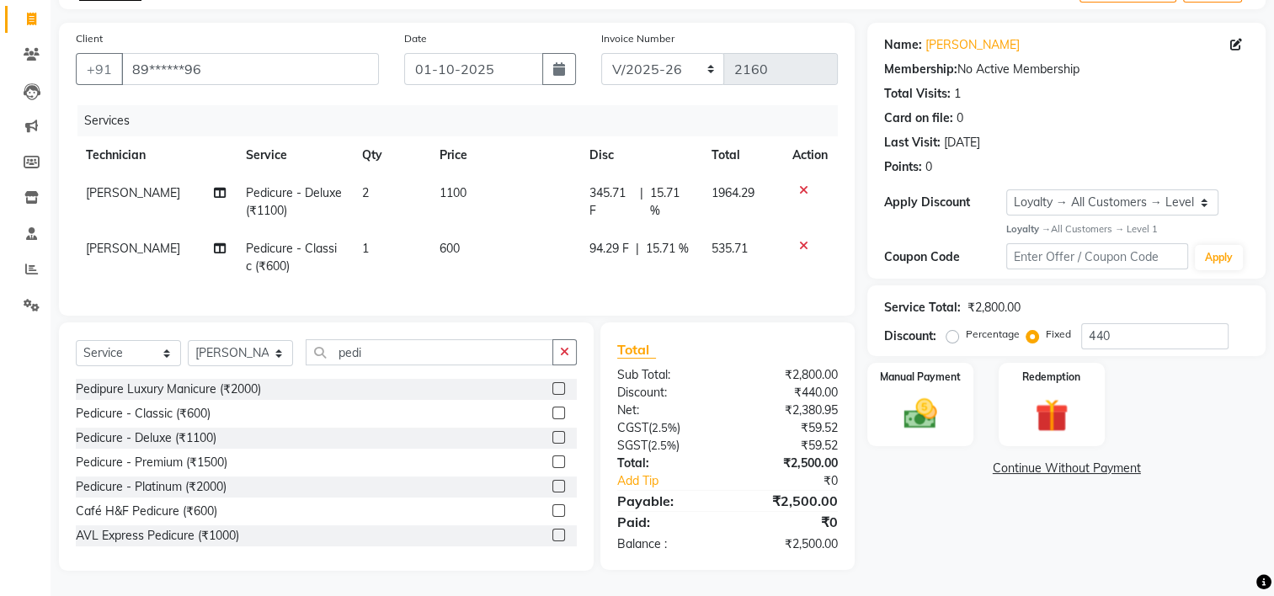
click at [800, 184] on icon at bounding box center [803, 190] width 9 height 12
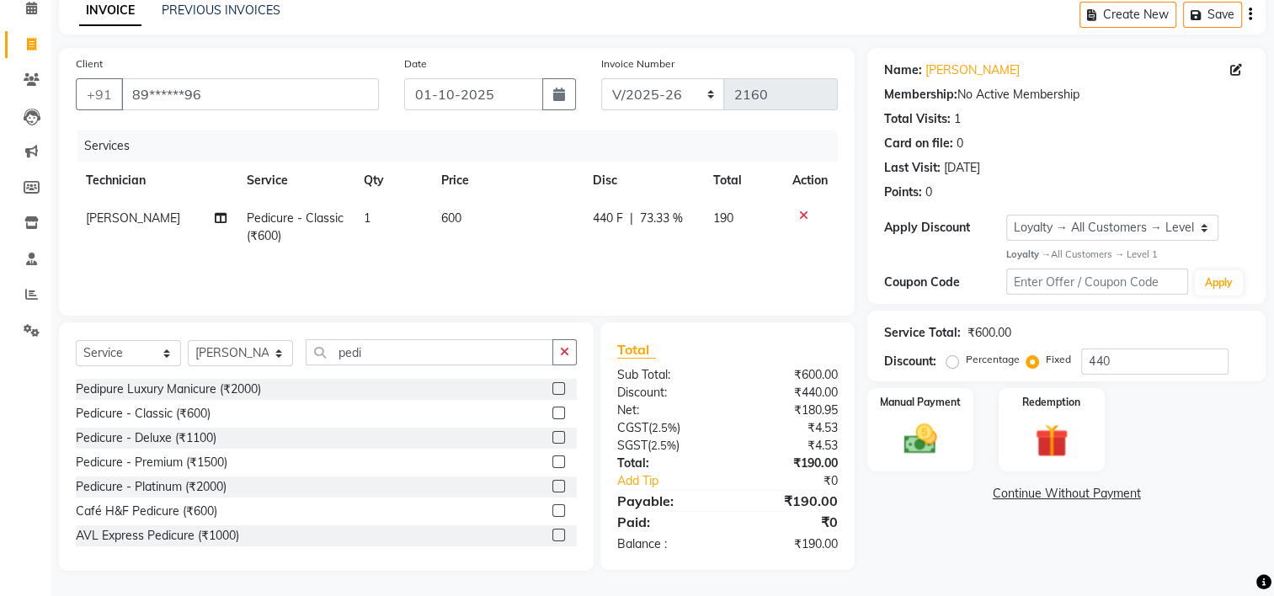
click at [801, 216] on icon at bounding box center [803, 216] width 9 height 12
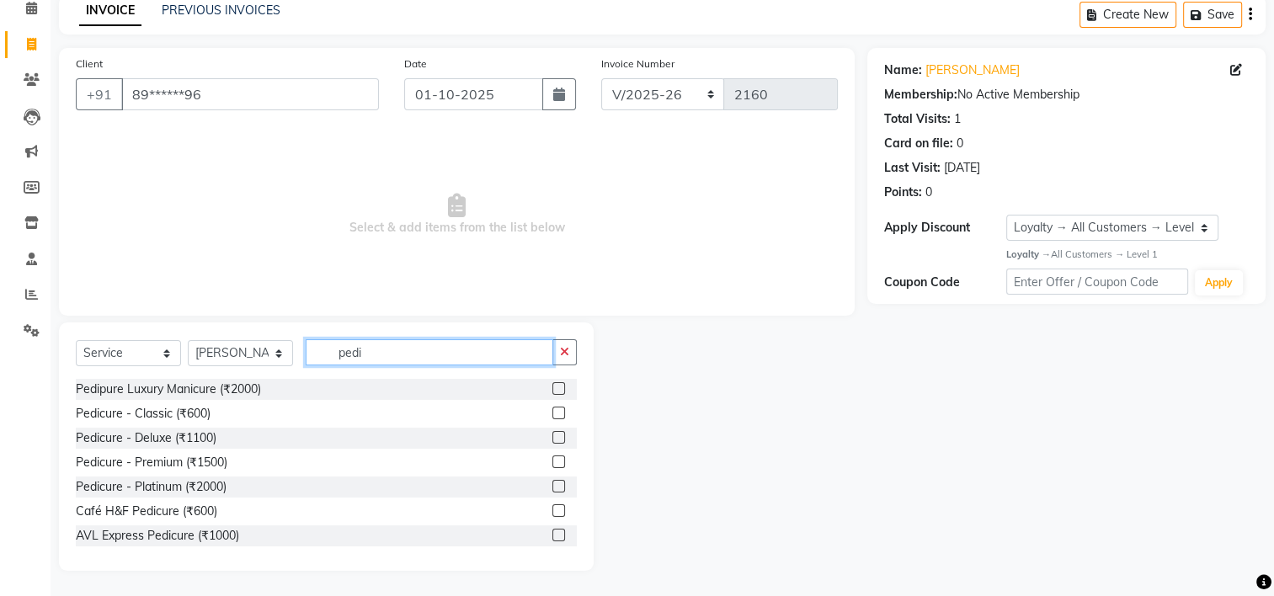
click at [408, 349] on input "pedi" at bounding box center [430, 352] width 248 height 26
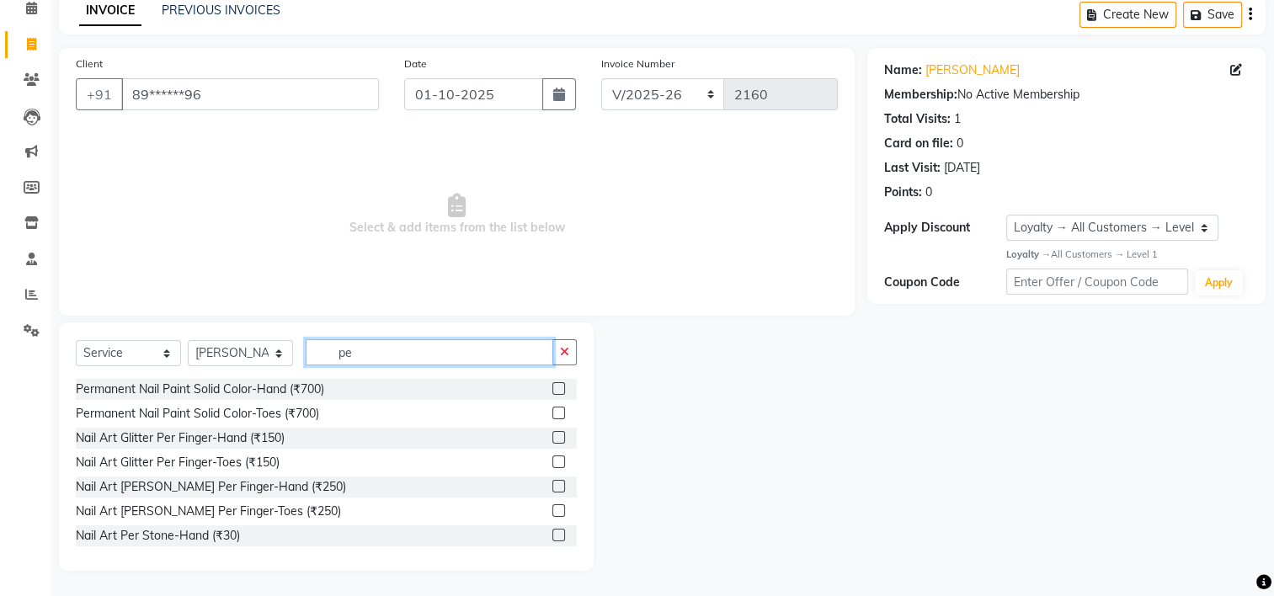
type input "p"
type input "acry"
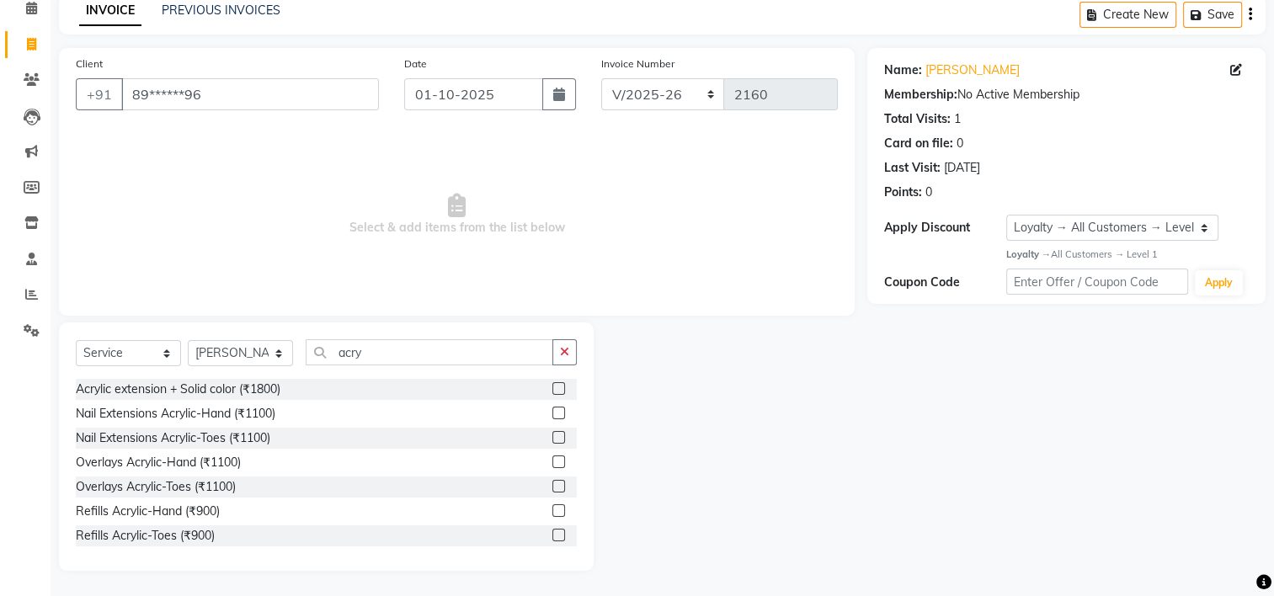
click at [552, 411] on label at bounding box center [558, 413] width 13 height 13
click at [552, 411] on input "checkbox" at bounding box center [557, 413] width 11 height 11
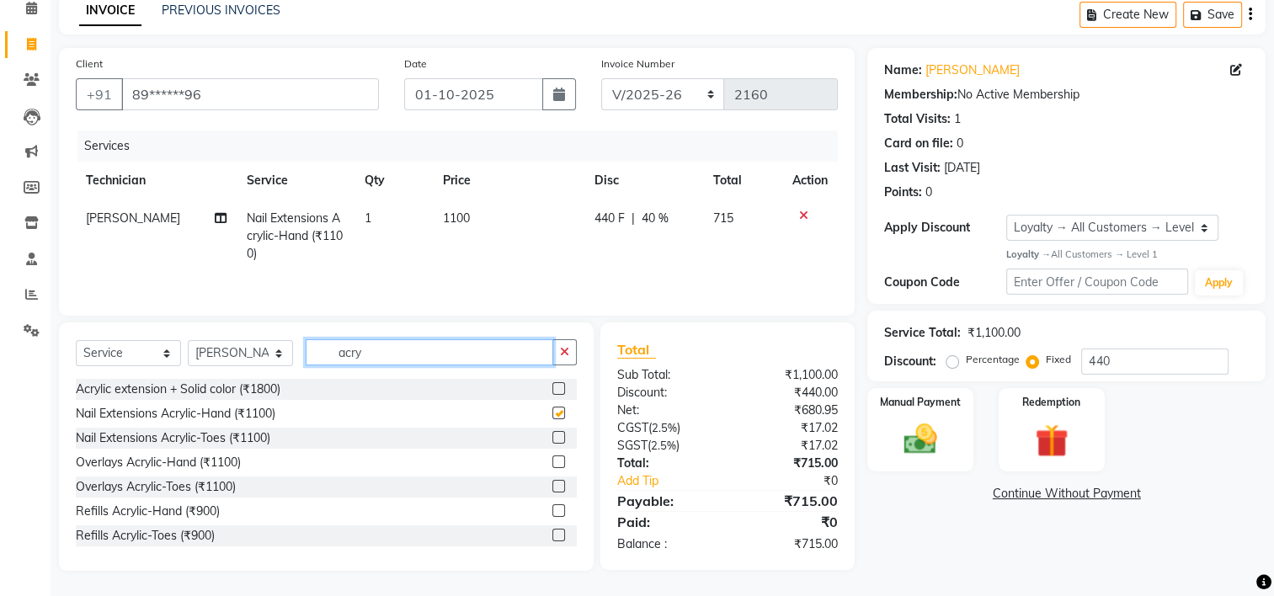
click at [407, 354] on input "acry" at bounding box center [430, 352] width 248 height 26
checkbox input "false"
type input "a"
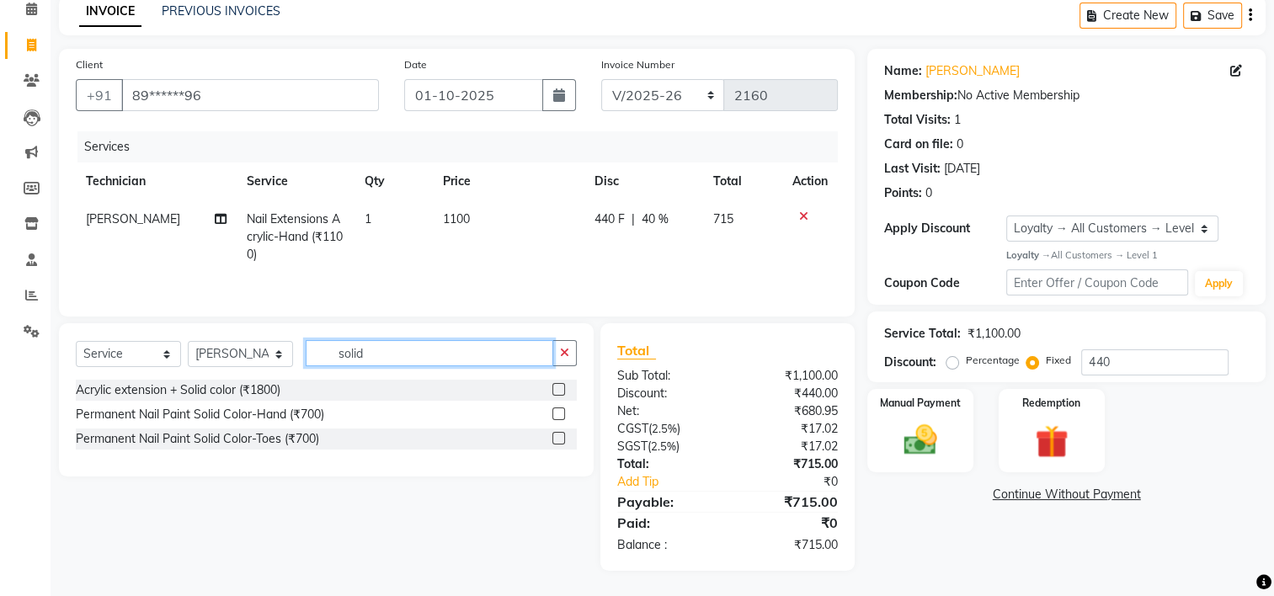
type input "solid"
click at [562, 414] on label at bounding box center [558, 413] width 13 height 13
click at [562, 414] on input "checkbox" at bounding box center [557, 414] width 11 height 11
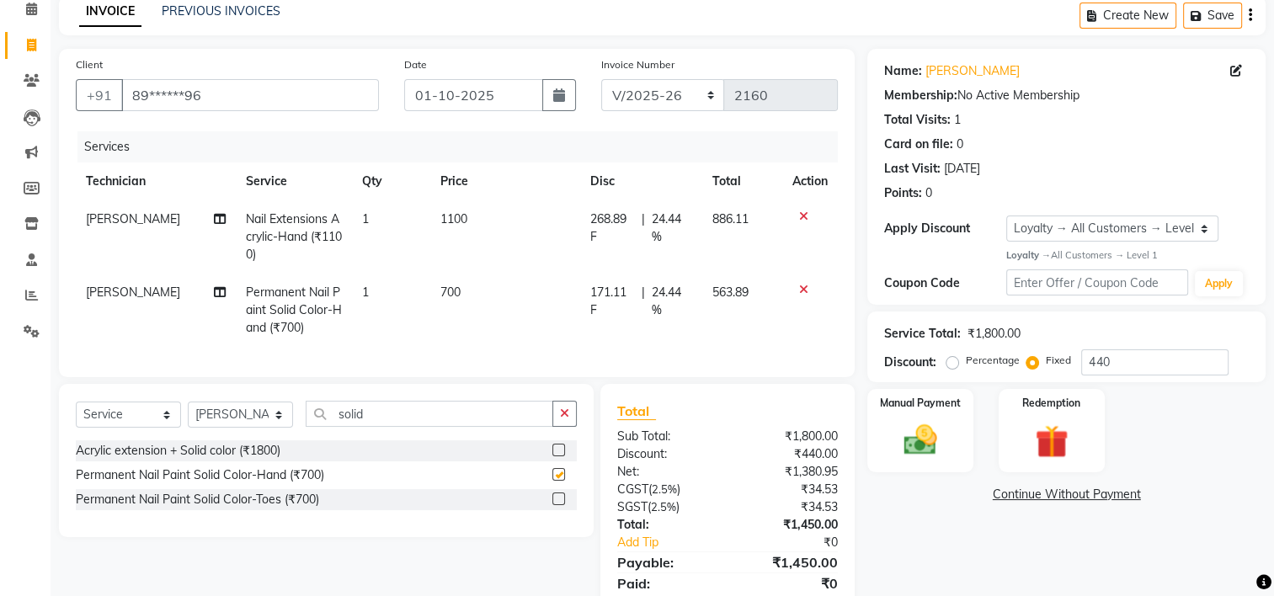
checkbox input "false"
click at [395, 427] on input "solid" at bounding box center [430, 414] width 248 height 26
type input "s"
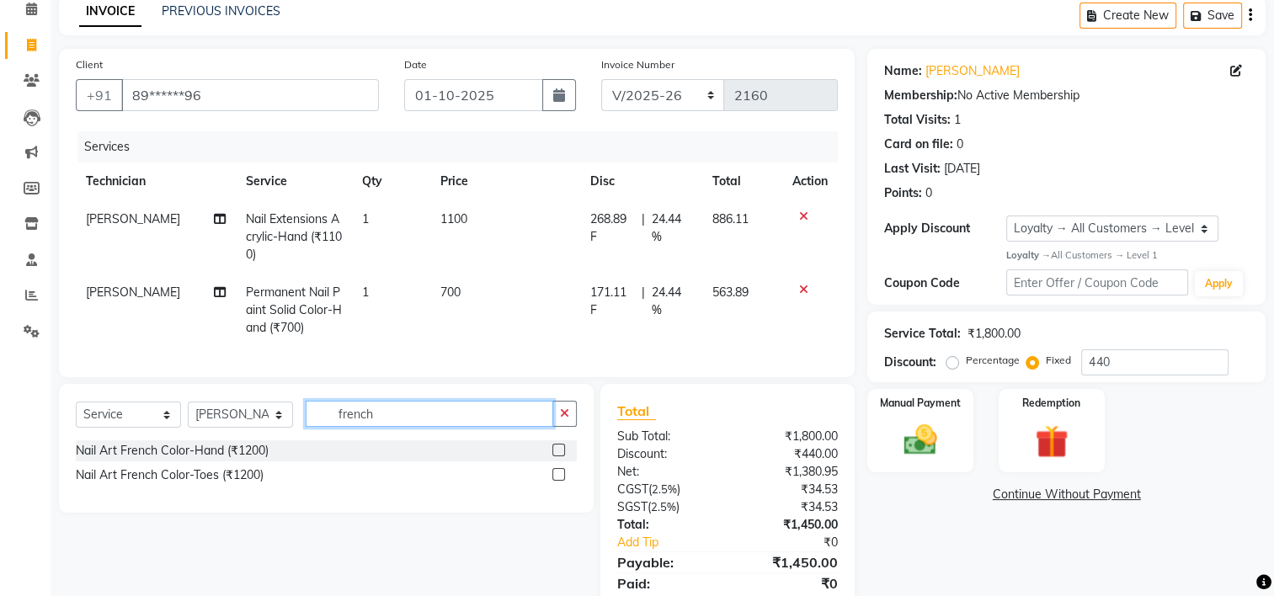
type input "french"
click at [559, 456] on label at bounding box center [558, 450] width 13 height 13
click at [559, 456] on input "checkbox" at bounding box center [557, 450] width 11 height 11
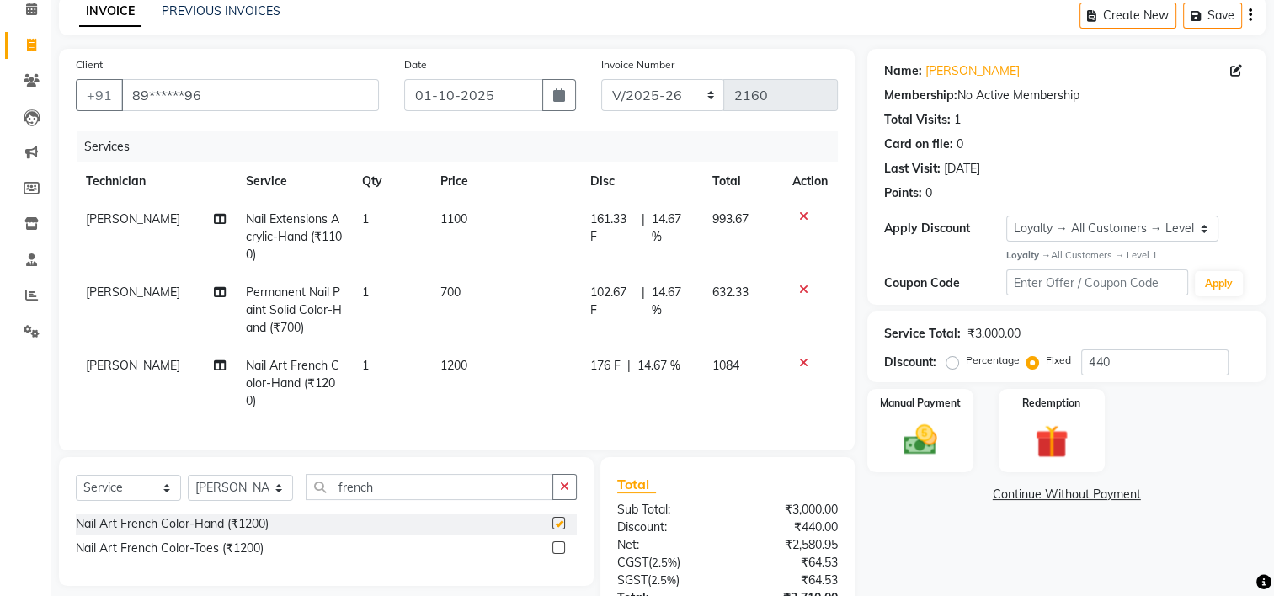
scroll to position [225, 0]
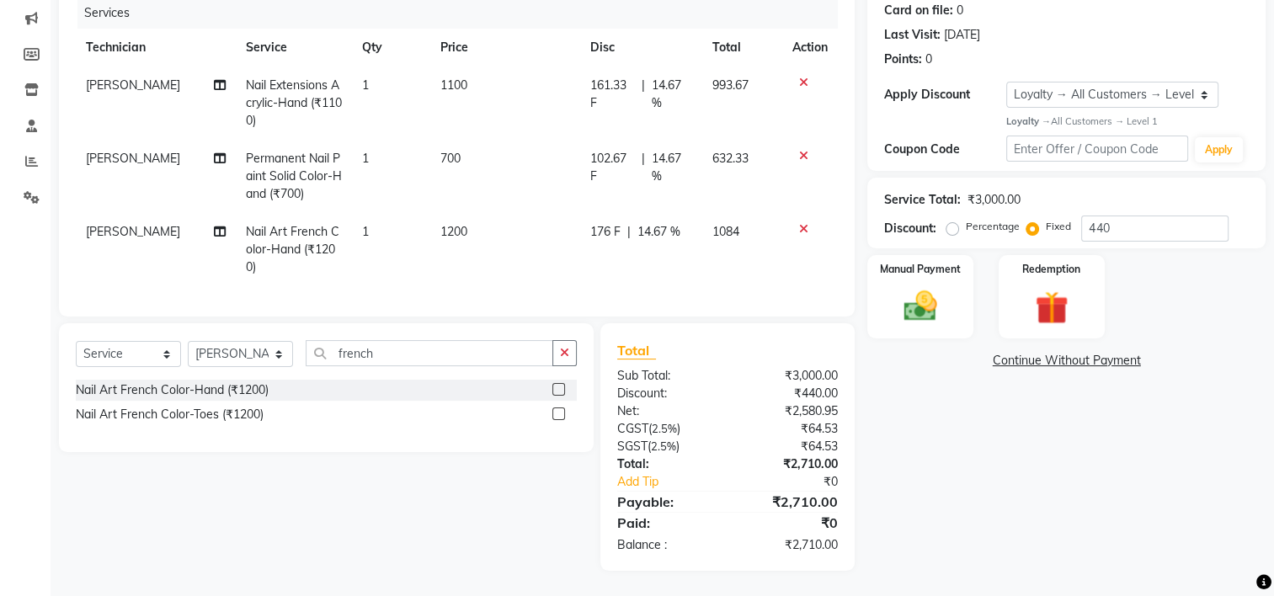
checkbox input "false"
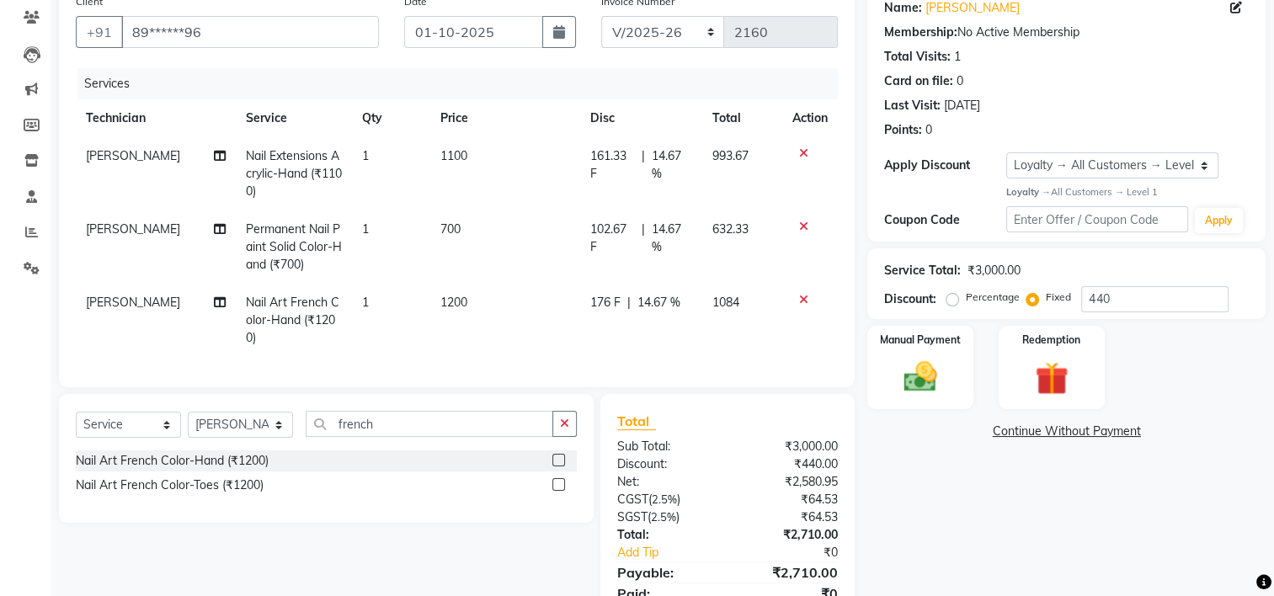
click at [805, 152] on icon at bounding box center [803, 153] width 9 height 12
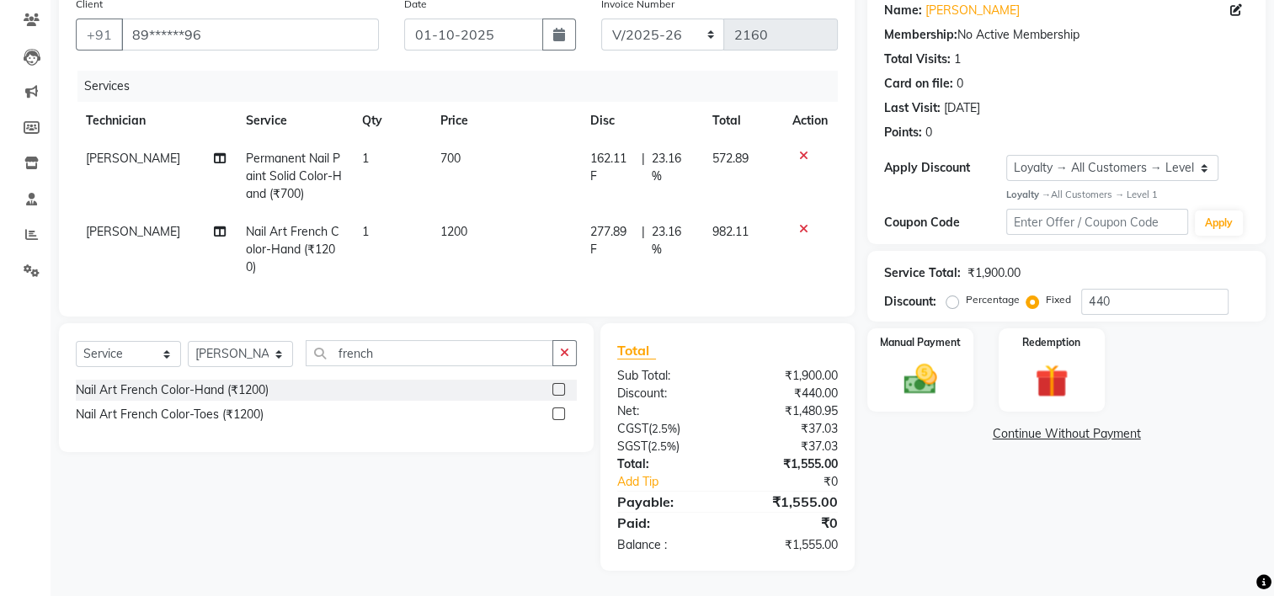
click at [805, 224] on icon at bounding box center [803, 229] width 9 height 12
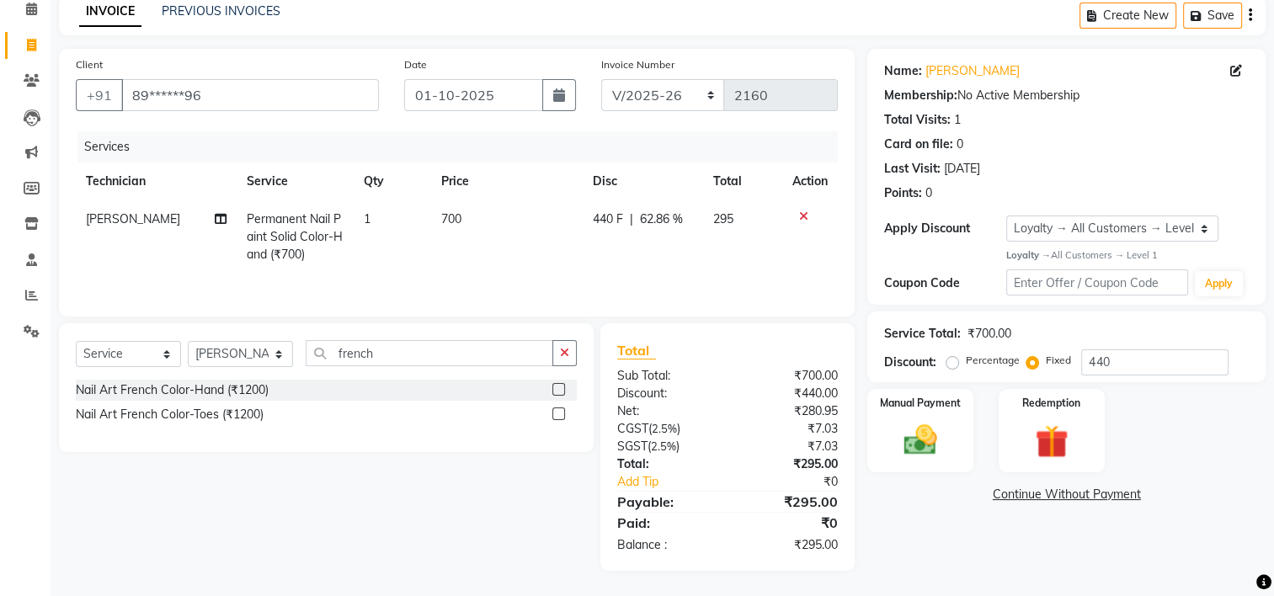
click at [800, 216] on icon at bounding box center [803, 216] width 9 height 12
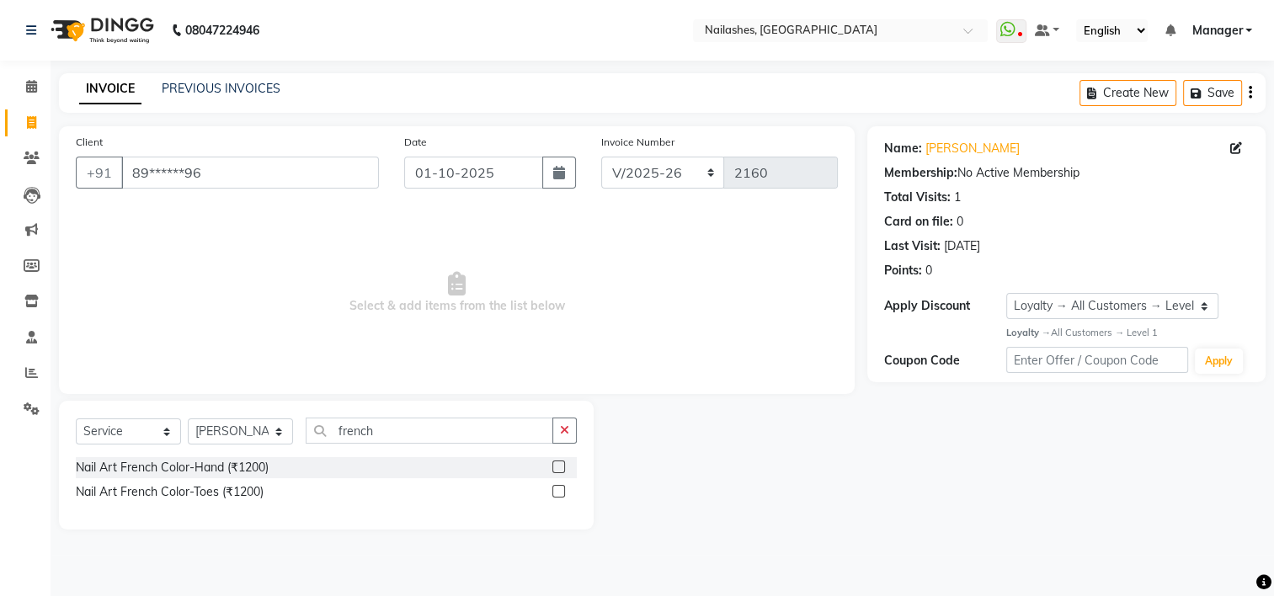
scroll to position [0, 0]
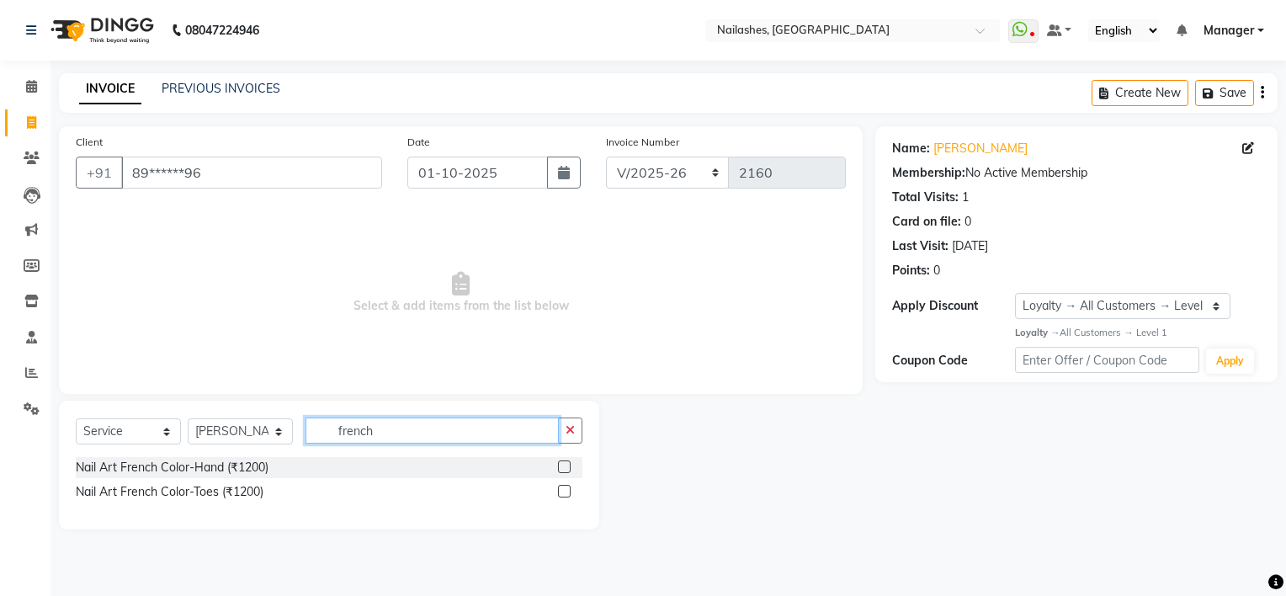
click at [381, 429] on input "french" at bounding box center [432, 431] width 253 height 26
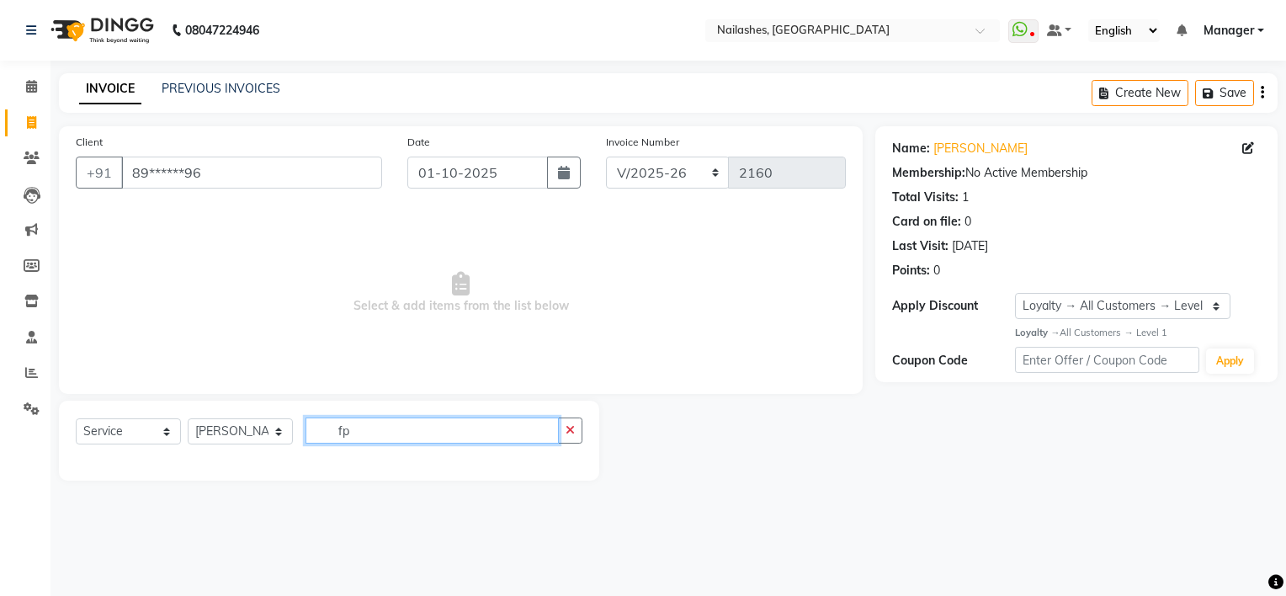
type input "f"
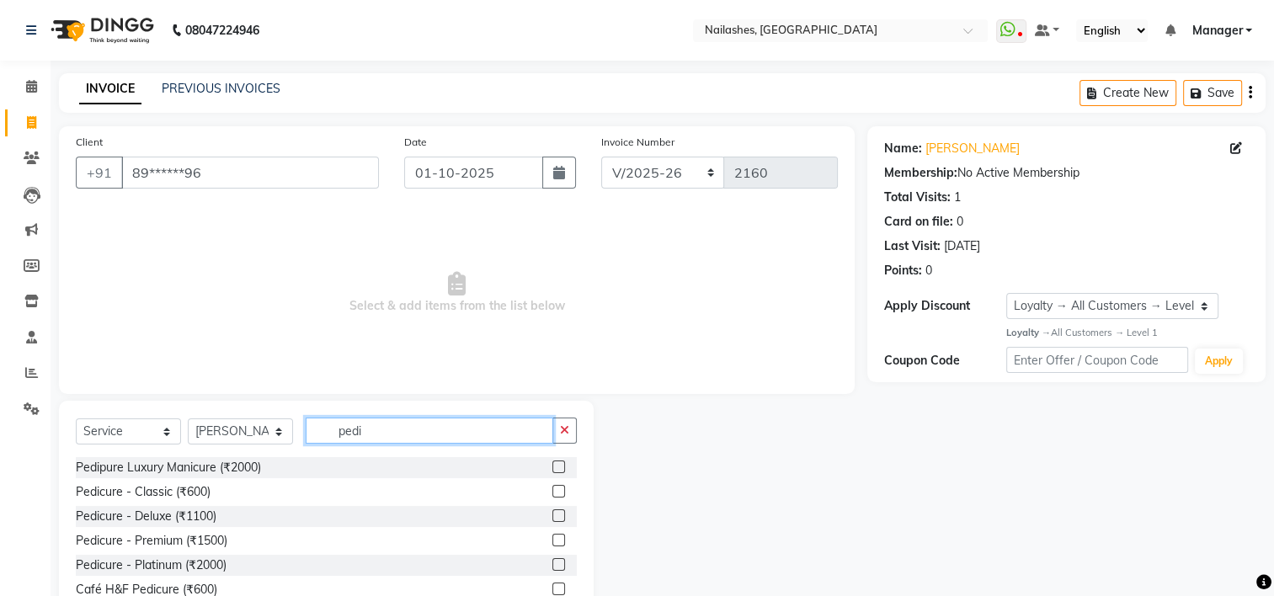
type input "pedi"
click at [552, 517] on label at bounding box center [558, 515] width 13 height 13
click at [552, 517] on input "checkbox" at bounding box center [557, 516] width 11 height 11
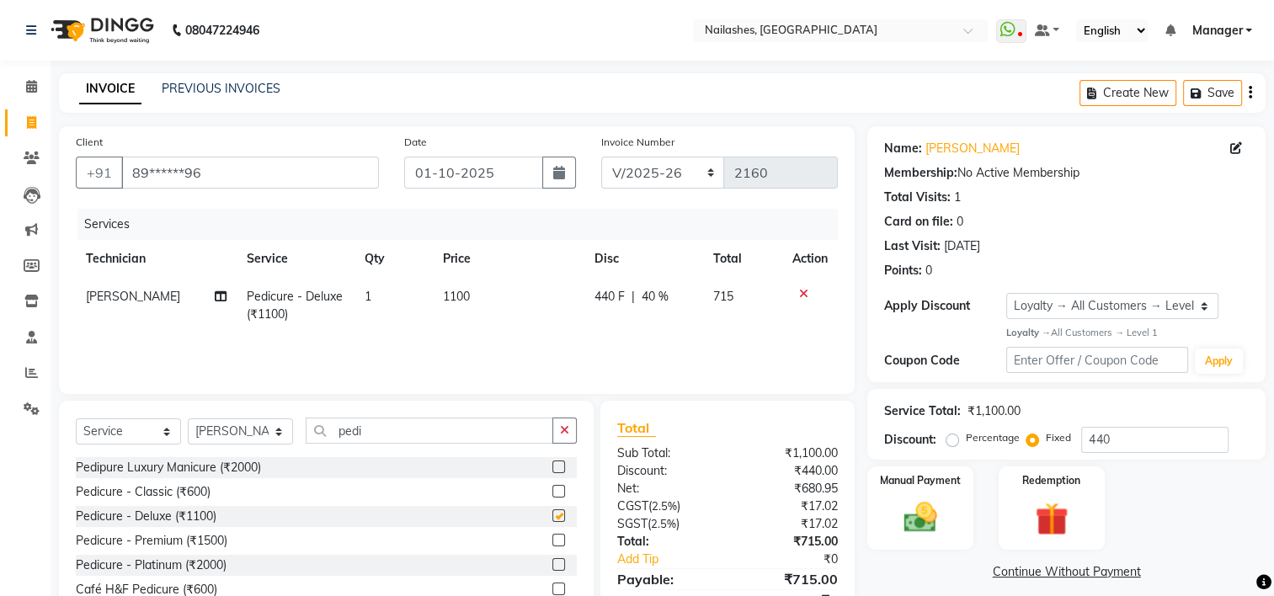
checkbox input "false"
click at [384, 296] on td "1" at bounding box center [393, 306] width 78 height 56
select select "84916"
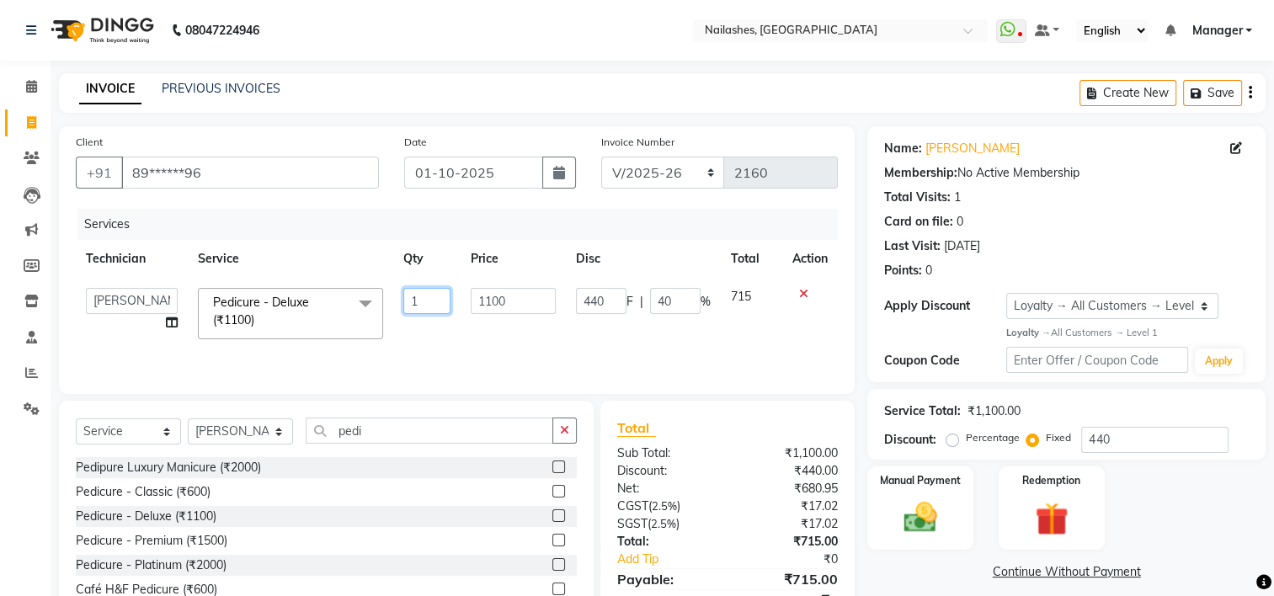
click at [438, 307] on input "1" at bounding box center [426, 301] width 47 height 26
type input "2"
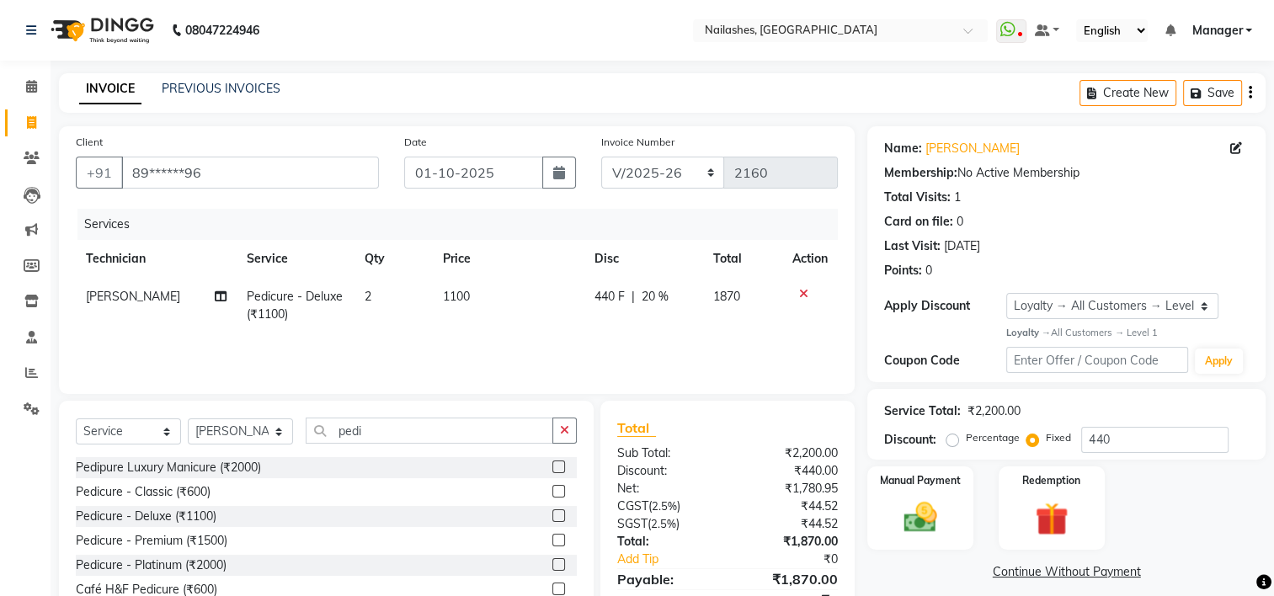
click at [939, 65] on div "08047224946 Select Location × [GEOGRAPHIC_DATA] WhatsApp Status ✕ Status: Disco…" at bounding box center [637, 337] width 1274 height 674
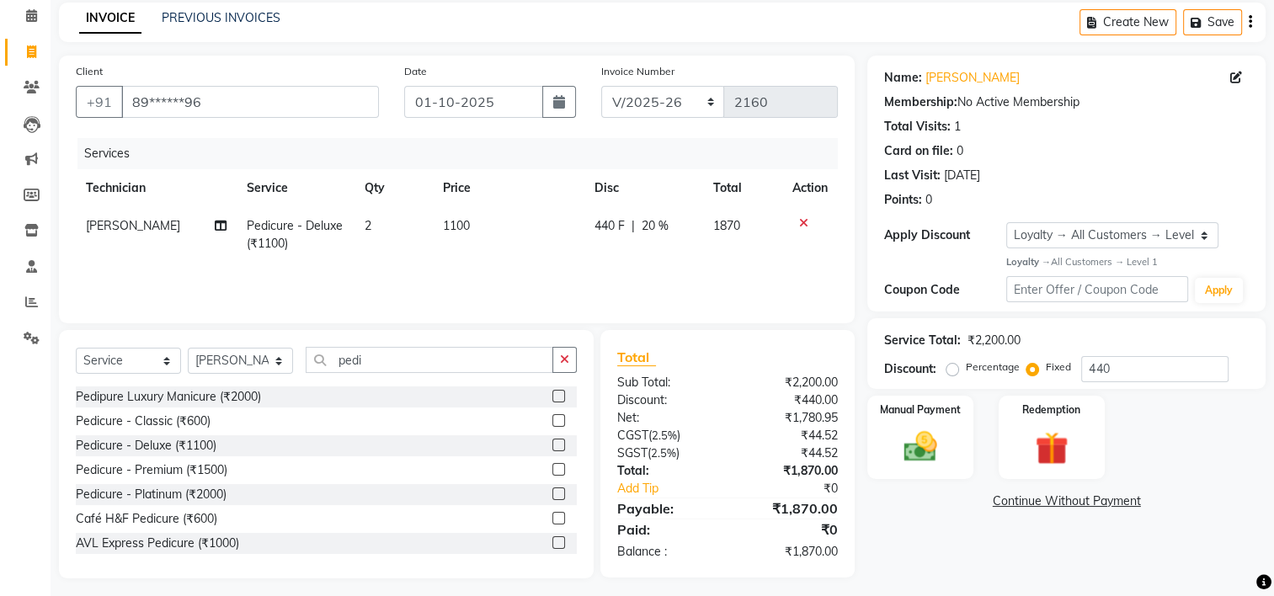
scroll to position [78, 0]
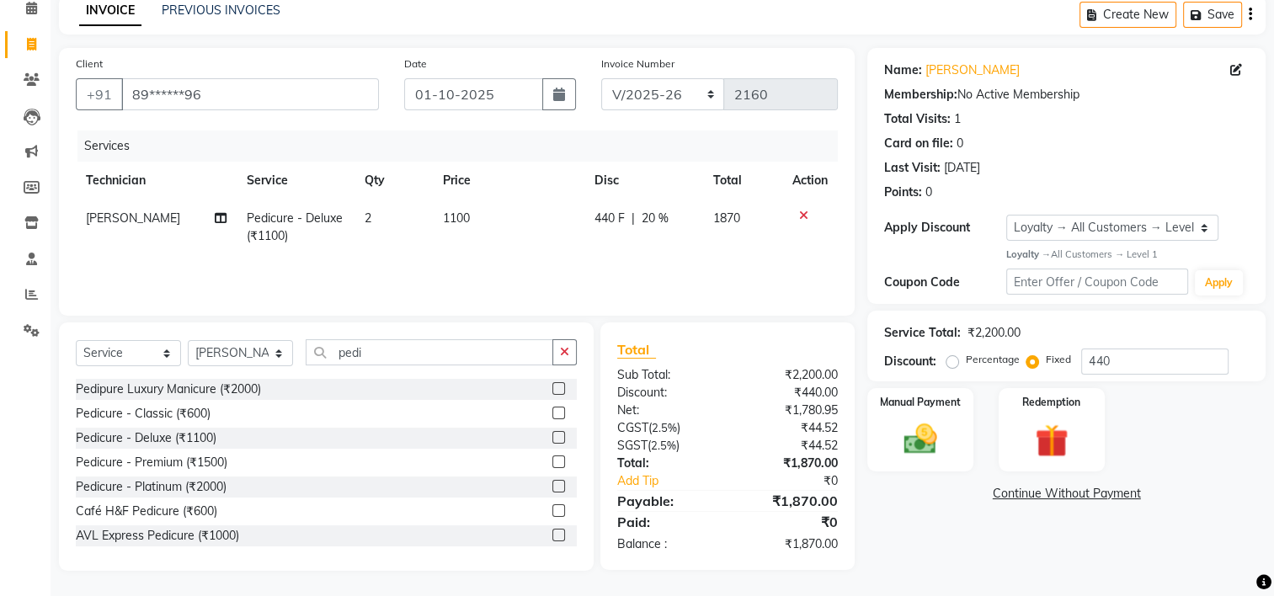
click at [387, 226] on td "2" at bounding box center [393, 228] width 78 height 56
select select "84916"
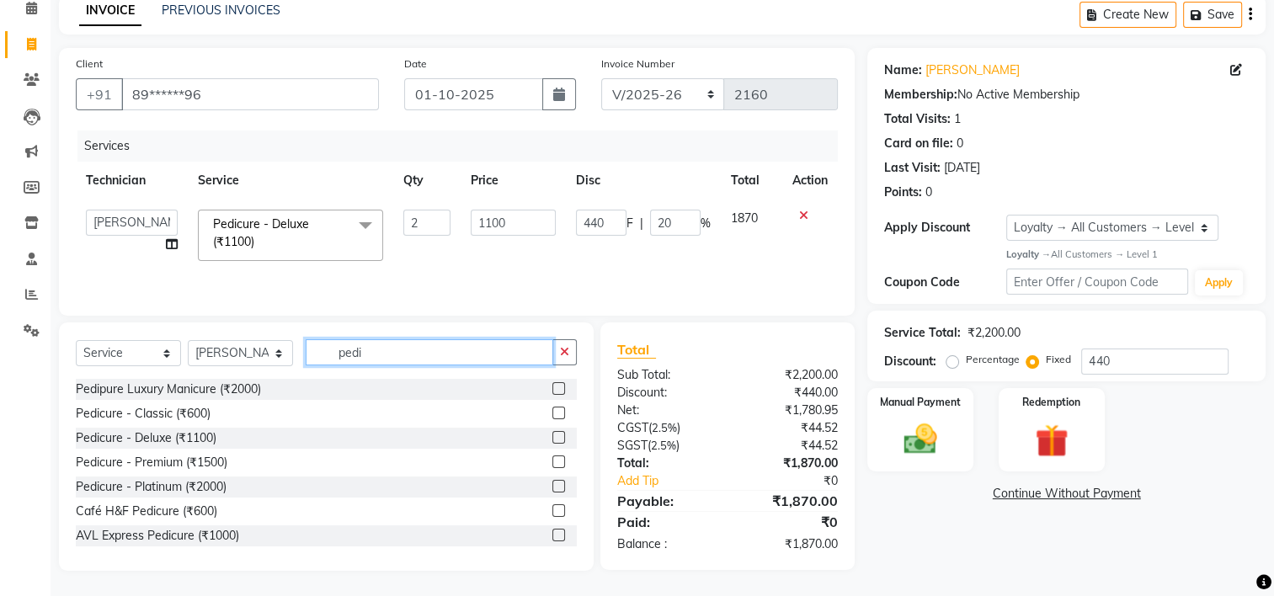
click at [397, 349] on input "pedi" at bounding box center [430, 352] width 248 height 26
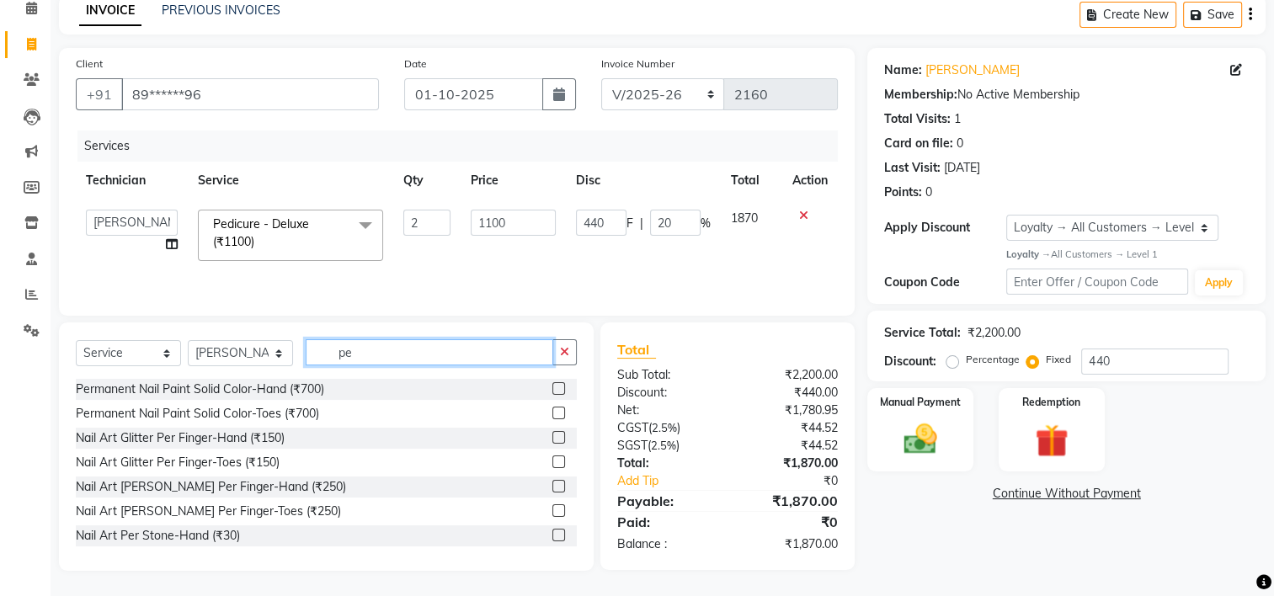
type input "p"
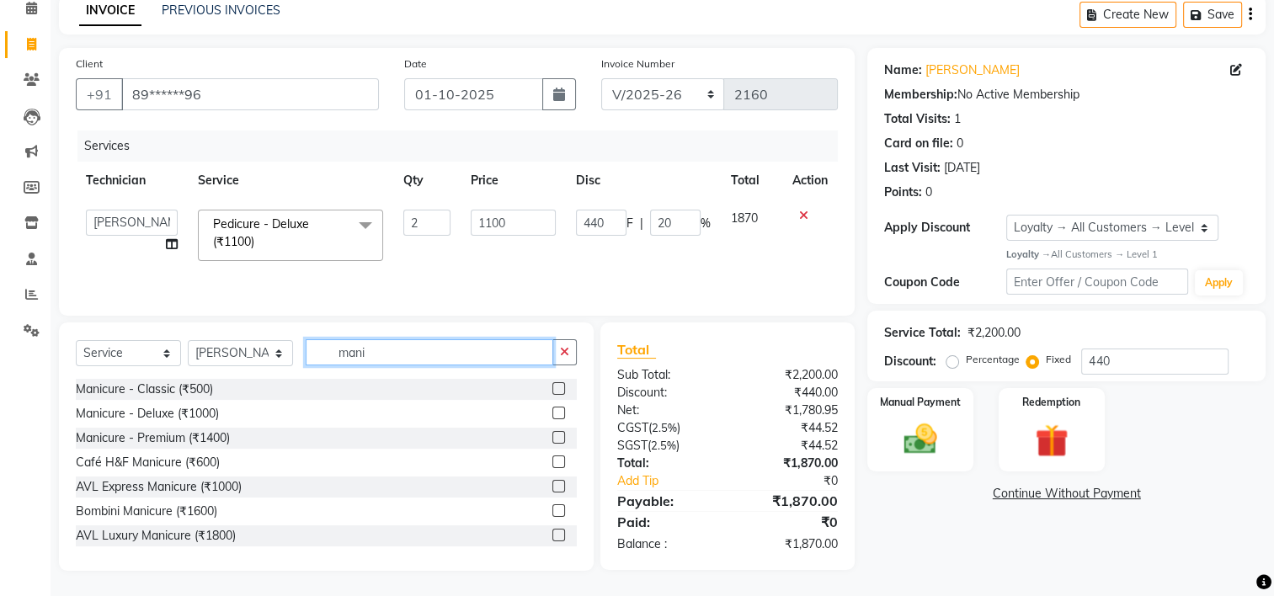
type input "mani"
click at [552, 409] on label at bounding box center [558, 413] width 13 height 13
click at [552, 409] on input "checkbox" at bounding box center [557, 413] width 11 height 11
checkbox input "true"
type input "302.5"
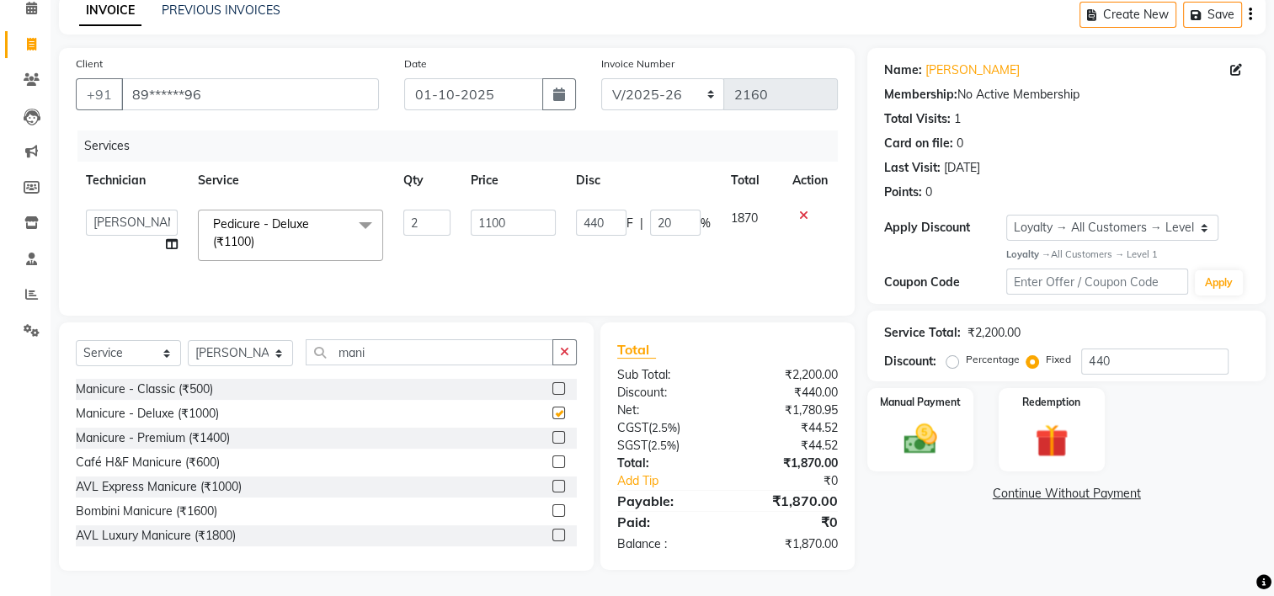
type input "13.75"
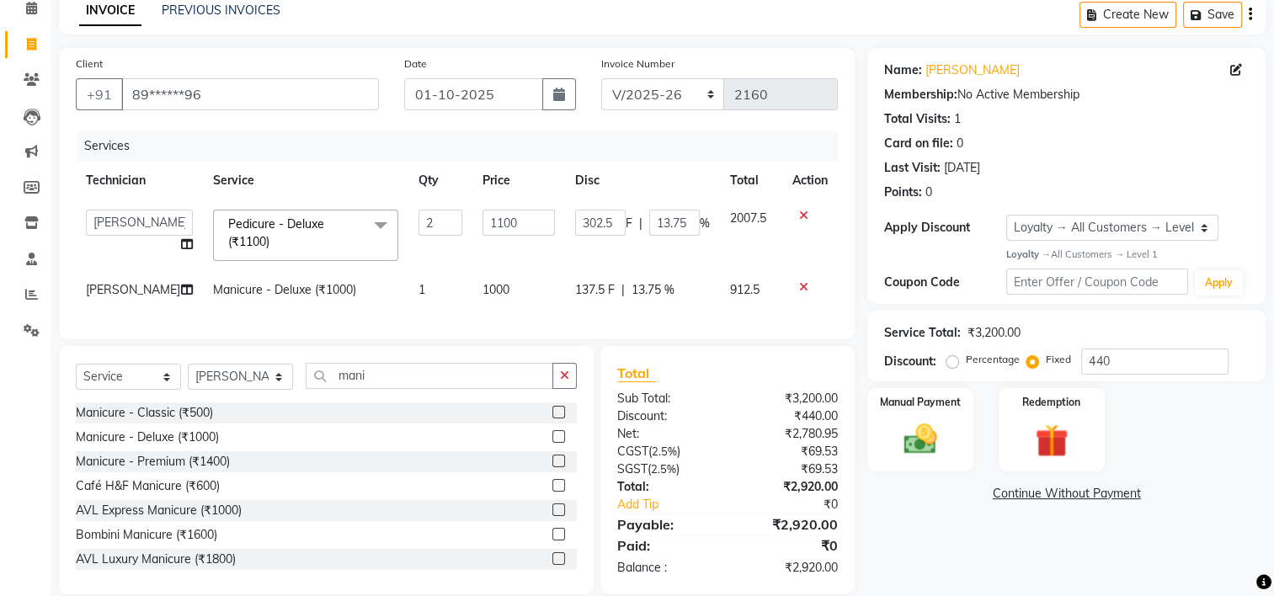
checkbox input "false"
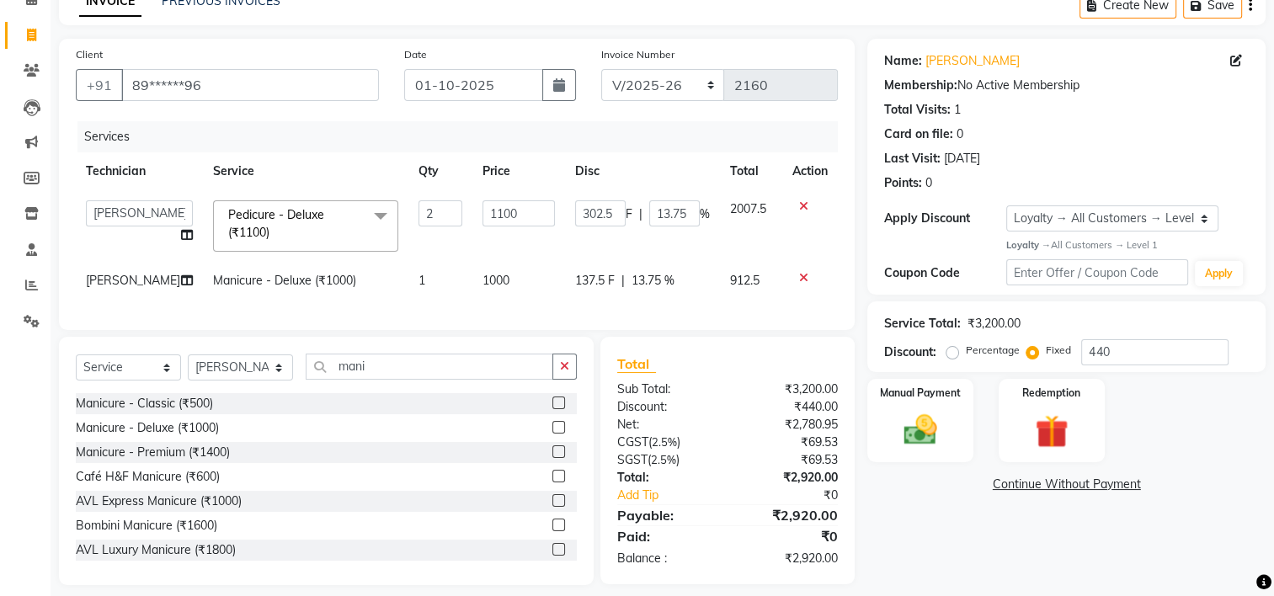
scroll to position [114, 0]
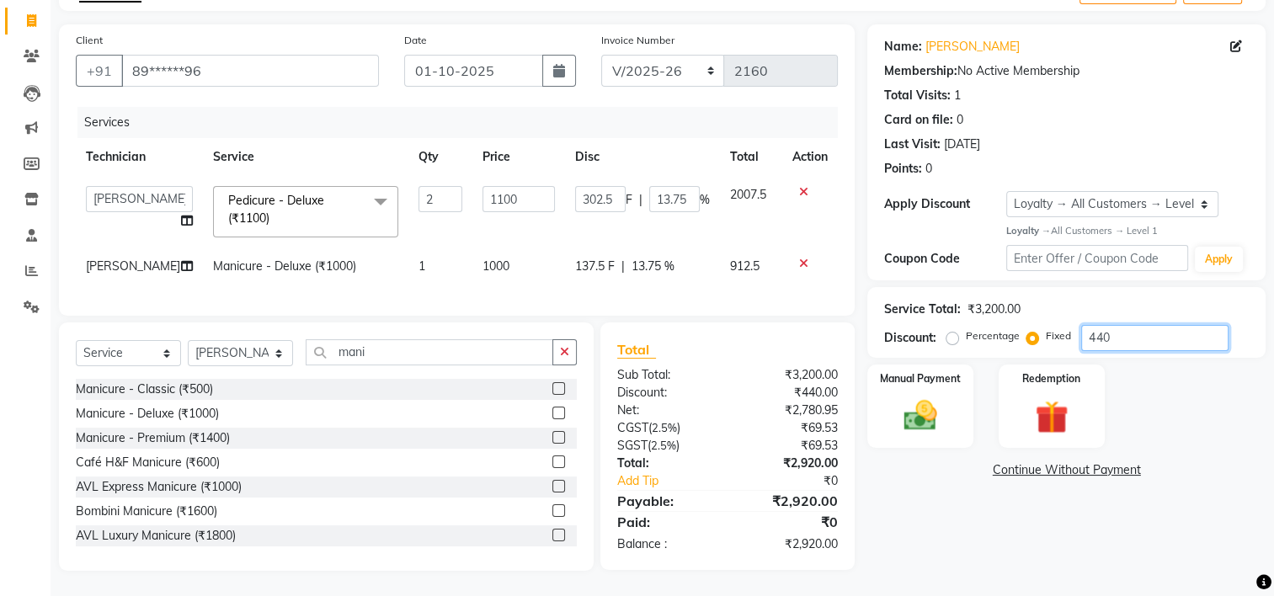
click at [1121, 325] on input "440" at bounding box center [1154, 338] width 147 height 26
type input "44"
type input "30.25"
type input "1.38"
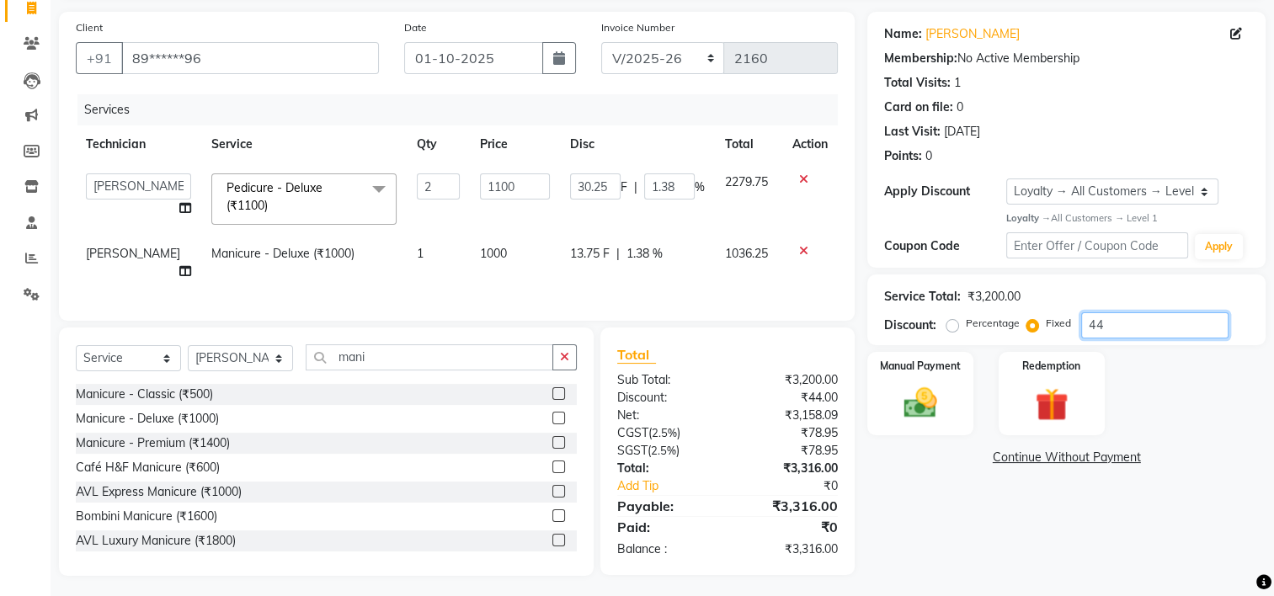
type input "4"
type input "2.75"
type input "0.13"
type input "0"
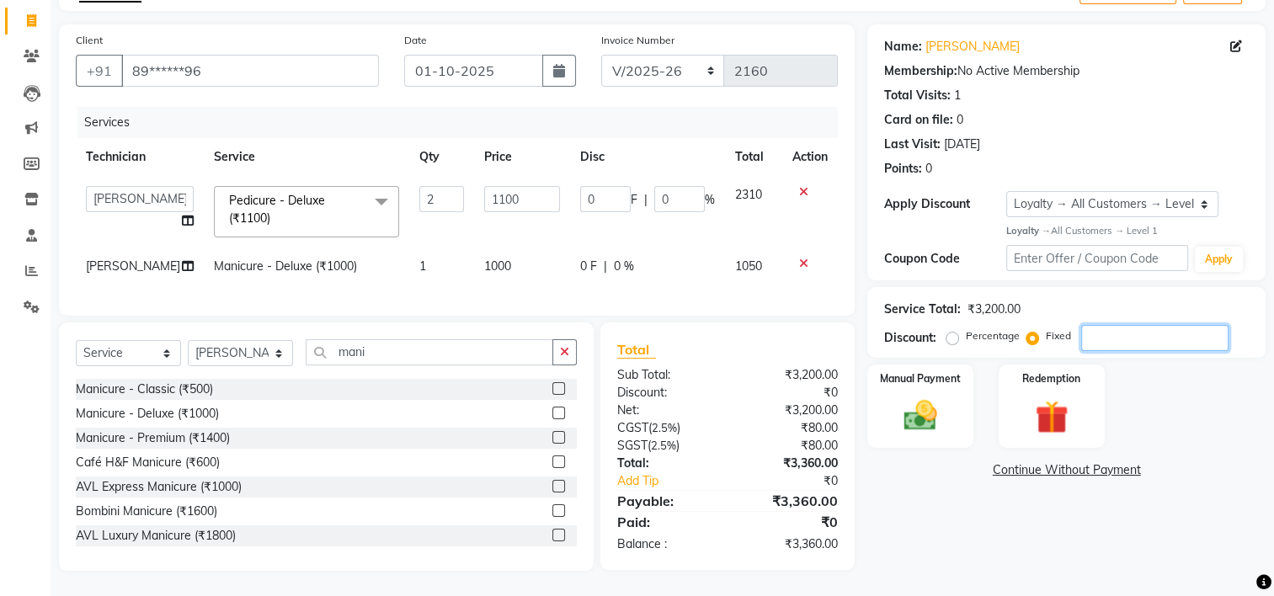
type input "1"
type input "0.69"
type input "0.03"
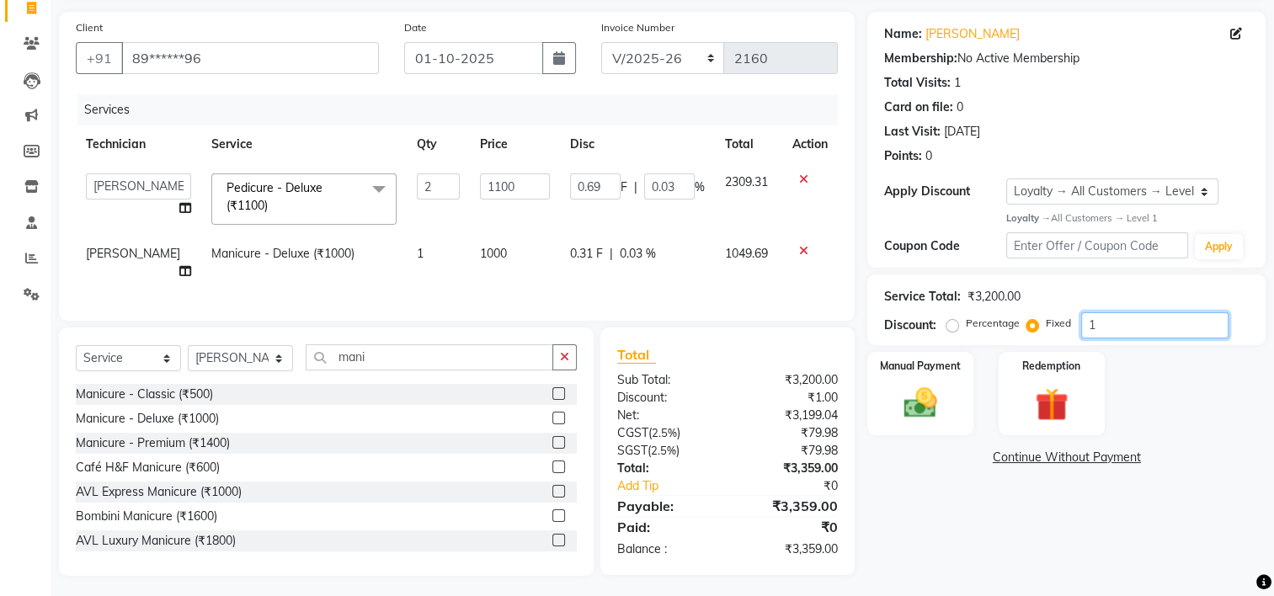
type input "10"
type input "6.88"
type input "0.31"
type input "100"
type input "68.75"
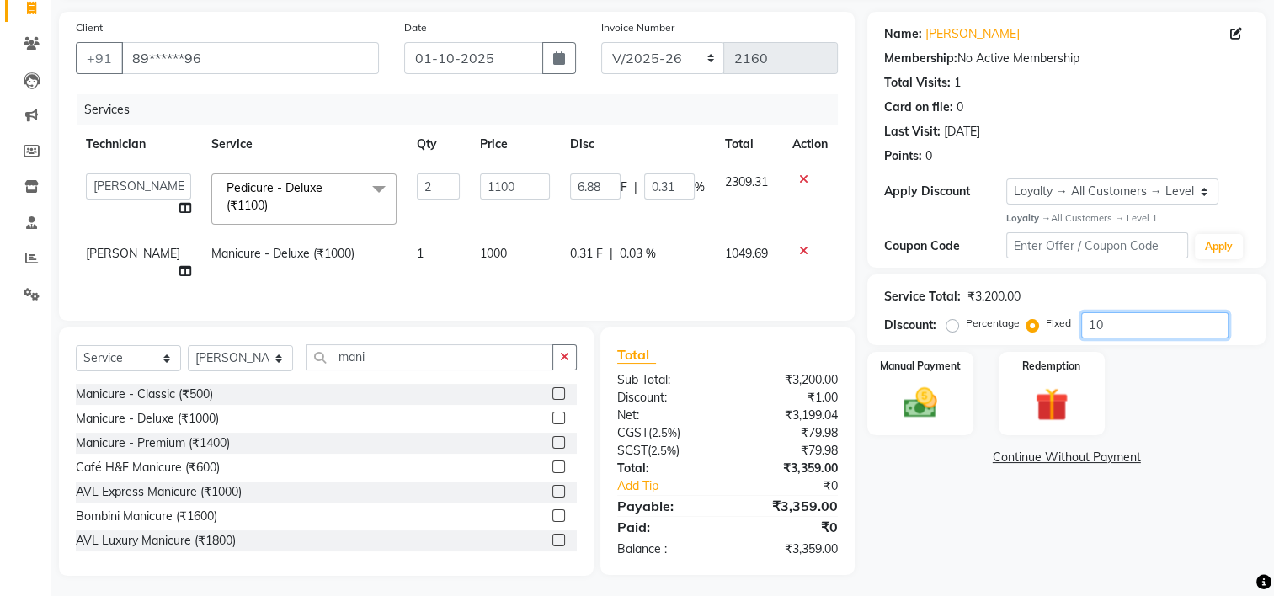
type input "3.13"
click at [1030, 515] on div "Name: [PERSON_NAME] Membership: No Active Membership Total Visits: 1 Card on fi…" at bounding box center [1072, 294] width 411 height 564
click at [1115, 319] on input "100" at bounding box center [1154, 325] width 147 height 26
type input "10"
type input "6.88"
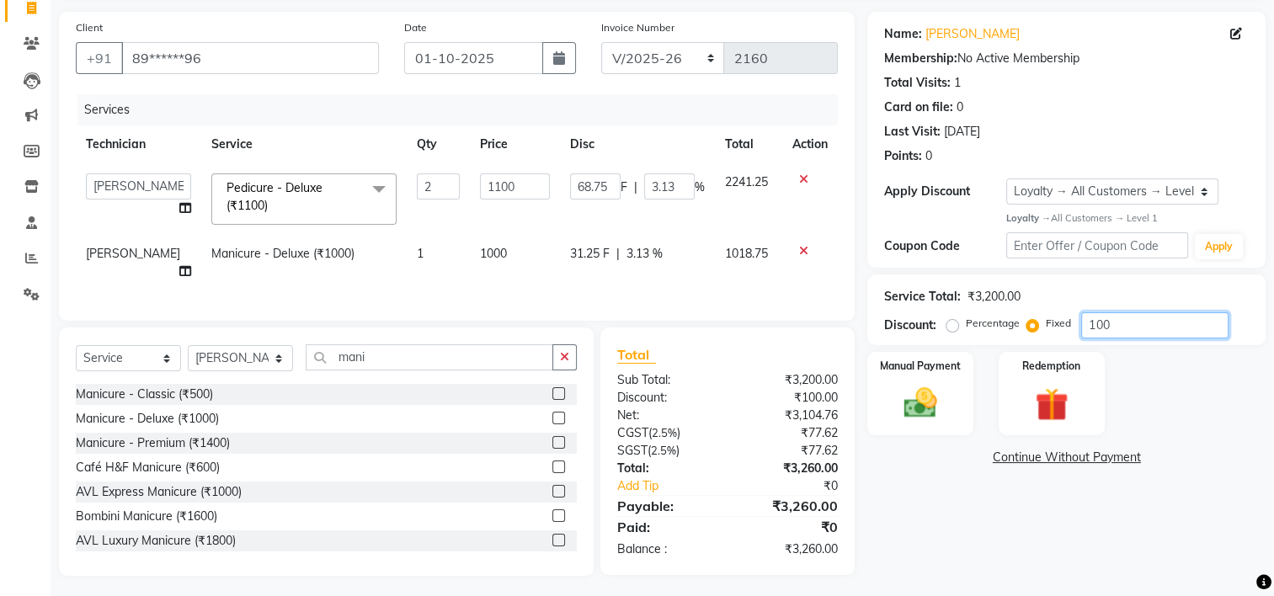
type input "0.31"
type input "1"
type input "0.69"
type input "0.03"
type input "0"
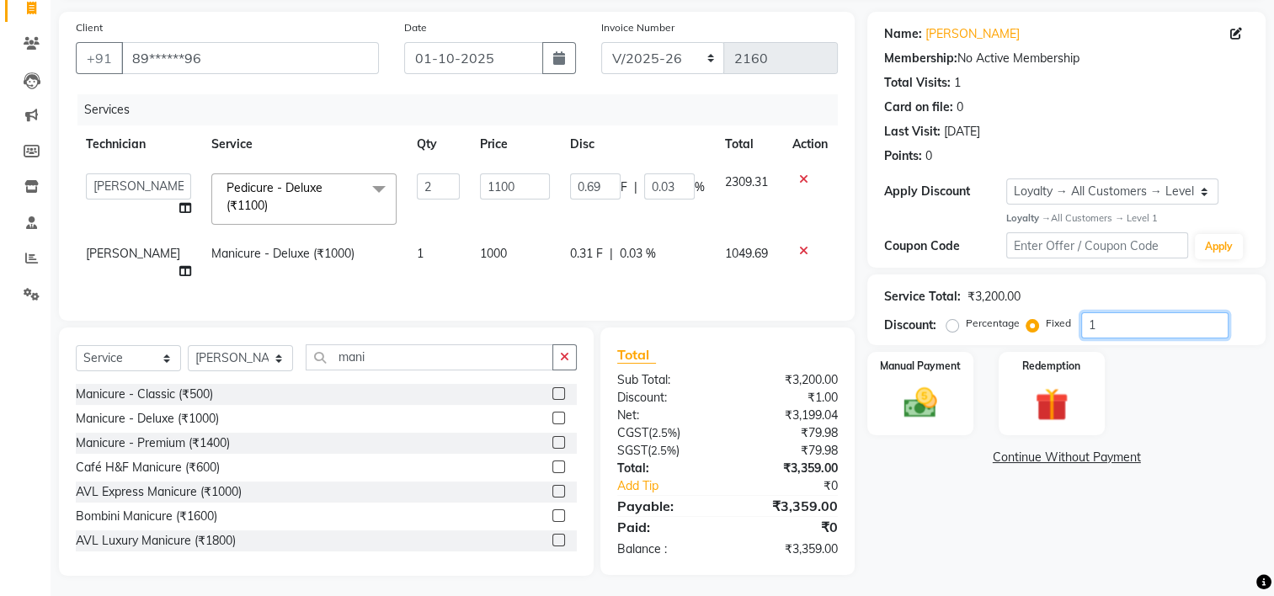
type input "0"
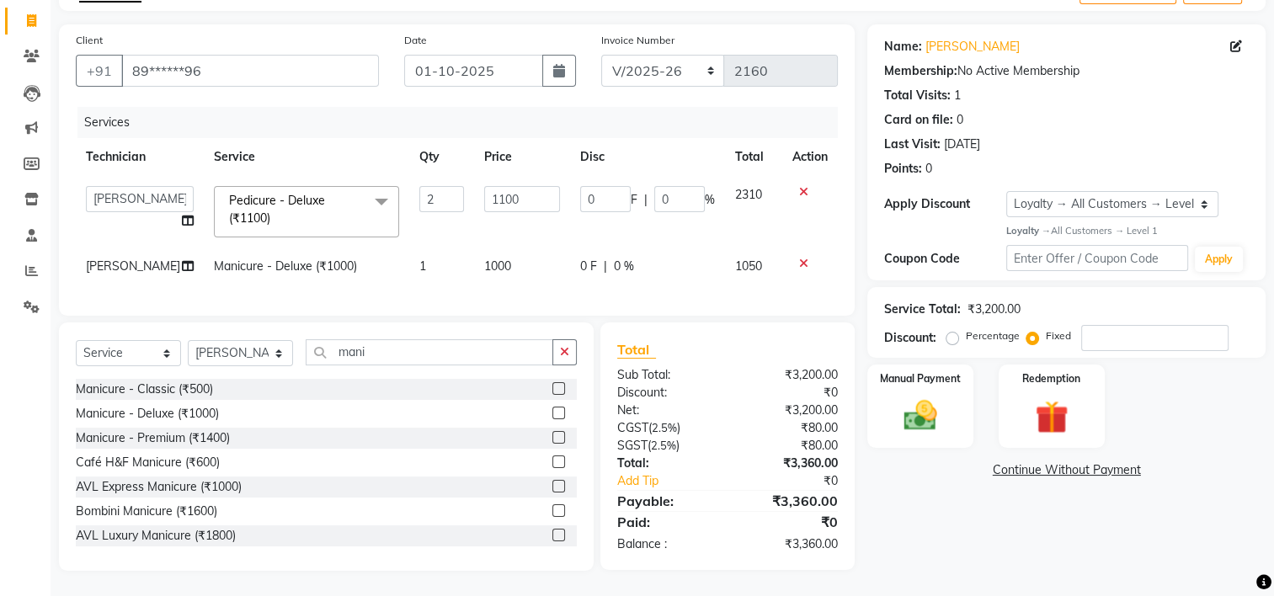
click at [800, 258] on icon at bounding box center [803, 264] width 9 height 12
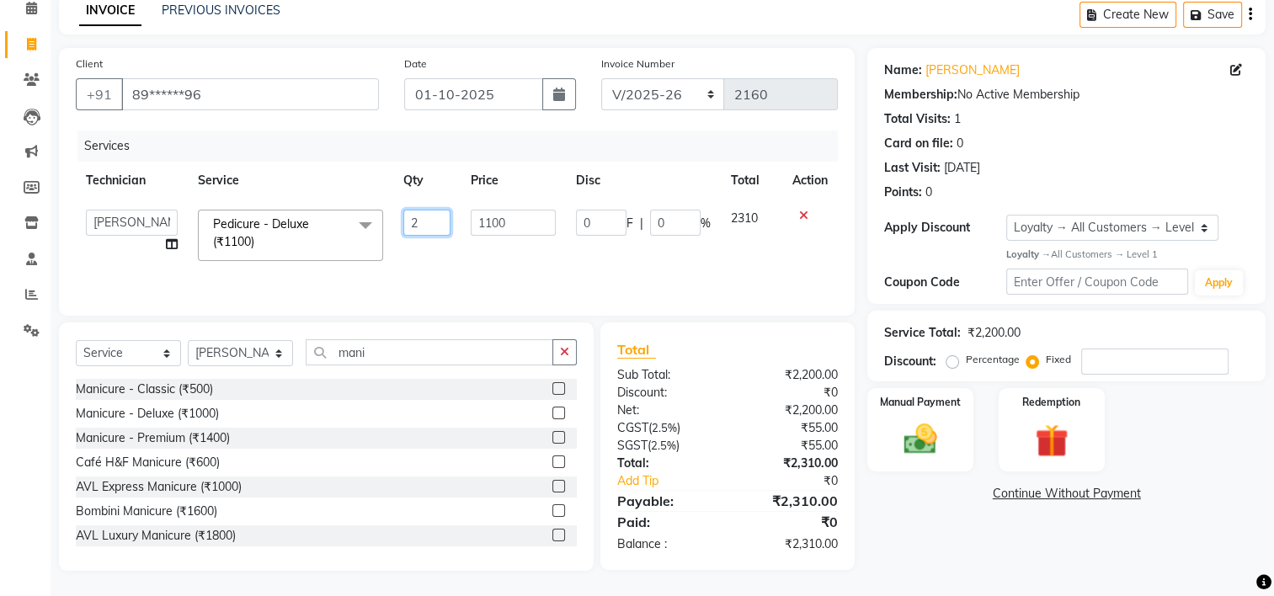
click at [435, 225] on input "2" at bounding box center [426, 223] width 47 height 26
click at [552, 390] on label at bounding box center [558, 388] width 13 height 13
click at [552, 390] on input "checkbox" at bounding box center [557, 389] width 11 height 11
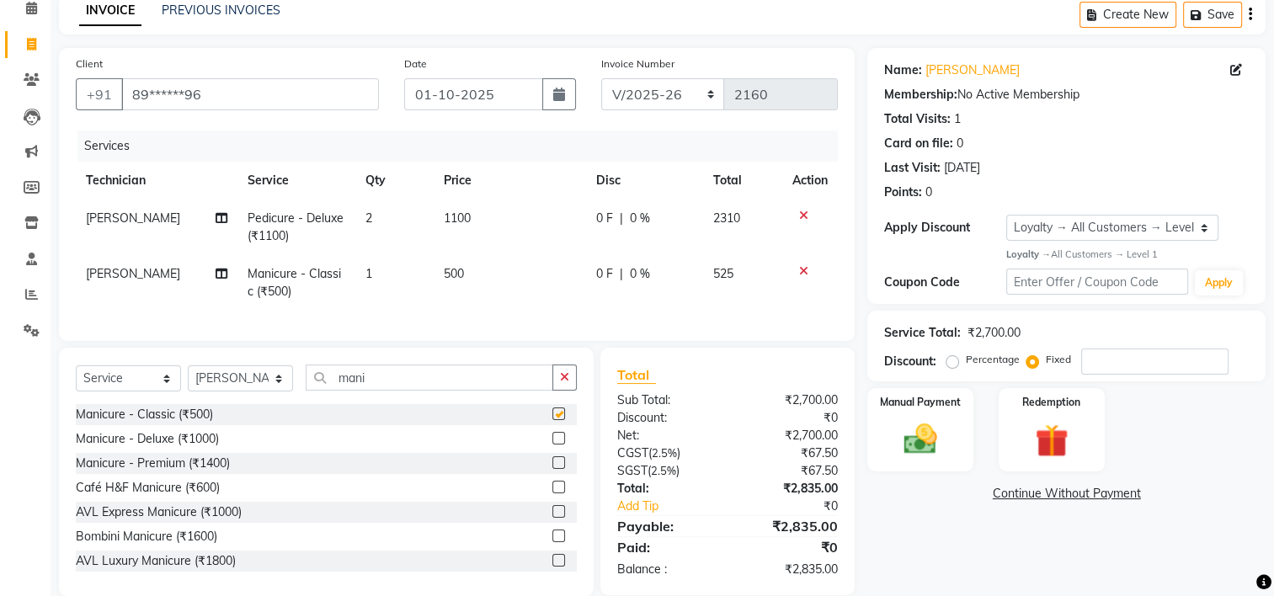
checkbox input "false"
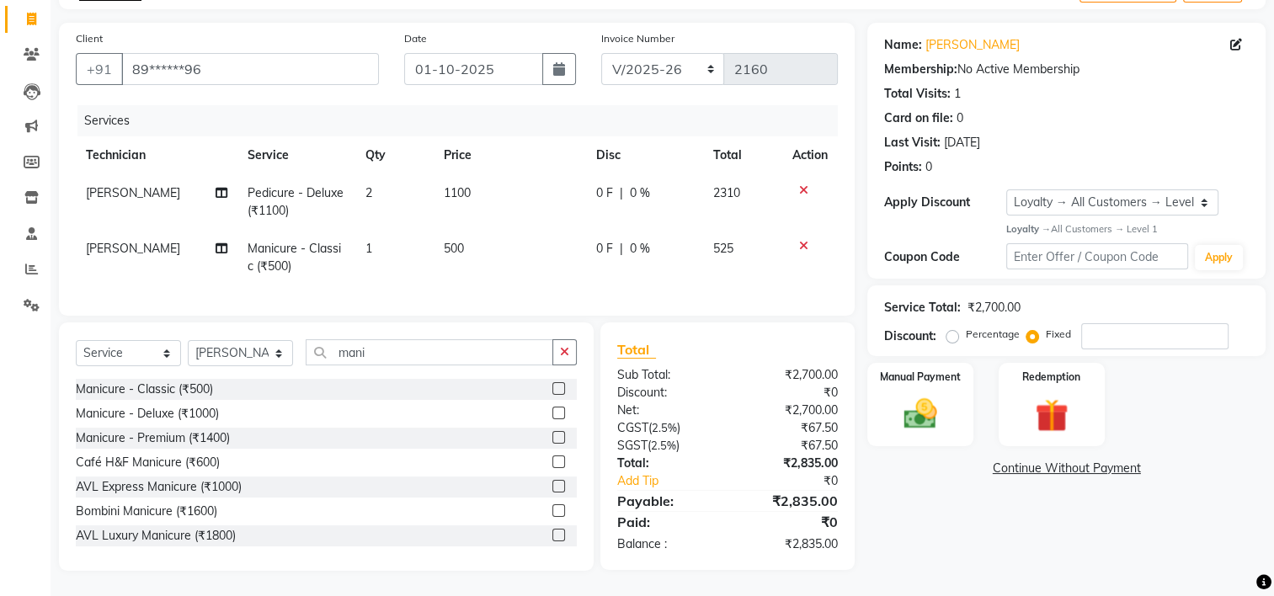
scroll to position [117, 0]
click at [1095, 323] on input "number" at bounding box center [1154, 336] width 147 height 26
click at [801, 184] on icon at bounding box center [803, 190] width 9 height 12
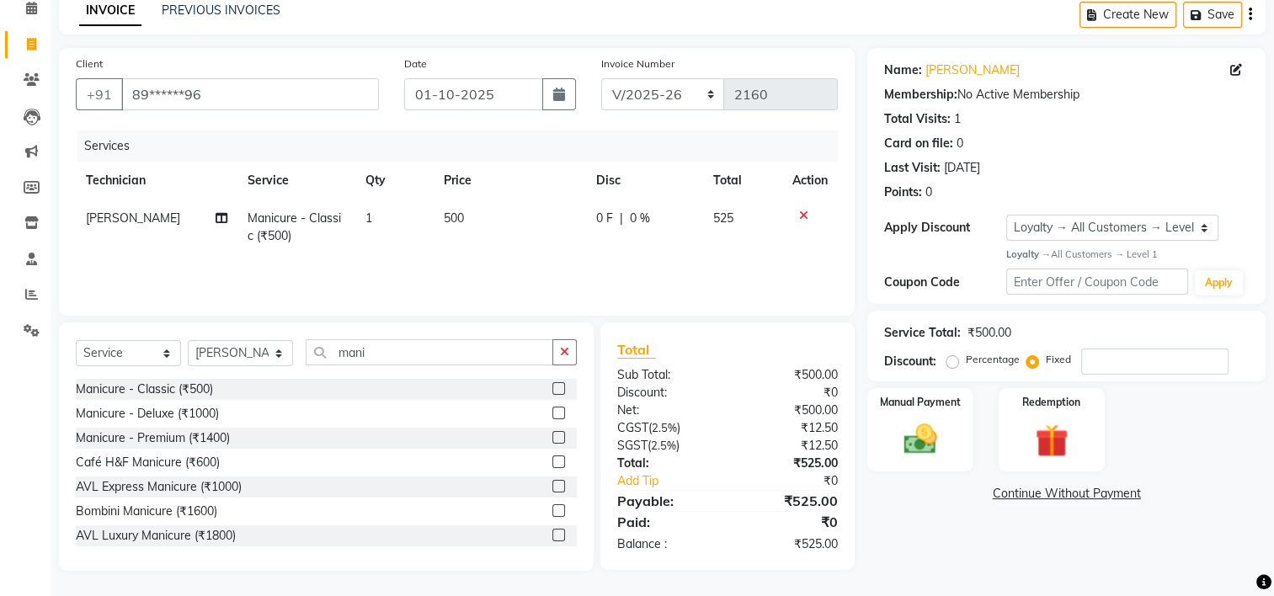
click at [802, 217] on icon at bounding box center [803, 216] width 9 height 12
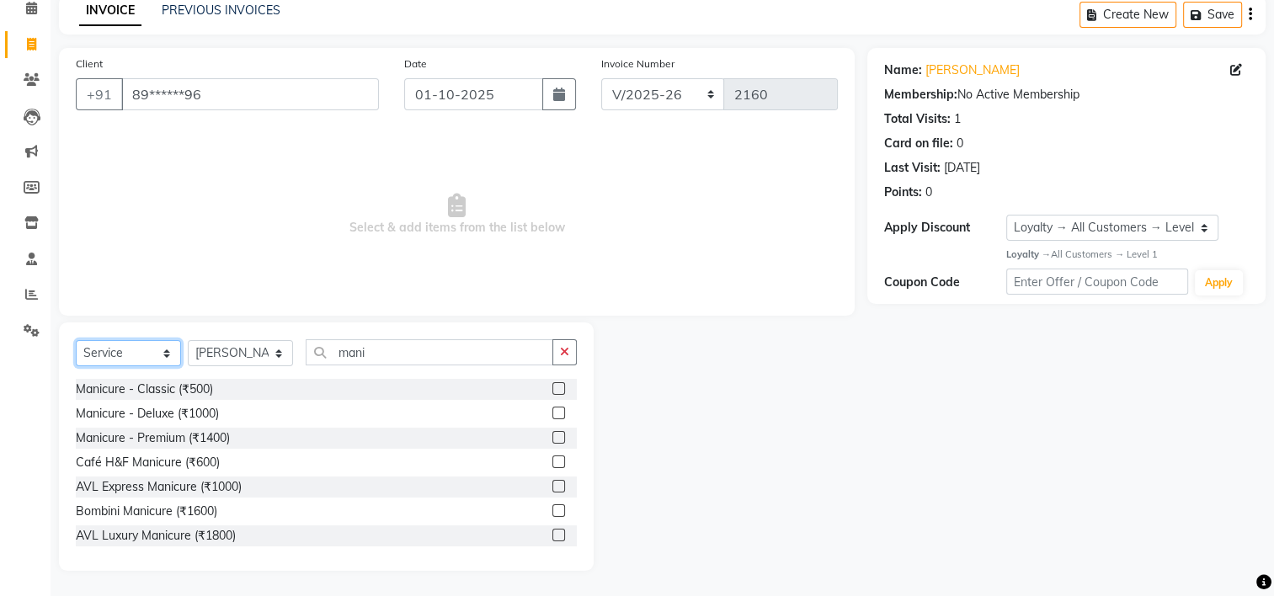
click at [131, 343] on select "Select Service Product Membership Package Voucher Prepaid Gift Card" at bounding box center [128, 353] width 105 height 26
select select "P"
click at [76, 366] on select "Select Service Product Membership Package Voucher Prepaid Gift Card" at bounding box center [128, 353] width 105 height 26
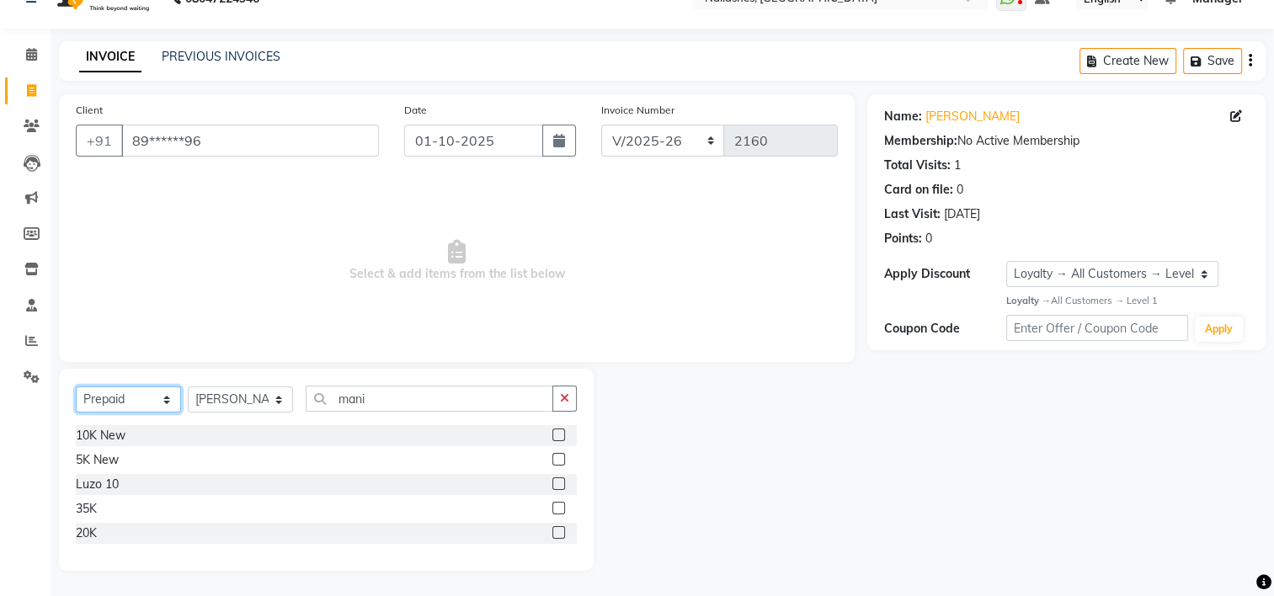
scroll to position [33, 0]
click at [555, 457] on label at bounding box center [558, 459] width 13 height 13
click at [555, 457] on input "checkbox" at bounding box center [557, 460] width 11 height 11
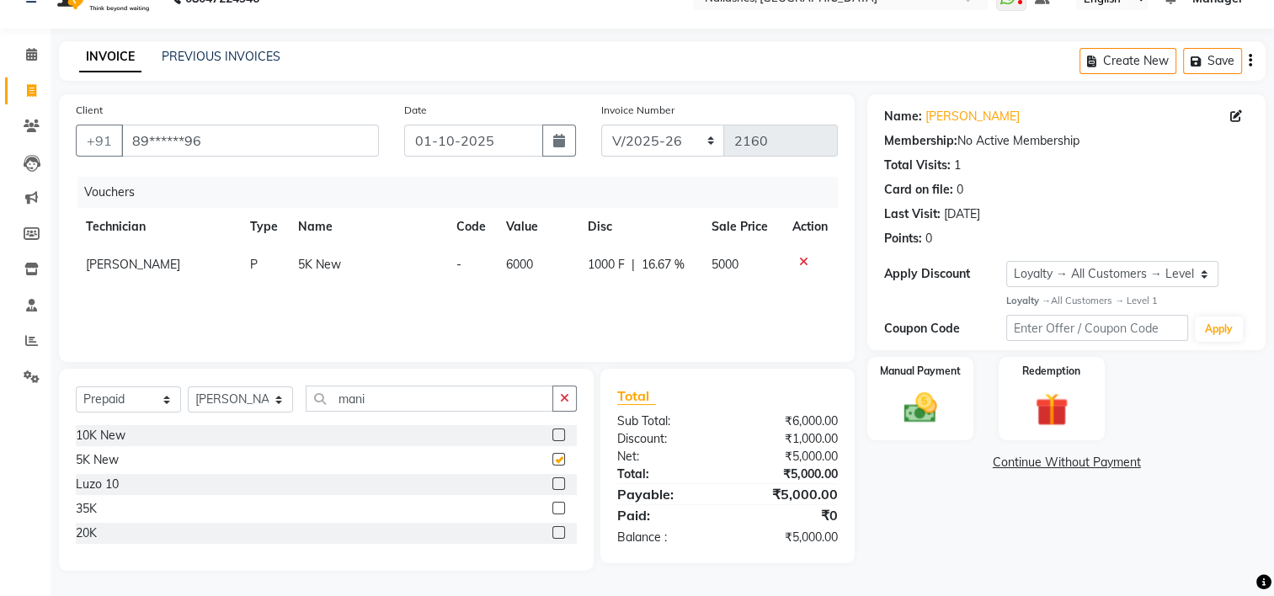
checkbox input "false"
click at [936, 420] on img at bounding box center [920, 408] width 56 height 40
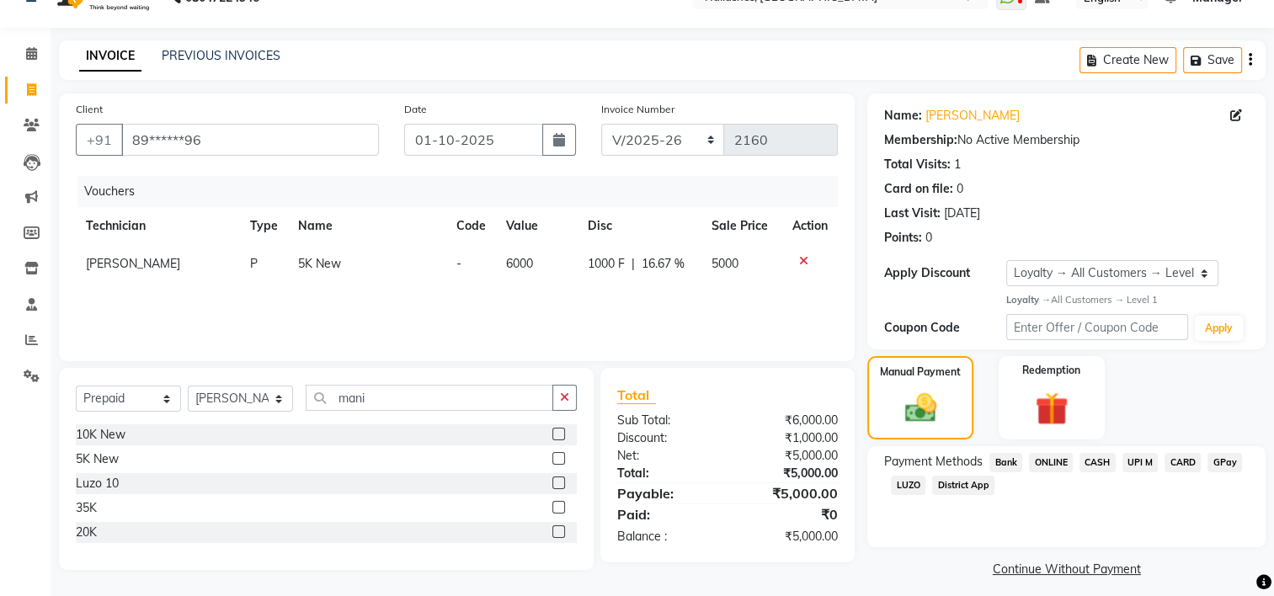
click at [1137, 461] on span "UPI M" at bounding box center [1140, 462] width 36 height 19
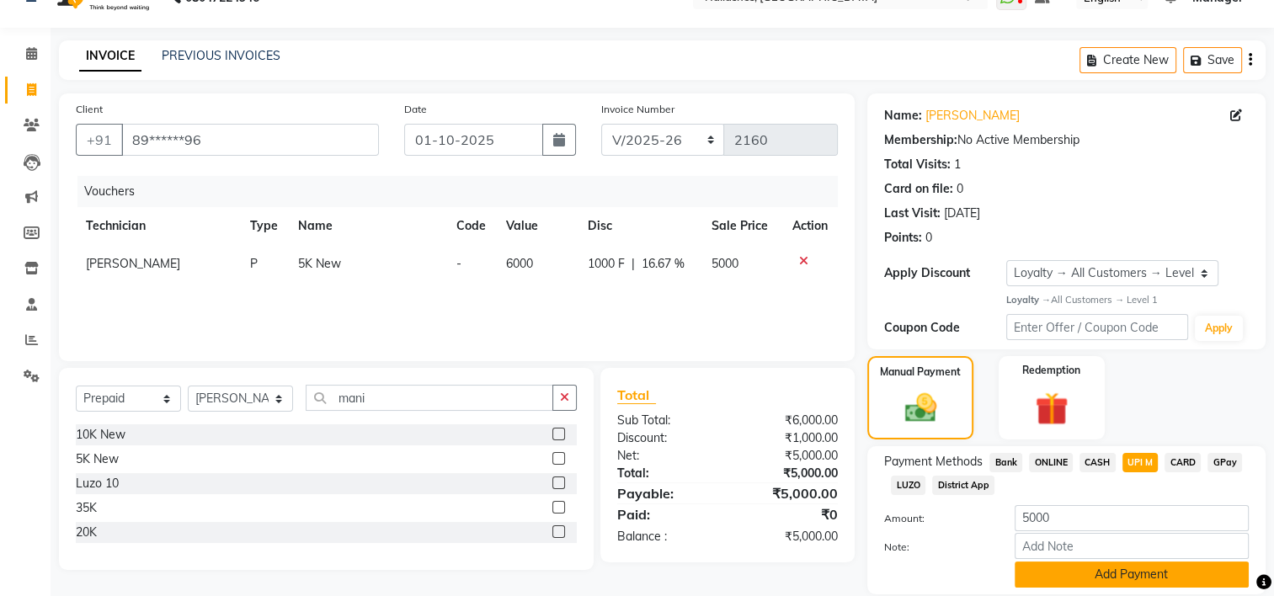
click at [1129, 565] on button "Add Payment" at bounding box center [1131, 575] width 234 height 26
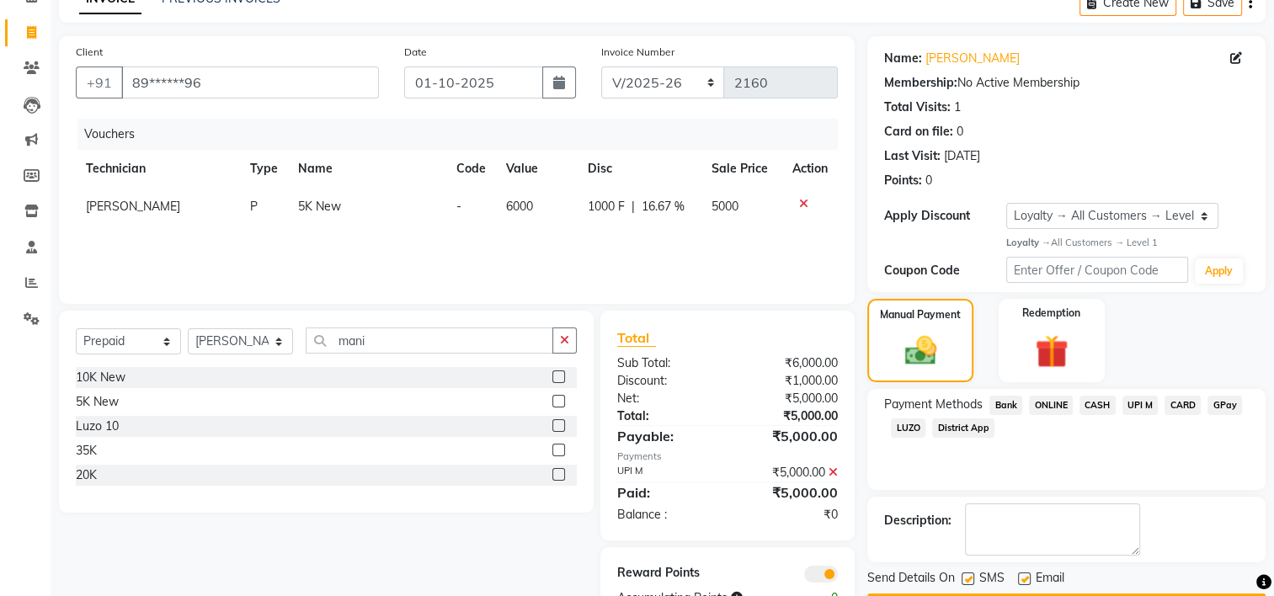
scroll to position [144, 0]
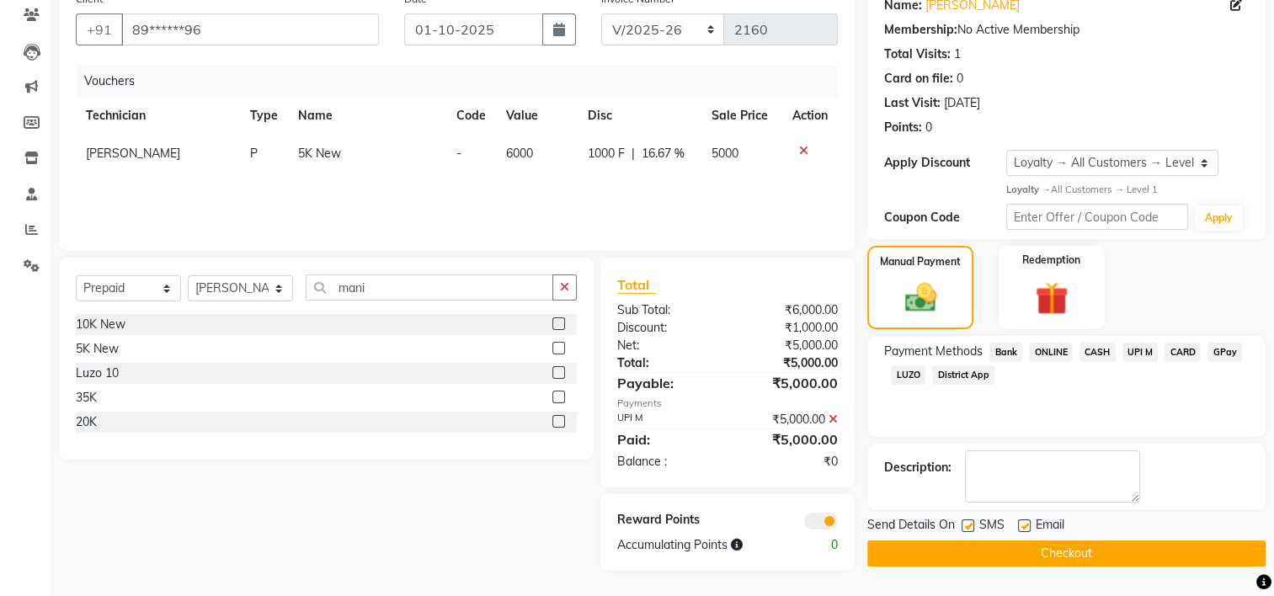
click at [1129, 557] on button "Checkout" at bounding box center [1066, 553] width 398 height 26
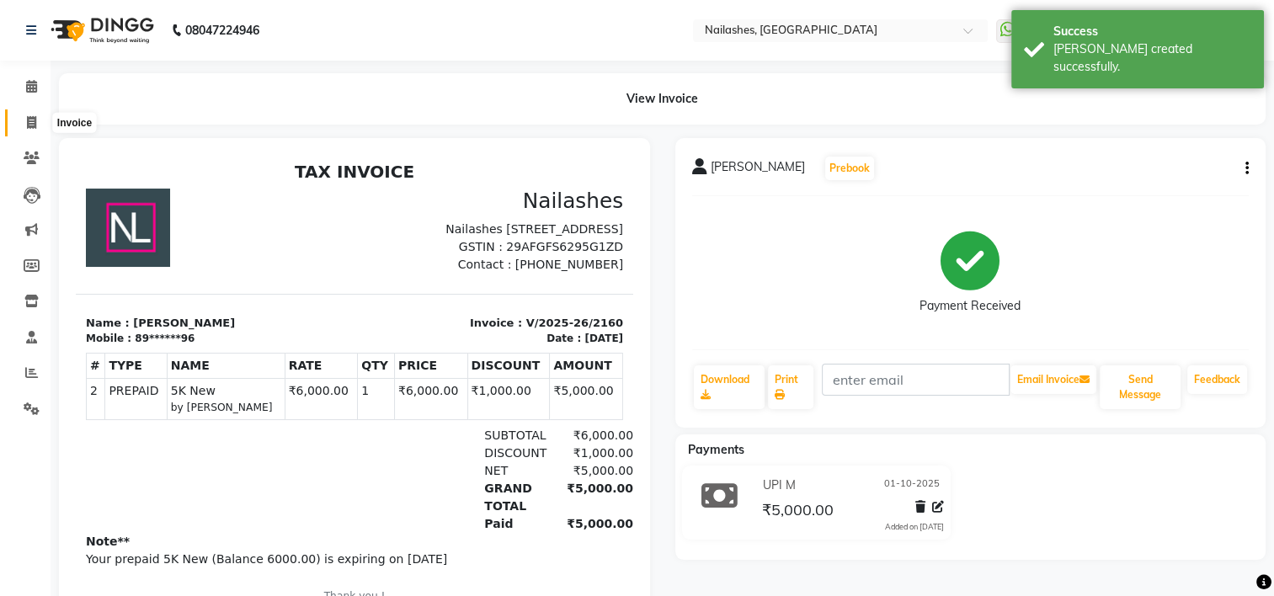
click at [28, 121] on icon at bounding box center [31, 122] width 9 height 13
select select "service"
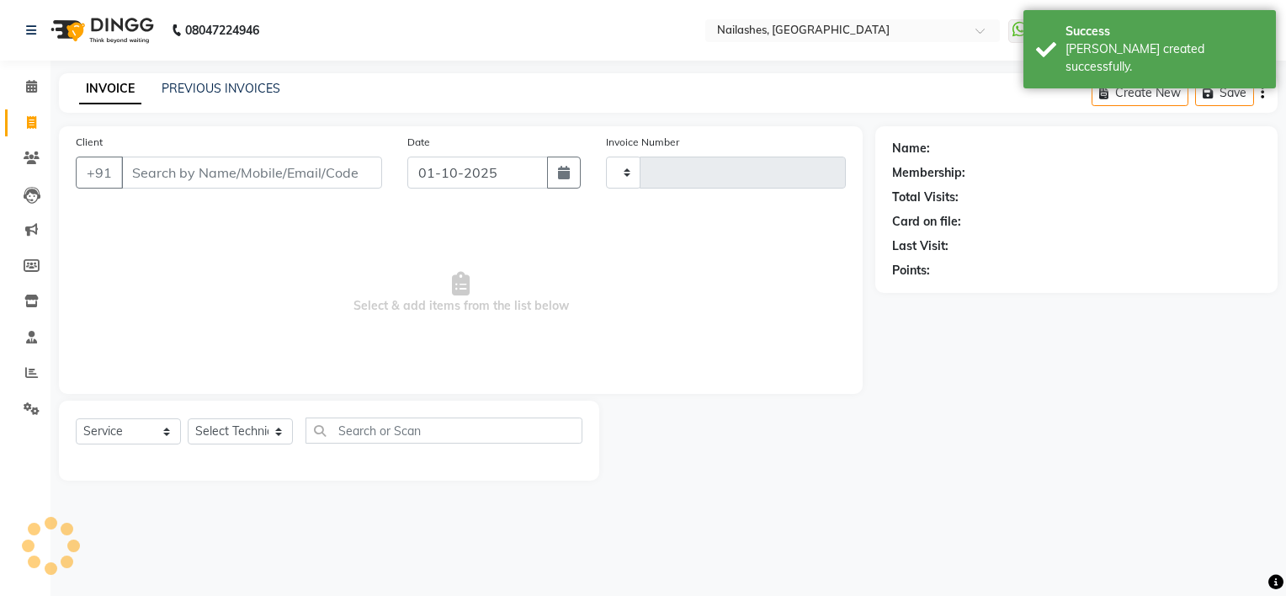
type input "2161"
select select "6579"
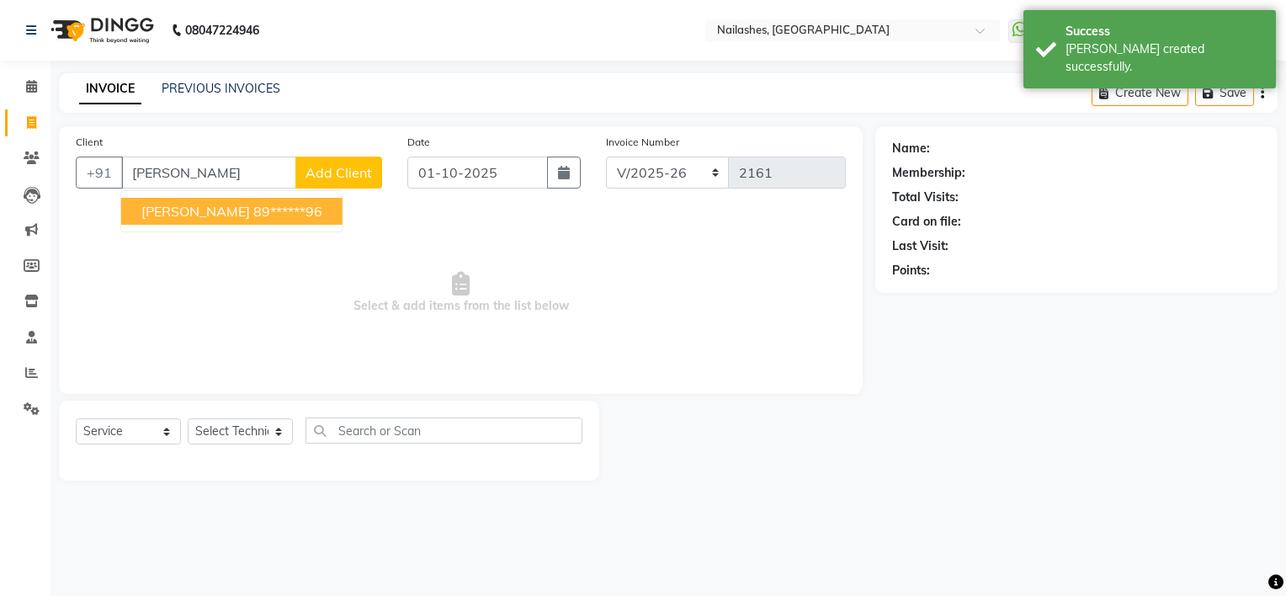
type input "[PERSON_NAME]"
click at [188, 269] on span "Select & add items from the list below" at bounding box center [461, 293] width 770 height 168
click at [191, 93] on link "PREVIOUS INVOICES" at bounding box center [221, 88] width 119 height 15
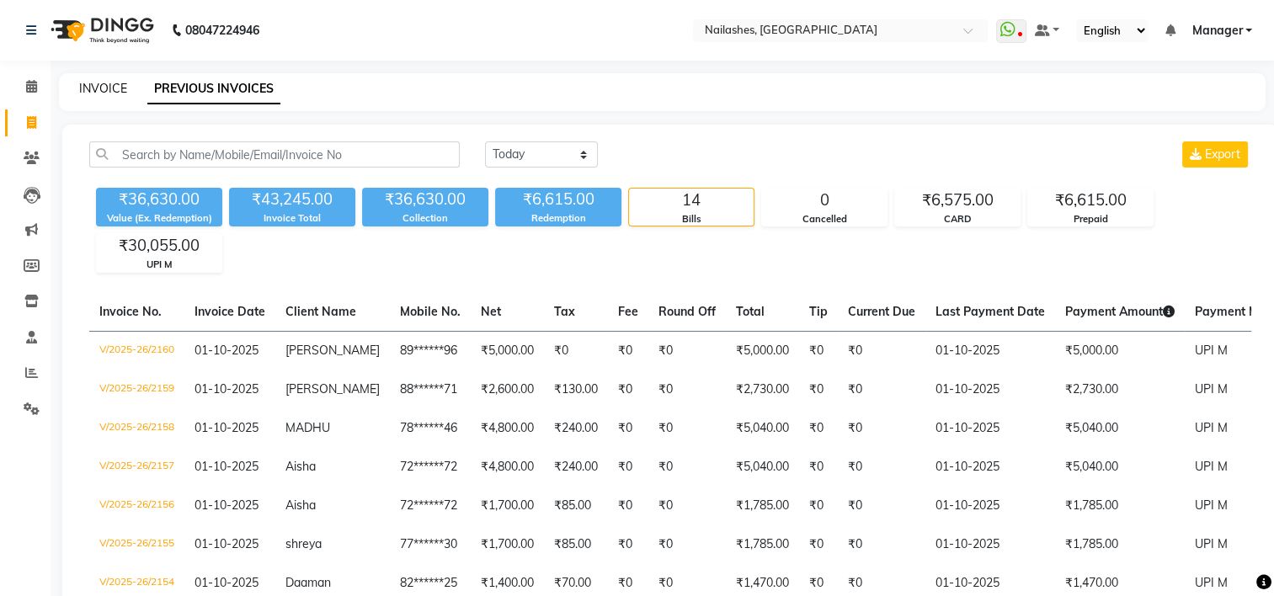
click at [104, 88] on link "INVOICE" at bounding box center [103, 88] width 48 height 15
select select "service"
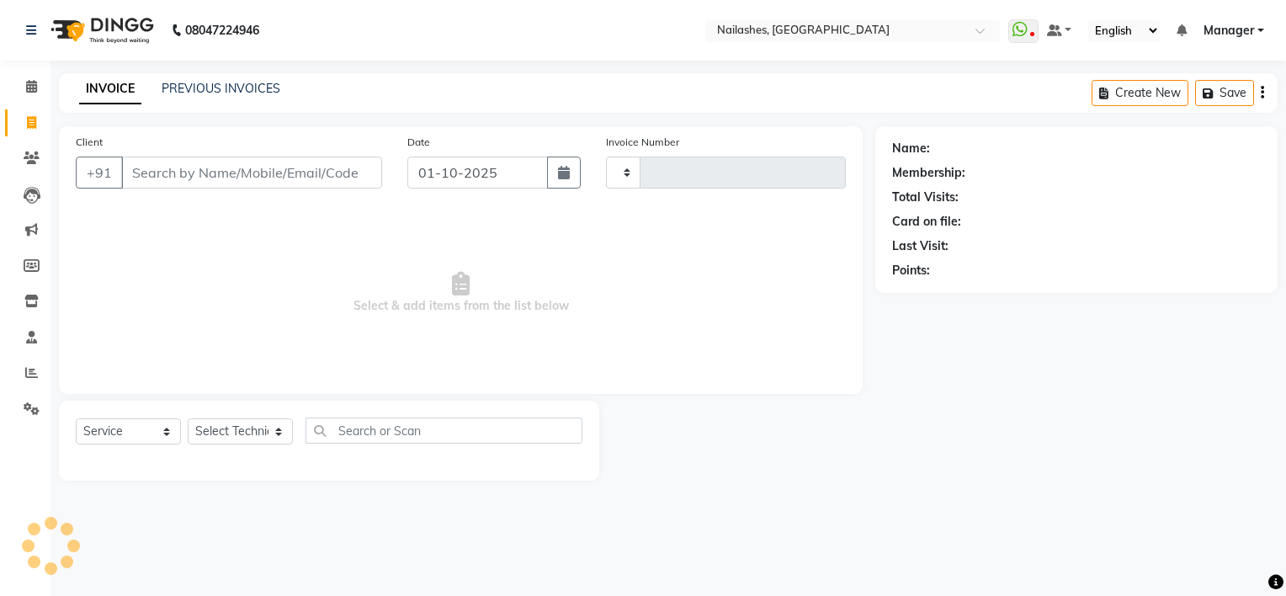
type input "2161"
select select "6579"
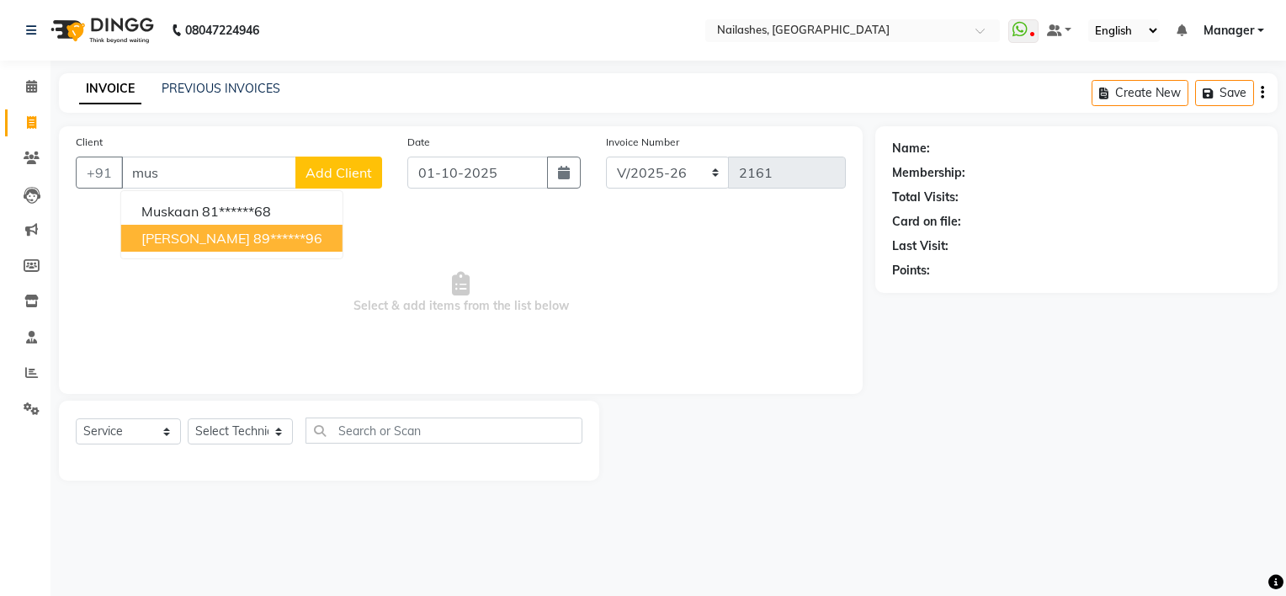
click at [186, 236] on span "[PERSON_NAME]" at bounding box center [195, 238] width 109 height 17
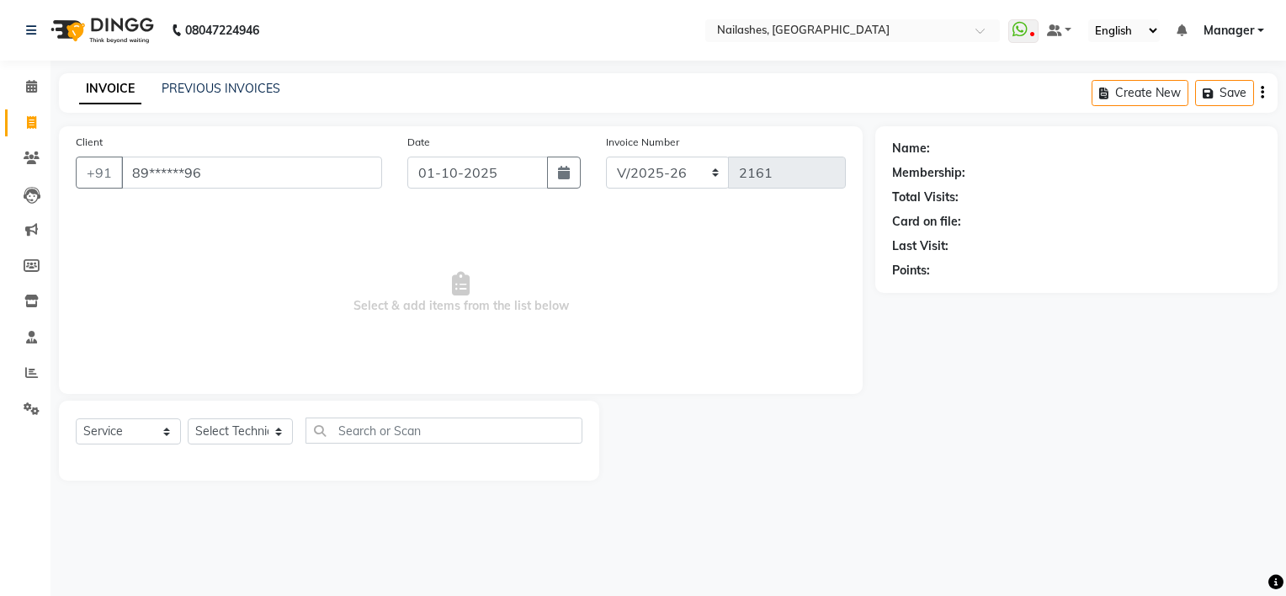
type input "89******96"
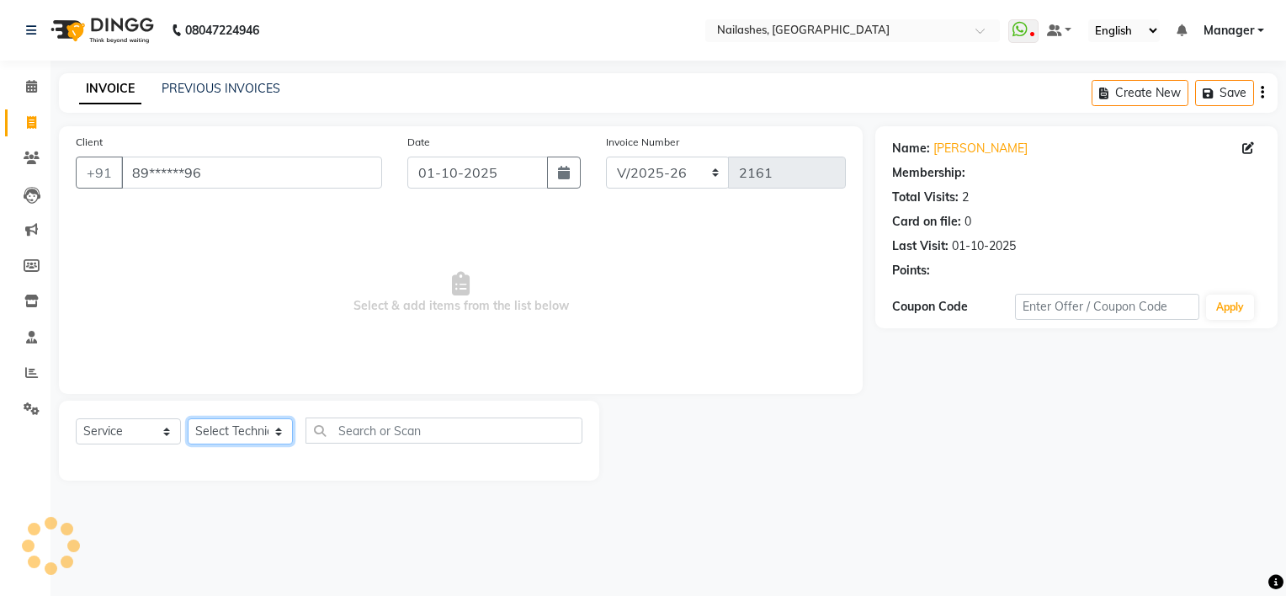
select select "1: Object"
click at [226, 435] on select "Select Technician ARISH [PERSON_NAME] [PERSON_NAME] [PERSON_NAME] [PERSON_NAME]…" at bounding box center [240, 431] width 105 height 26
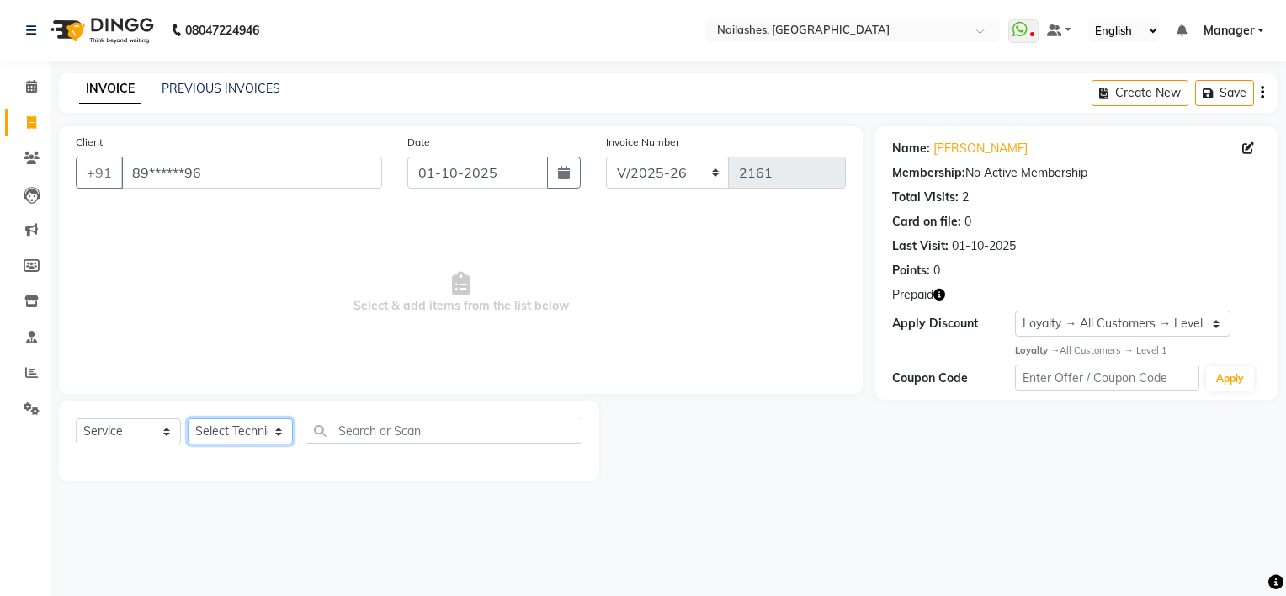
select select "84916"
click at [188, 419] on select "Select Technician ARISH [PERSON_NAME] [PERSON_NAME] [PERSON_NAME] [PERSON_NAME]…" at bounding box center [240, 431] width 105 height 26
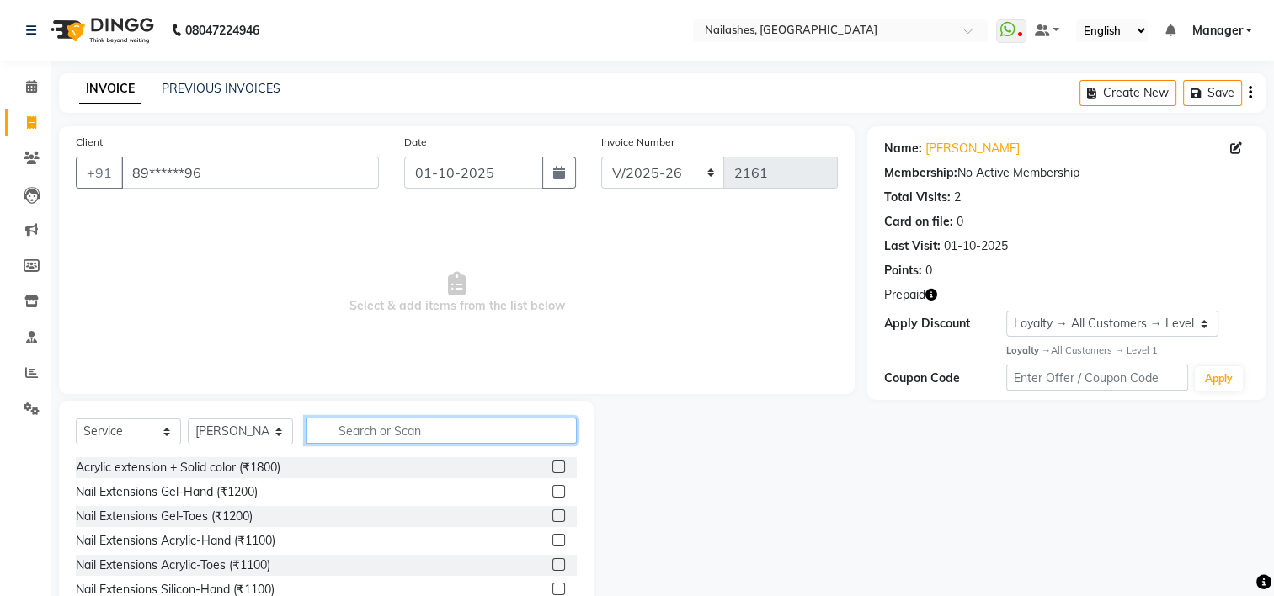
click at [359, 434] on input "text" at bounding box center [441, 431] width 271 height 26
type input "pedi"
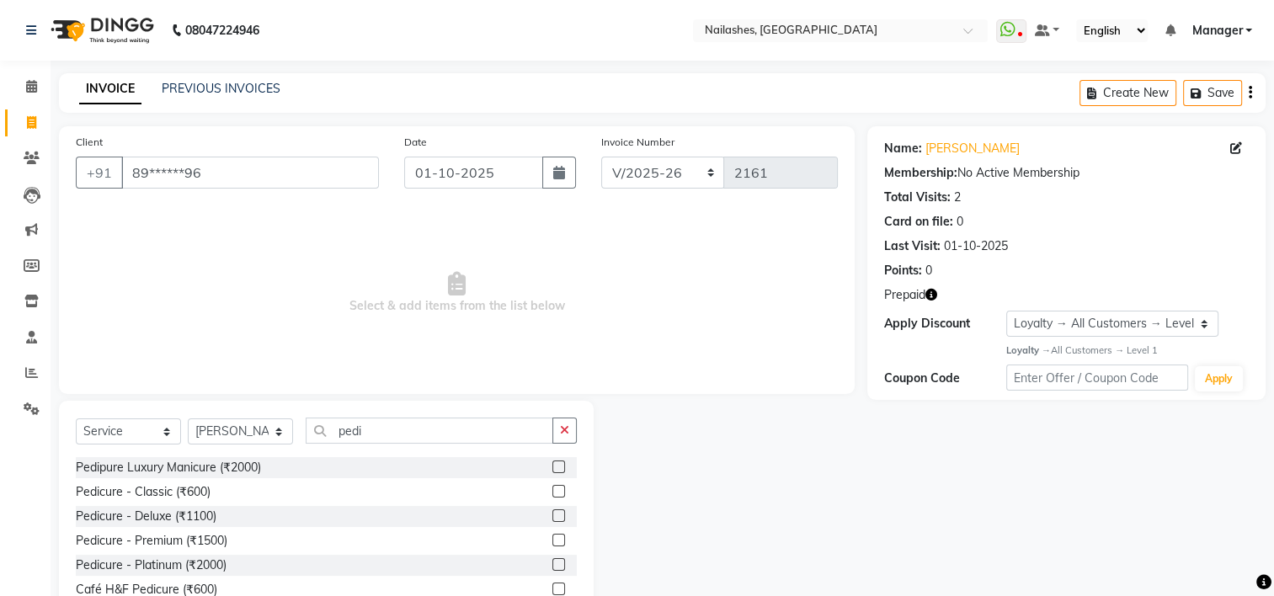
click at [552, 514] on label at bounding box center [558, 515] width 13 height 13
click at [552, 514] on input "checkbox" at bounding box center [557, 516] width 11 height 11
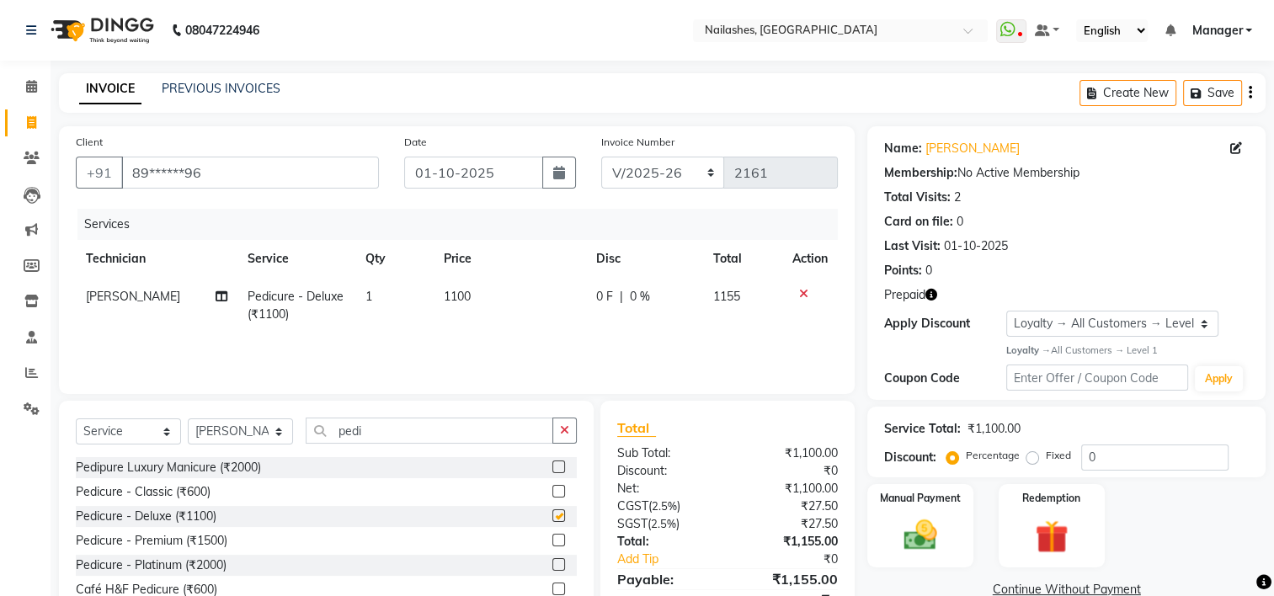
checkbox input "false"
click at [552, 493] on label at bounding box center [558, 491] width 13 height 13
click at [552, 493] on input "checkbox" at bounding box center [557, 492] width 11 height 11
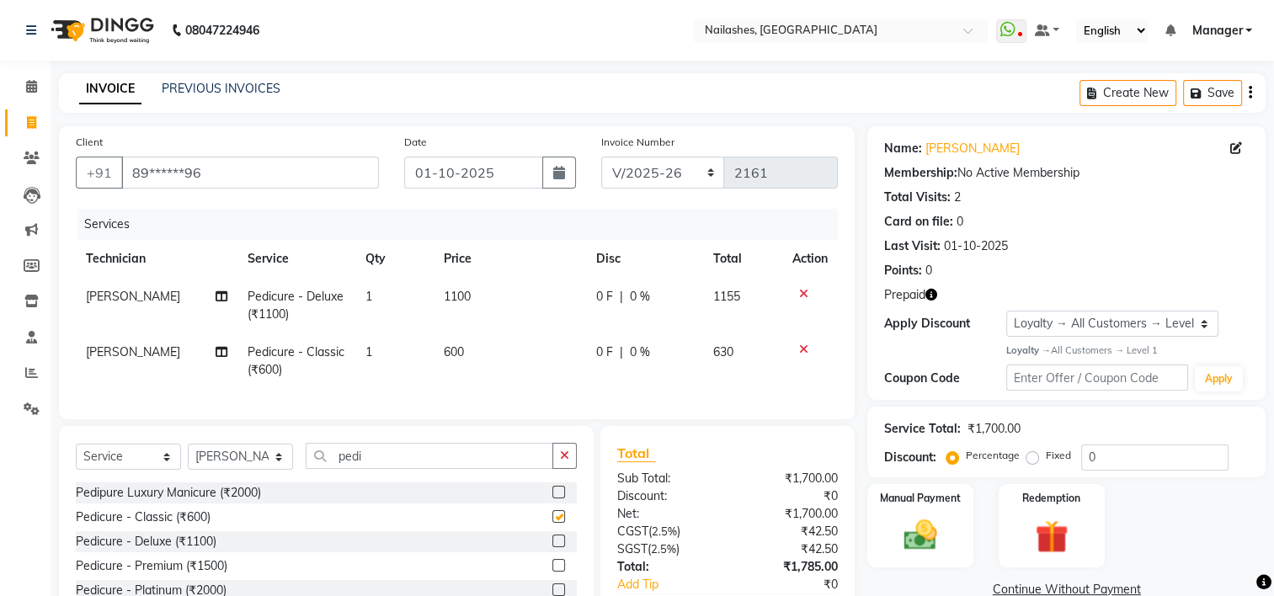
checkbox input "false"
click at [365, 294] on span "1" at bounding box center [368, 296] width 7 height 15
select select "84916"
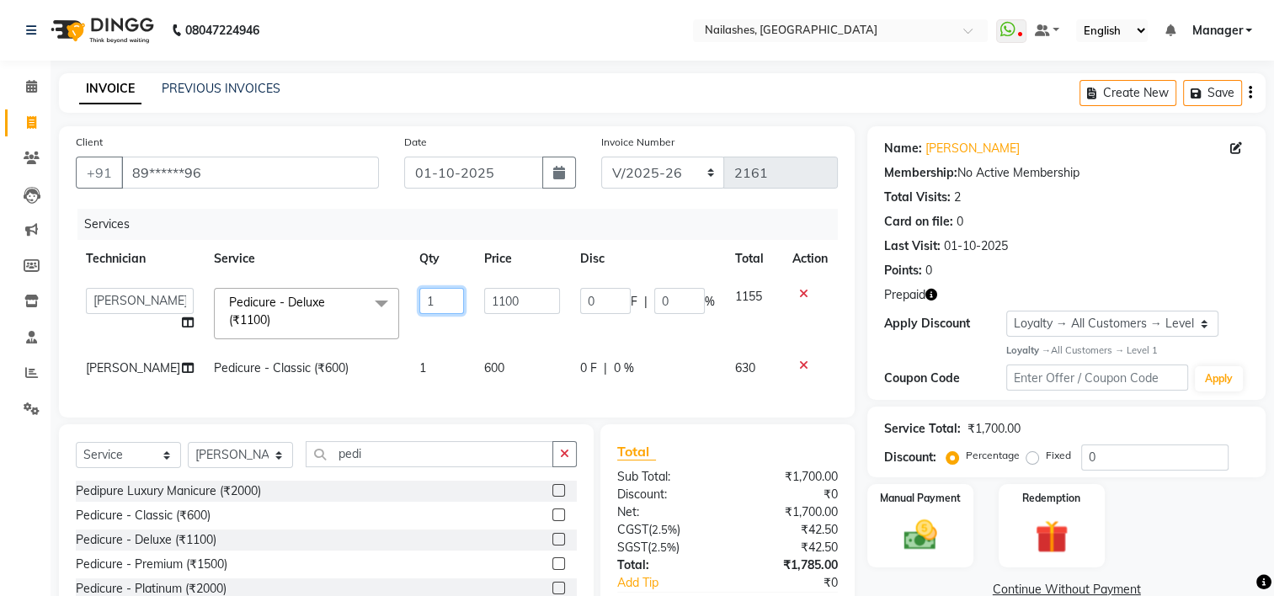
click at [439, 302] on input "1" at bounding box center [441, 301] width 45 height 26
type input "2"
click at [885, 74] on div "INVOICE PREVIOUS INVOICES Create New Save" at bounding box center [662, 93] width 1206 height 40
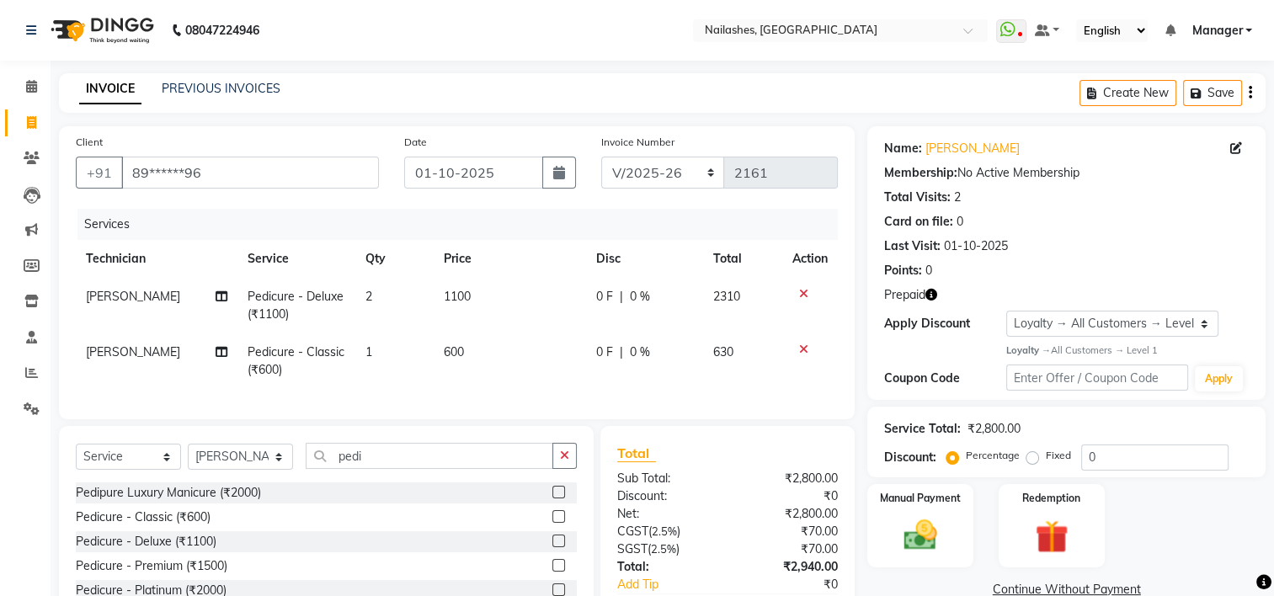
scroll to position [117, 0]
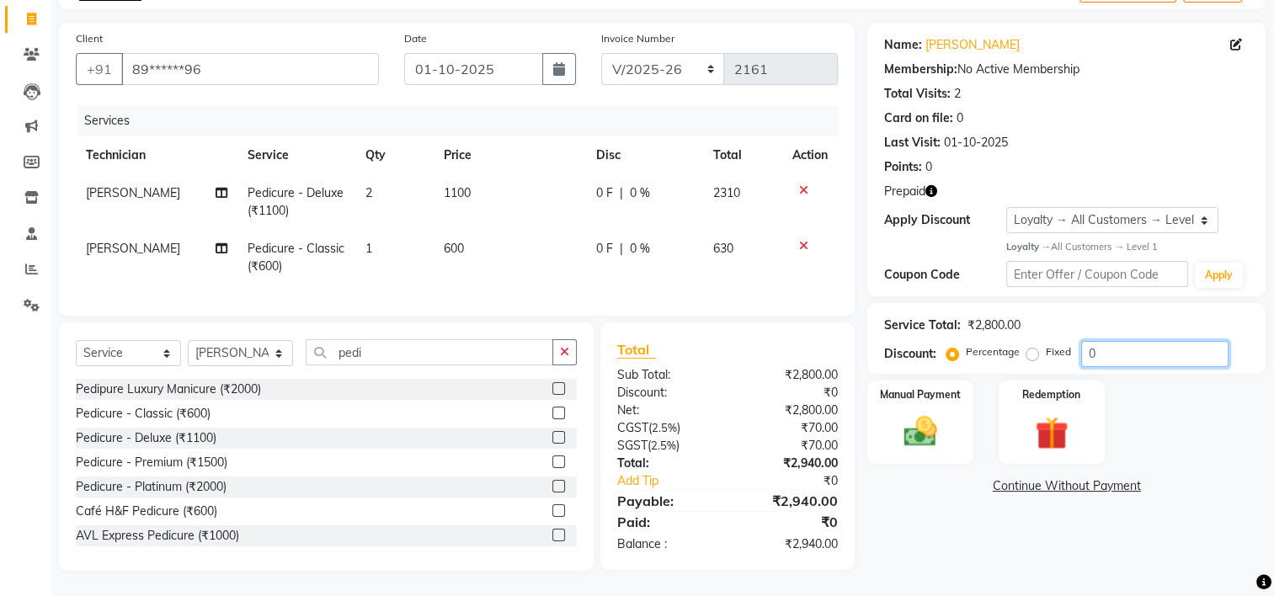
click at [1108, 341] on input "0" at bounding box center [1154, 354] width 147 height 26
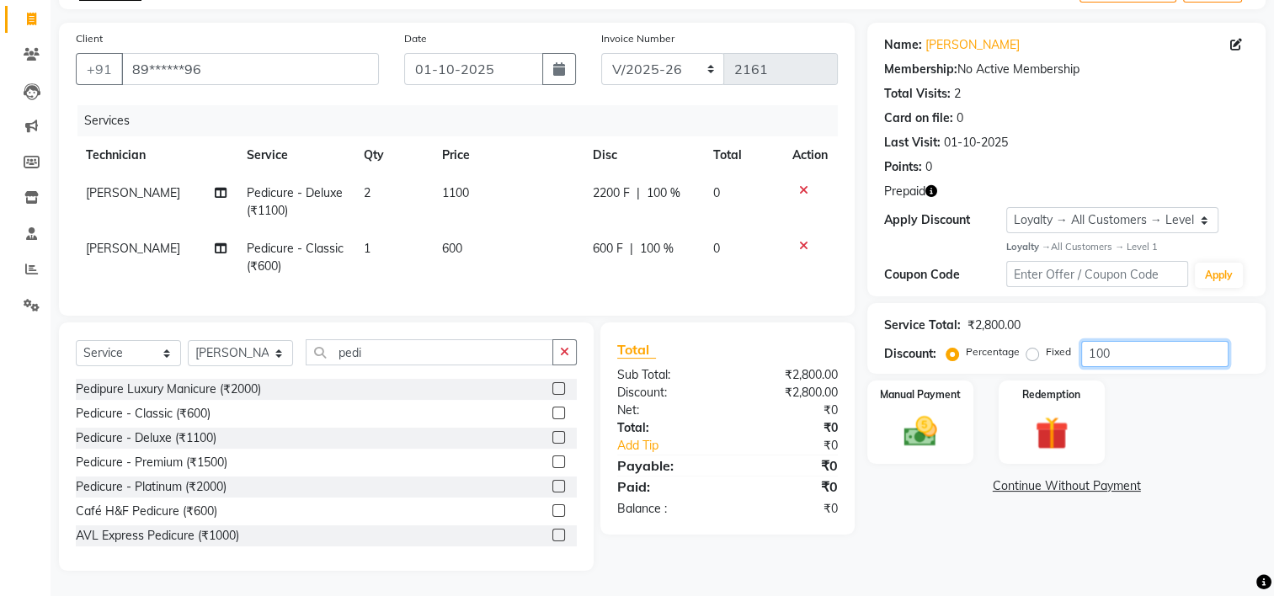
type input "100"
click at [1046, 344] on label "Fixed" at bounding box center [1058, 351] width 25 height 15
click at [1030, 346] on input "Fixed" at bounding box center [1036, 352] width 12 height 12
radio input "true"
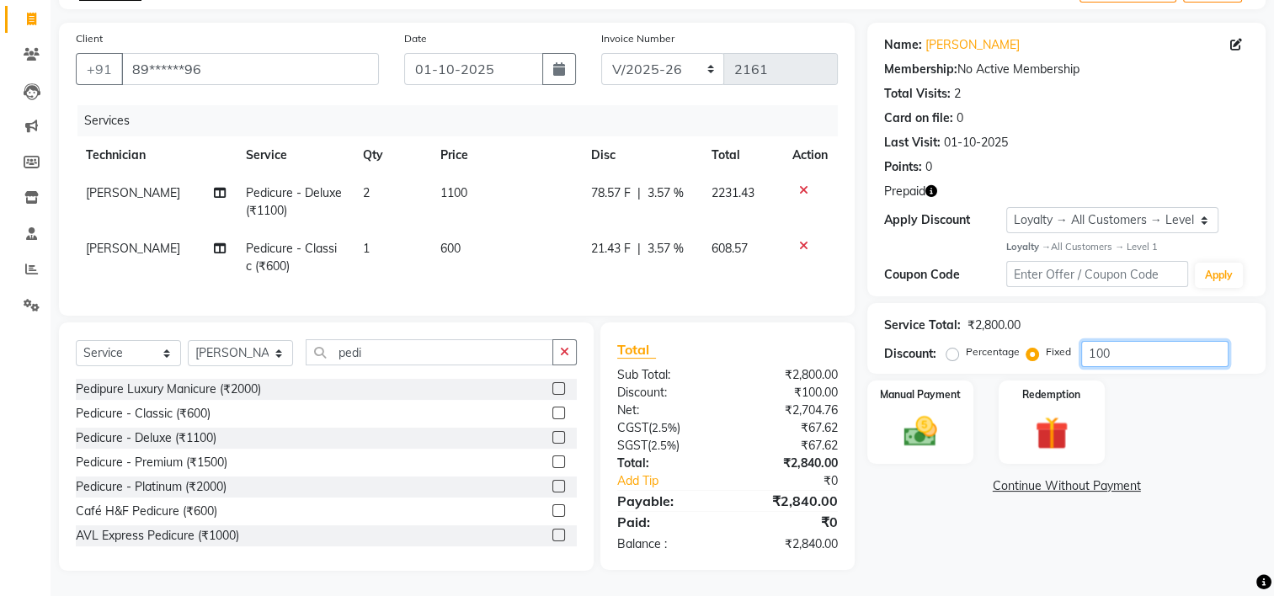
click at [1118, 341] on input "100" at bounding box center [1154, 354] width 147 height 26
type input "1"
type input "230"
click at [1032, 412] on img at bounding box center [1051, 433] width 56 height 43
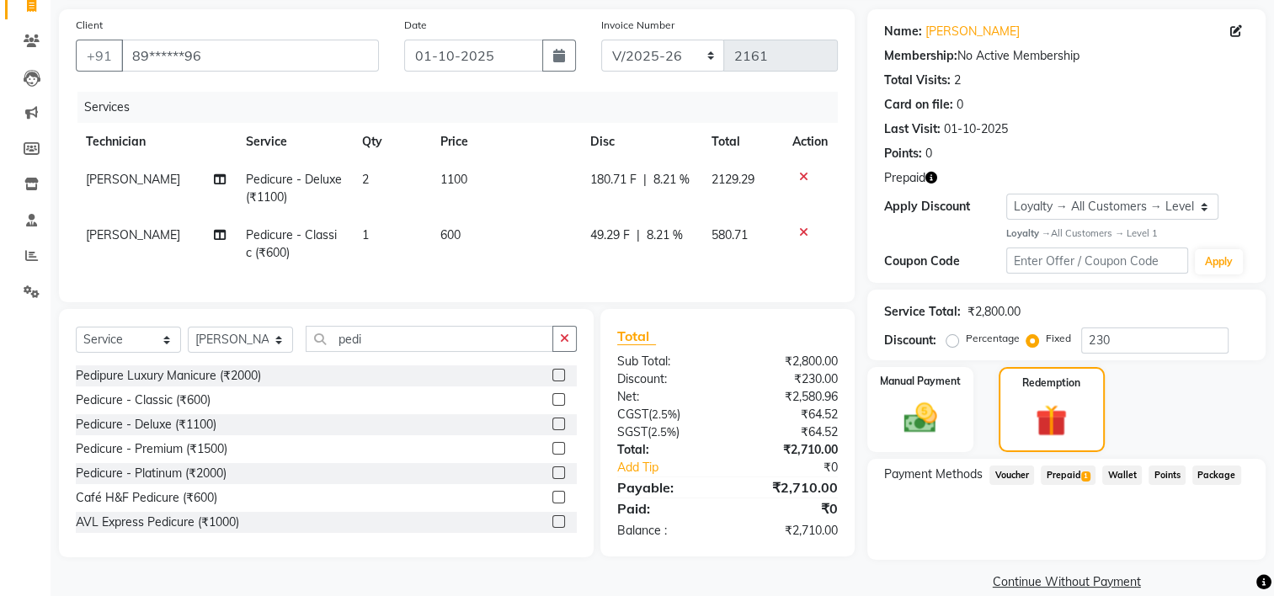
click at [1055, 485] on div "Prepaid 1" at bounding box center [1064, 477] width 61 height 23
click at [1061, 480] on span "Prepaid 1" at bounding box center [1068, 475] width 55 height 19
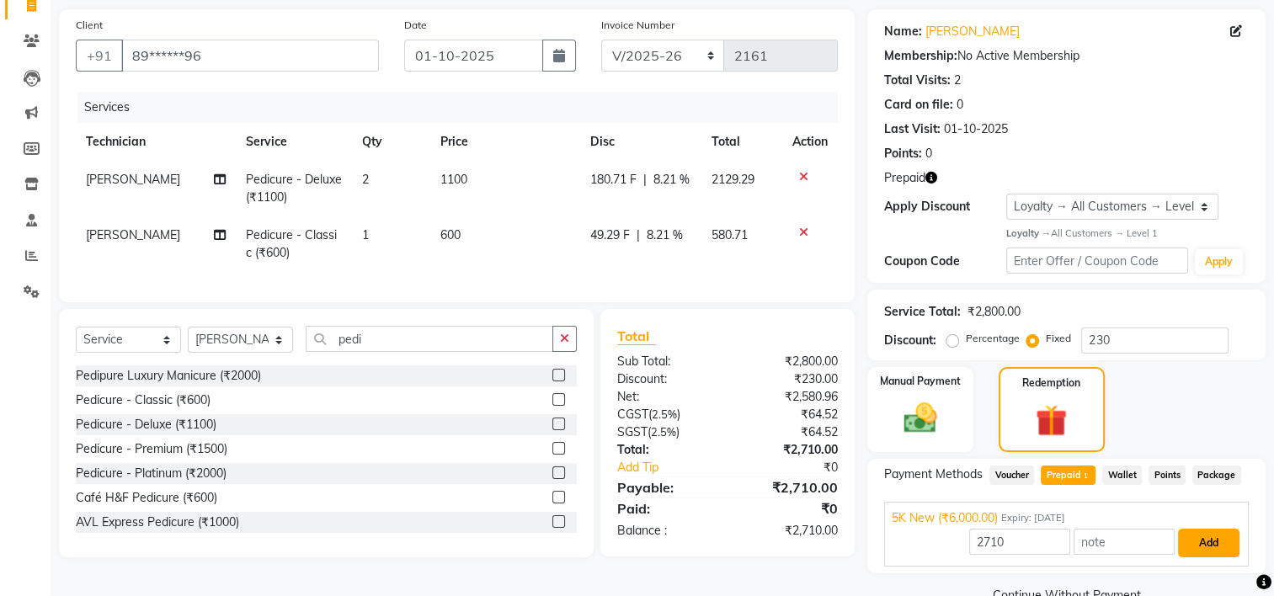
click at [1198, 547] on button "Add" at bounding box center [1208, 543] width 61 height 29
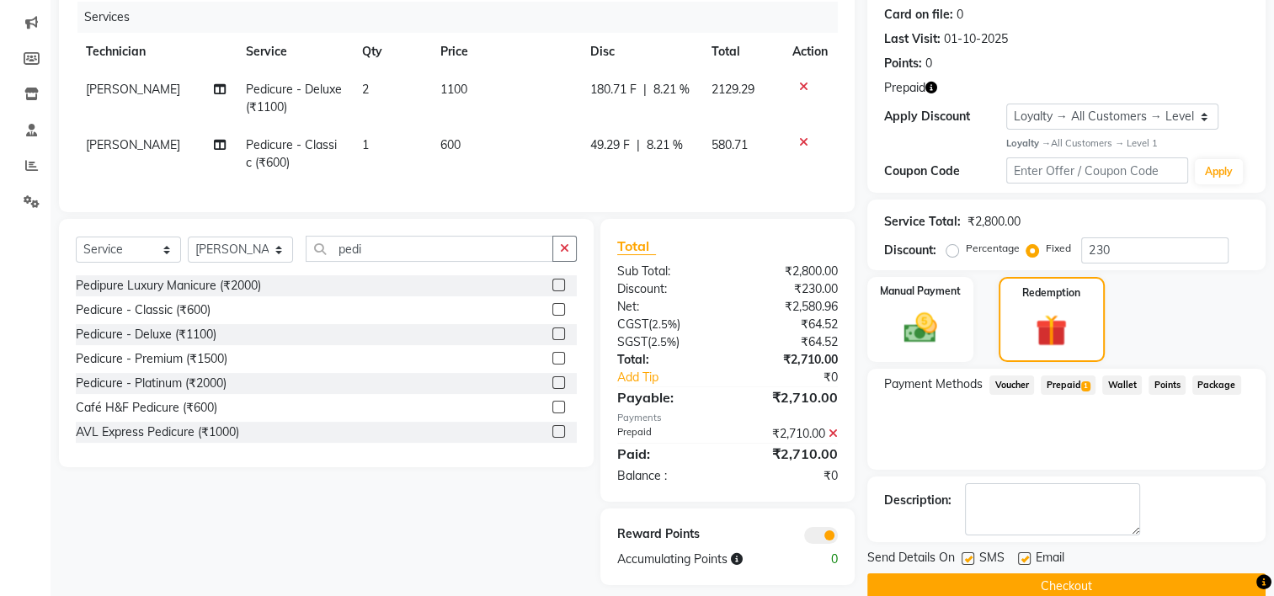
scroll to position [236, 0]
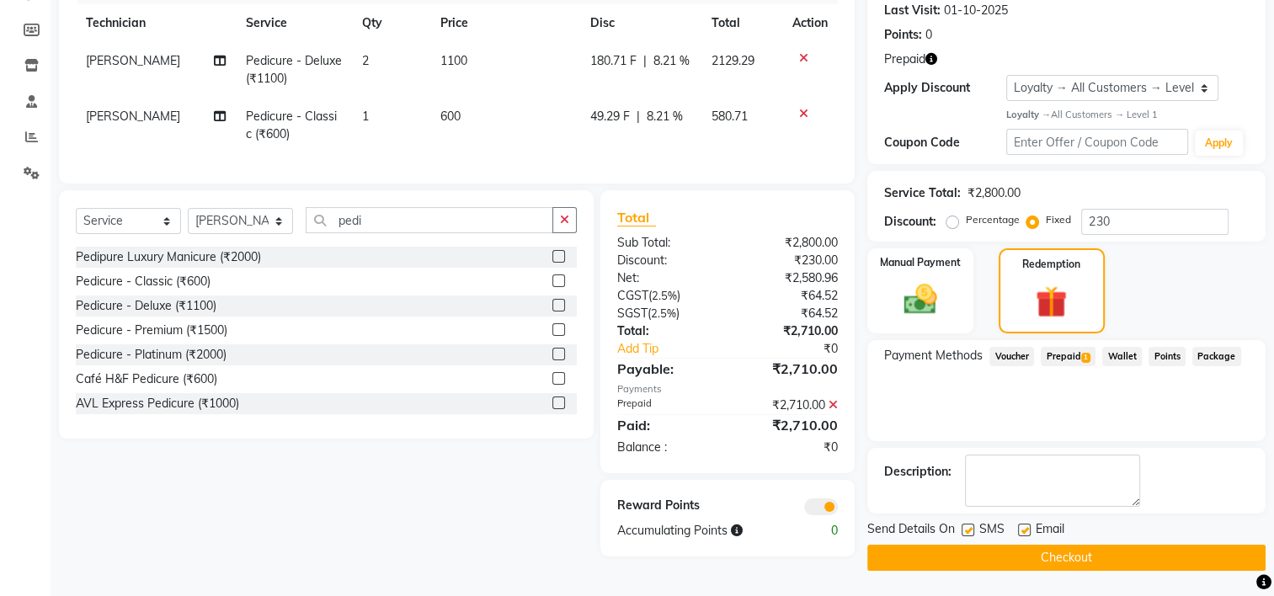
click at [1121, 546] on button "Checkout" at bounding box center [1066, 558] width 398 height 26
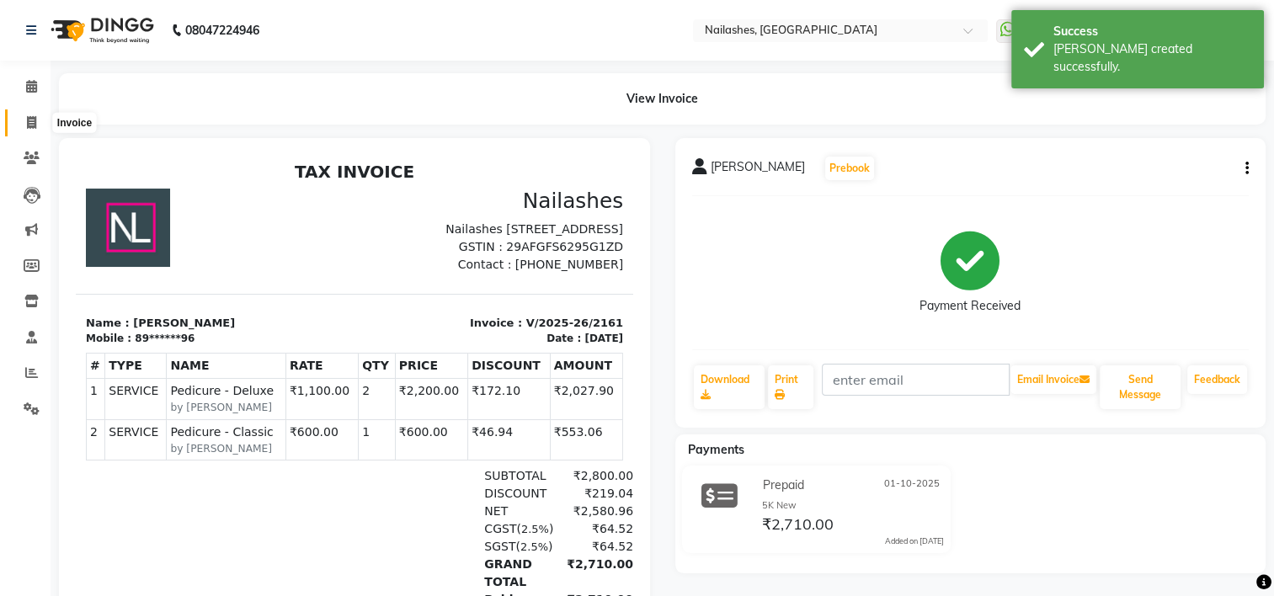
click at [27, 114] on span at bounding box center [31, 123] width 29 height 19
select select "service"
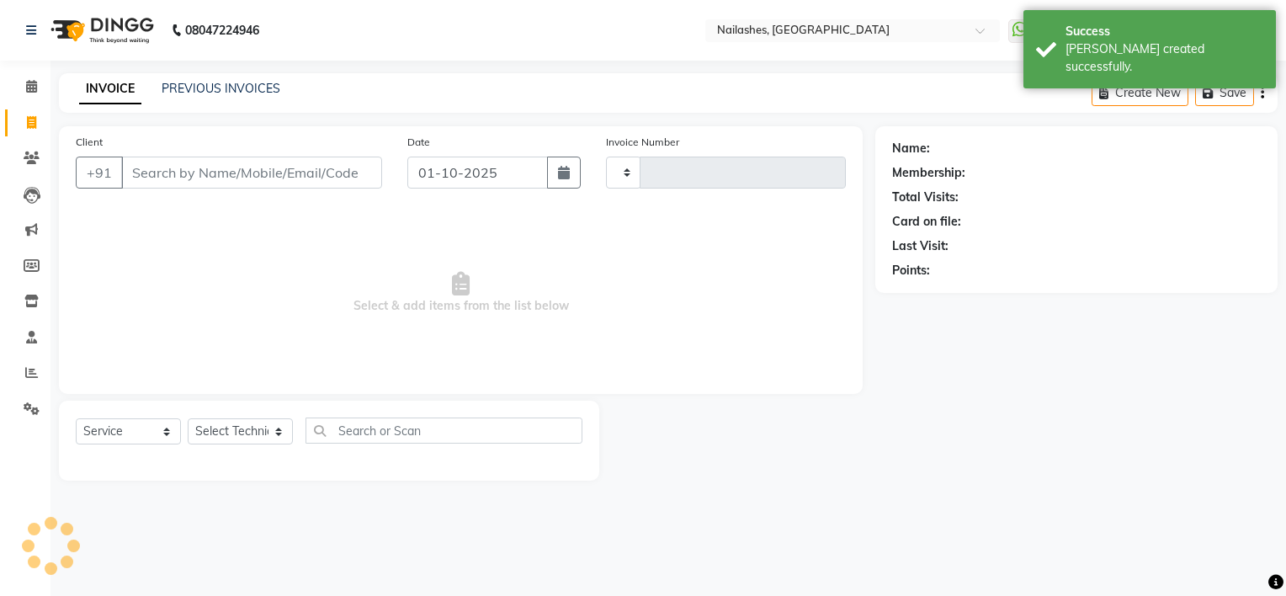
type input "2162"
select select "6579"
click at [244, 86] on link "PREVIOUS INVOICES" at bounding box center [221, 88] width 119 height 15
